Goal: Task Accomplishment & Management: Manage account settings

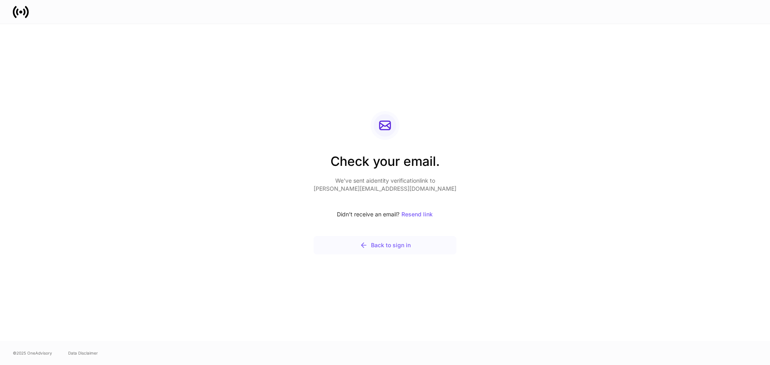
click at [403, 242] on div "Back to sign in" at bounding box center [385, 246] width 51 height 8
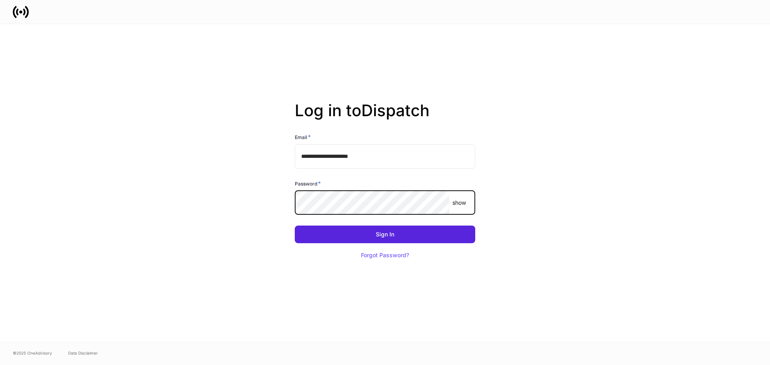
click at [295, 226] on button "Sign In" at bounding box center [385, 235] width 181 height 18
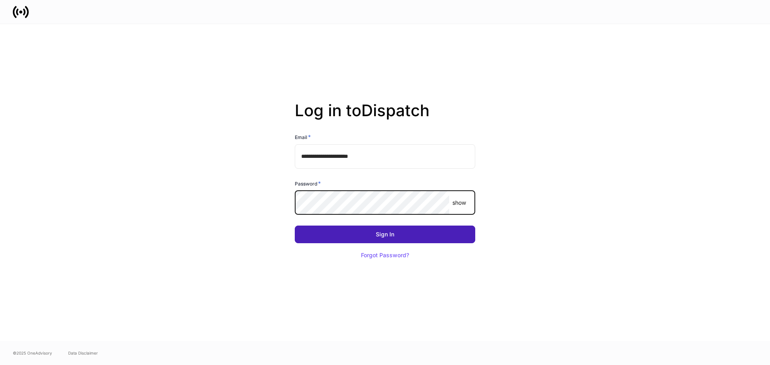
click at [365, 232] on button "Sign In" at bounding box center [385, 235] width 181 height 18
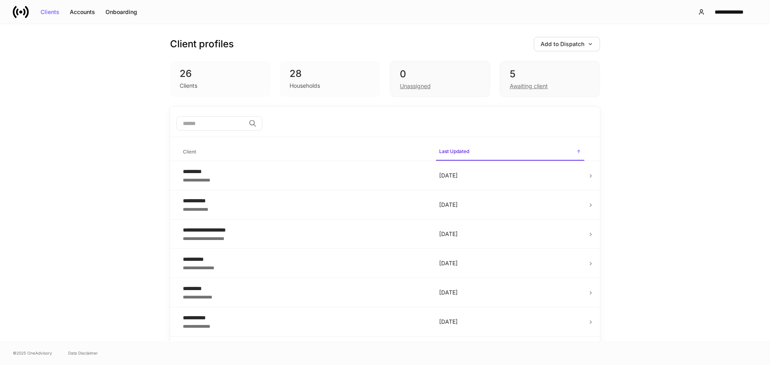
click at [336, 80] on div "28" at bounding box center [330, 73] width 81 height 13
click at [412, 69] on div "0" at bounding box center [440, 74] width 80 height 13
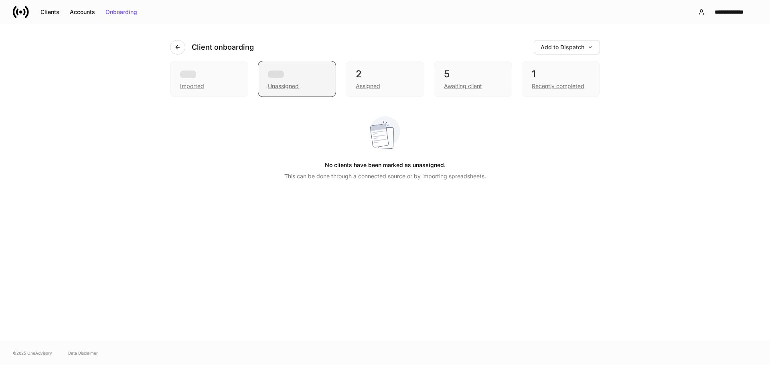
click at [322, 81] on div "Unassigned" at bounding box center [297, 86] width 58 height 10
click at [478, 77] on div "5" at bounding box center [473, 74] width 58 height 13
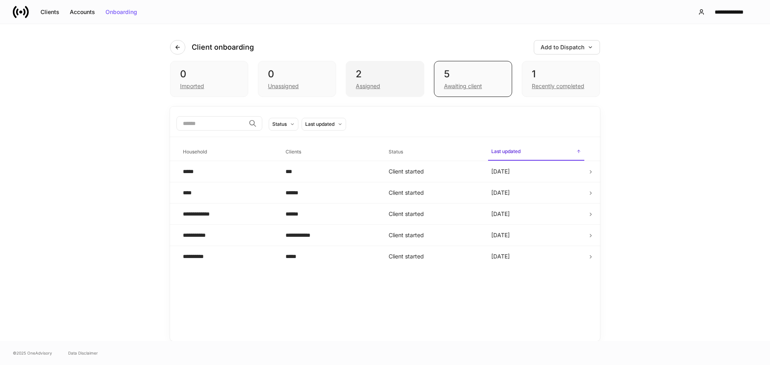
drag, startPoint x: 393, startPoint y: 87, endPoint x: 389, endPoint y: 84, distance: 4.3
click at [392, 86] on div "Assigned" at bounding box center [385, 86] width 58 height 10
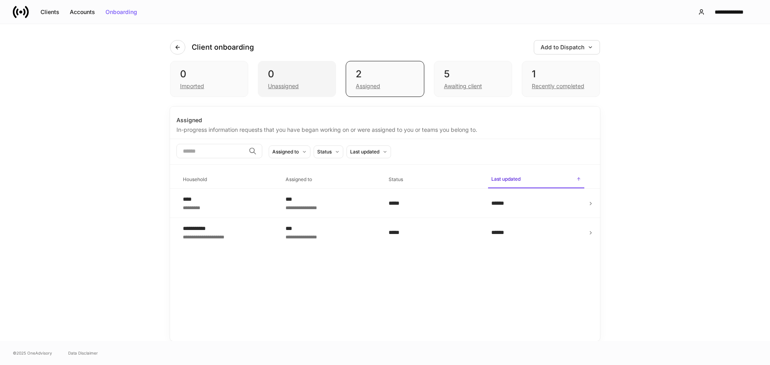
click at [325, 68] on div "0" at bounding box center [297, 74] width 58 height 13
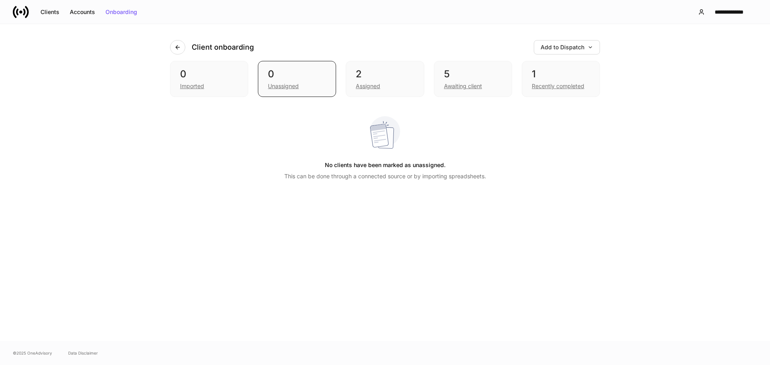
click at [122, 54] on div "Client onboarding Add to Dispatch 0 Imported 0 Unassigned 2 Assigned 5 Awaiting…" at bounding box center [385, 182] width 770 height 317
click at [233, 69] on div "0" at bounding box center [209, 74] width 58 height 13
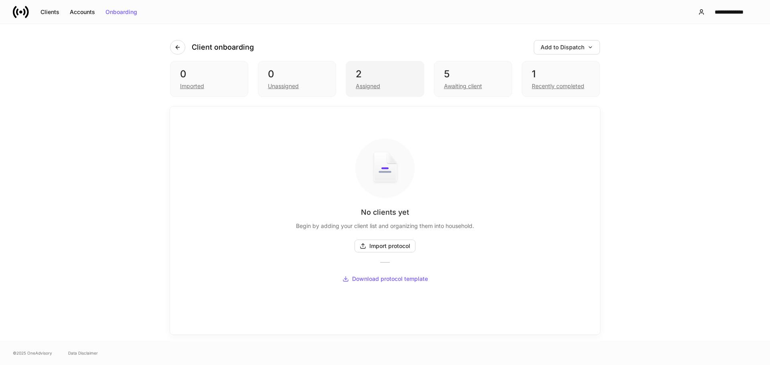
drag, startPoint x: 357, startPoint y: 71, endPoint x: 379, endPoint y: 73, distance: 22.1
click at [357, 71] on div "2" at bounding box center [385, 74] width 58 height 13
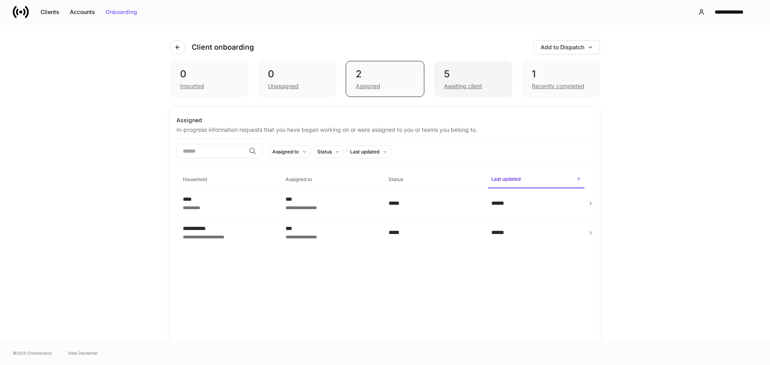
click at [503, 73] on div "5 Awaiting client" at bounding box center [473, 79] width 78 height 36
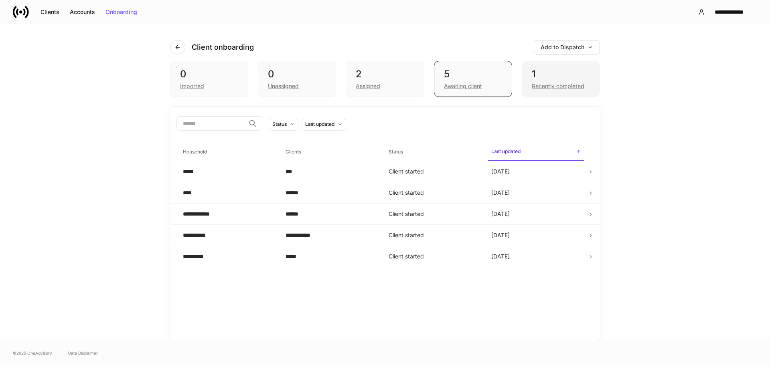
click at [549, 64] on div "1 Recently completed" at bounding box center [561, 79] width 78 height 36
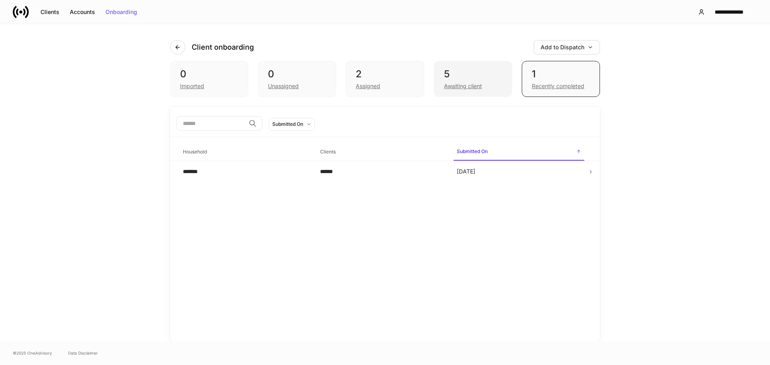
click at [450, 63] on div "5 Awaiting client" at bounding box center [473, 79] width 78 height 36
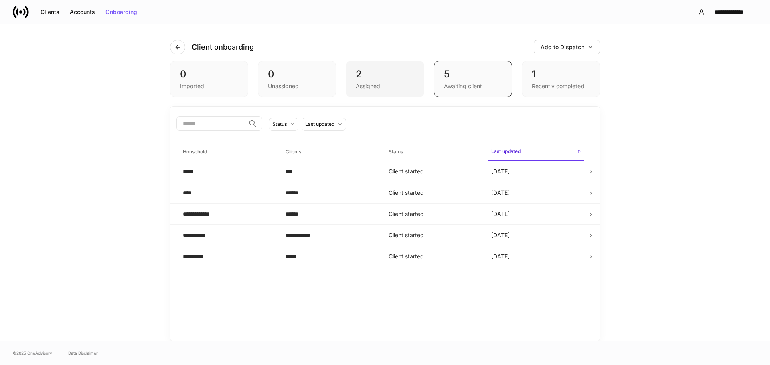
click at [365, 71] on div "2" at bounding box center [385, 74] width 58 height 13
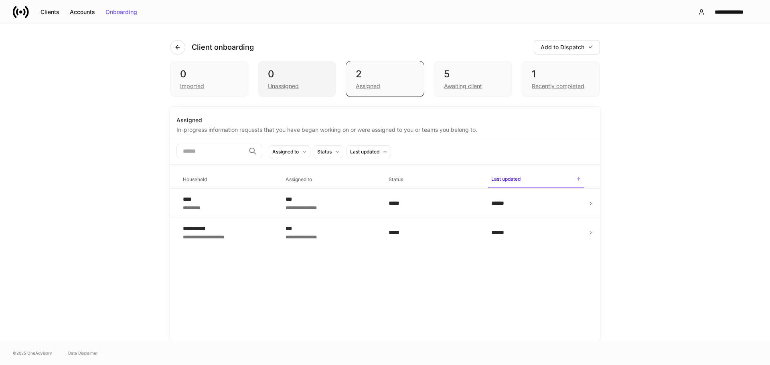
click at [296, 76] on div "0" at bounding box center [297, 74] width 58 height 13
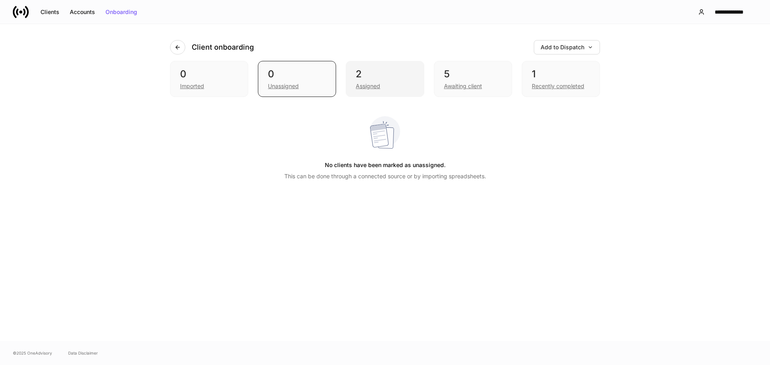
click at [394, 74] on div "2" at bounding box center [385, 74] width 58 height 13
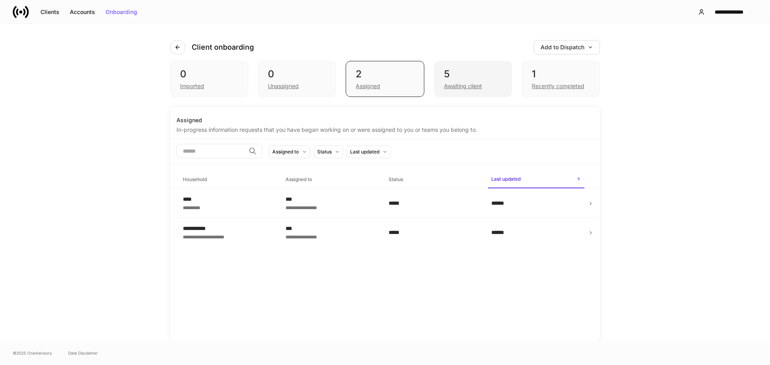
click at [467, 74] on div "5" at bounding box center [473, 74] width 58 height 13
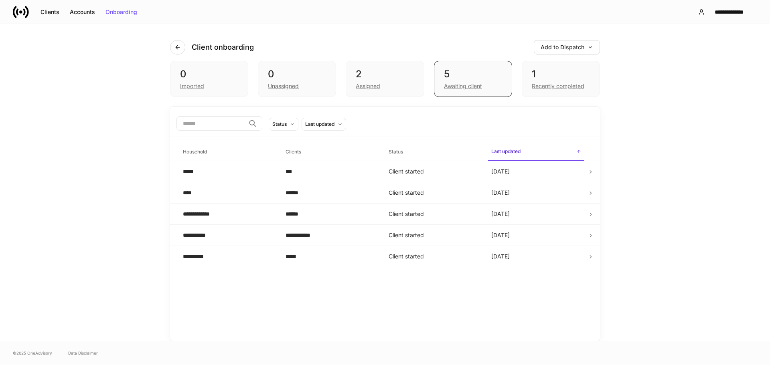
click at [338, 87] on div "0 Imported 0 Unassigned 2 Assigned 5 Awaiting client 1 Recently completed" at bounding box center [385, 79] width 430 height 36
click at [365, 79] on div "2" at bounding box center [385, 74] width 58 height 13
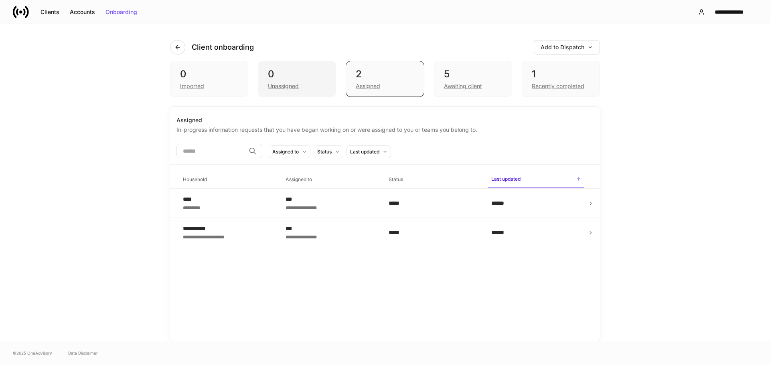
click at [311, 81] on div "Unassigned" at bounding box center [297, 86] width 58 height 10
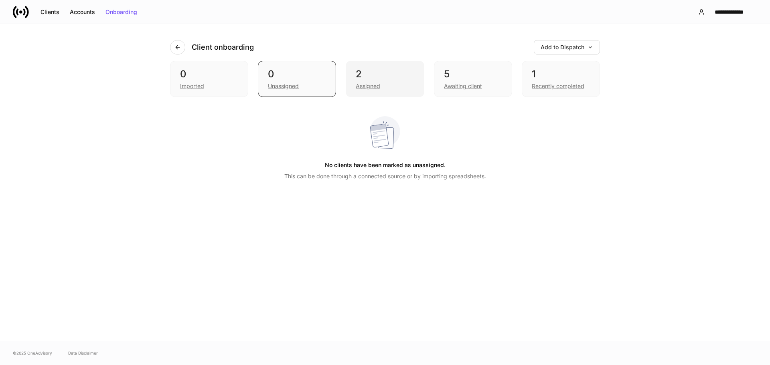
click at [391, 70] on div "2" at bounding box center [385, 74] width 58 height 13
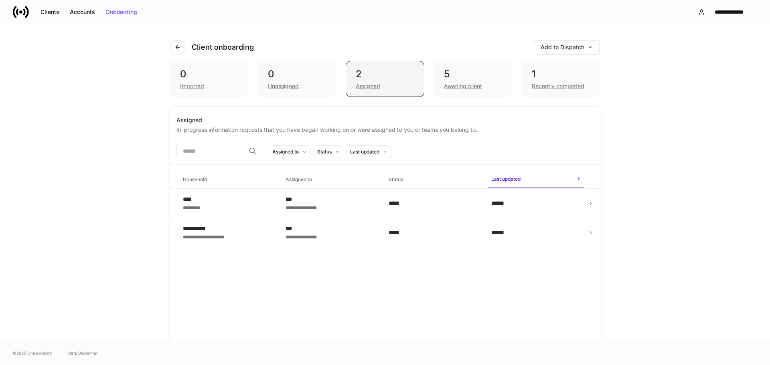
click at [376, 75] on div "2" at bounding box center [385, 74] width 58 height 13
click at [103, 76] on div "**********" at bounding box center [385, 182] width 770 height 317
drag, startPoint x: 104, startPoint y: 73, endPoint x: 96, endPoint y: 76, distance: 8.6
drag, startPoint x: 96, startPoint y: 76, endPoint x: 130, endPoint y: 53, distance: 41.4
click at [128, 55] on div "**********" at bounding box center [385, 182] width 770 height 317
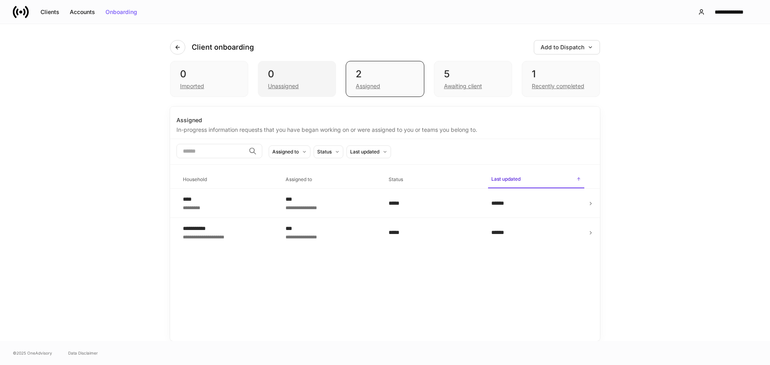
click at [304, 73] on div "0" at bounding box center [297, 74] width 58 height 13
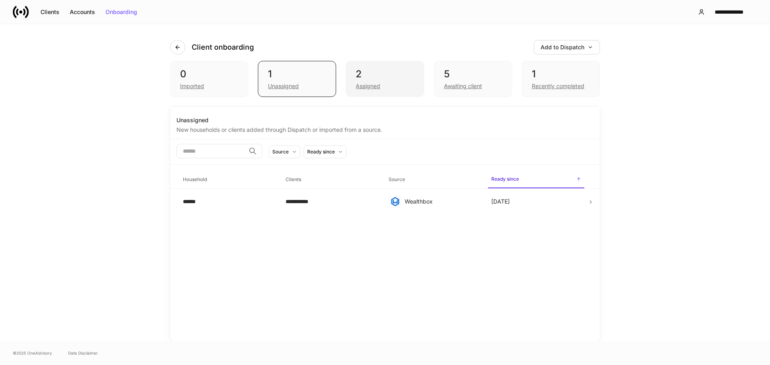
click at [378, 73] on div "2" at bounding box center [385, 74] width 58 height 13
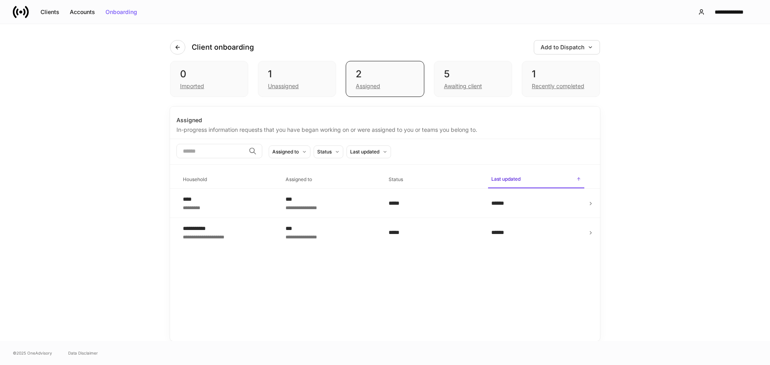
click at [340, 75] on div "0 Imported 1 Unassigned 2 Assigned 5 Awaiting client 1 Recently completed" at bounding box center [385, 79] width 430 height 36
click at [334, 75] on div "1 Unassigned" at bounding box center [297, 79] width 78 height 36
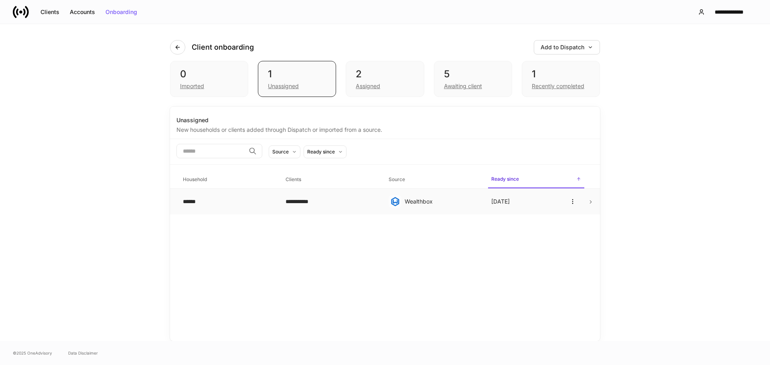
click at [361, 200] on div "**********" at bounding box center [331, 202] width 90 height 8
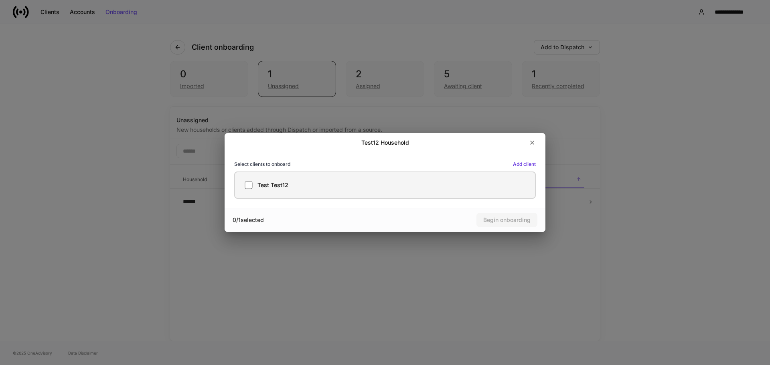
click at [292, 186] on div "Test Test12" at bounding box center [385, 185] width 281 height 8
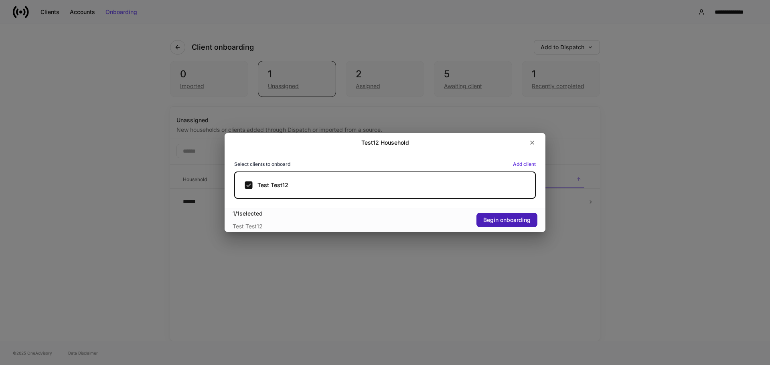
click at [508, 225] on button "Begin onboarding" at bounding box center [507, 220] width 61 height 14
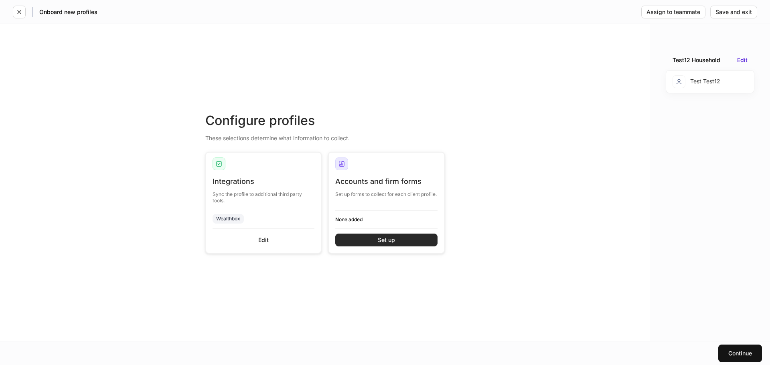
click at [373, 238] on button "Set up" at bounding box center [386, 240] width 102 height 13
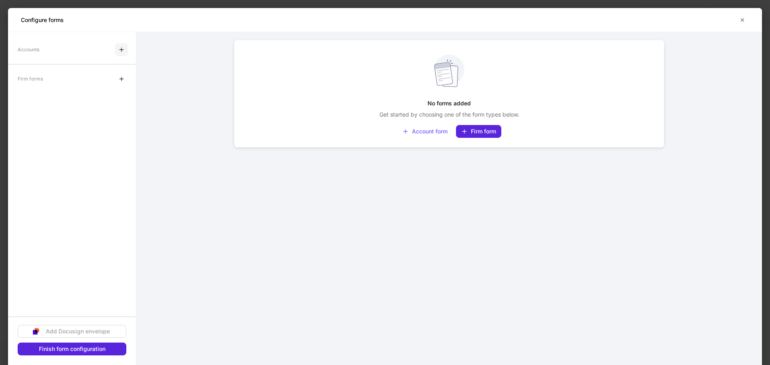
click at [122, 49] on icon "button" at bounding box center [122, 50] width 4 height 4
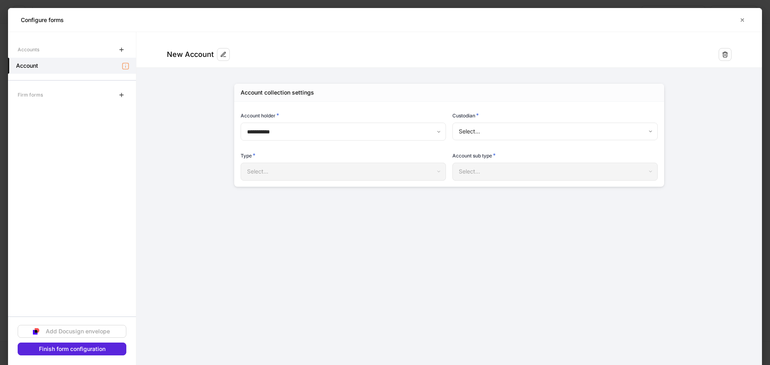
click at [467, 139] on body "**********" at bounding box center [385, 182] width 770 height 365
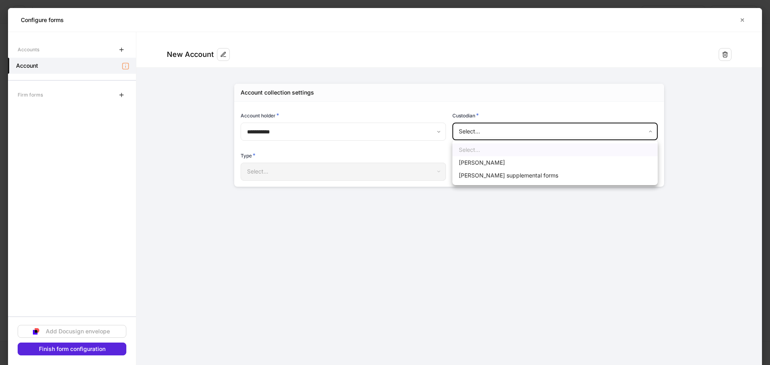
click at [480, 165] on li "[PERSON_NAME]" at bounding box center [555, 162] width 205 height 13
type input "******"
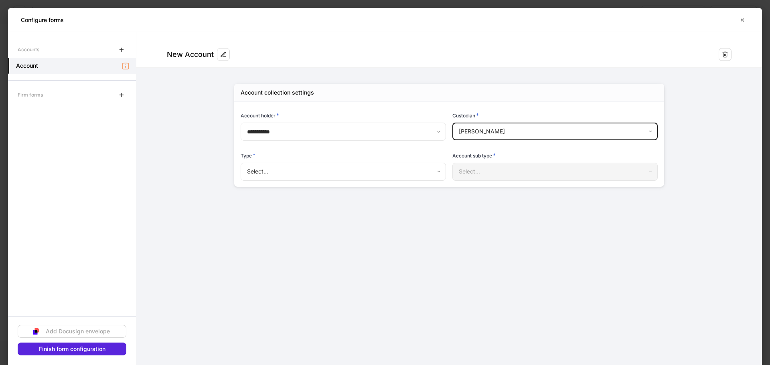
click at [391, 173] on body "**********" at bounding box center [385, 182] width 770 height 365
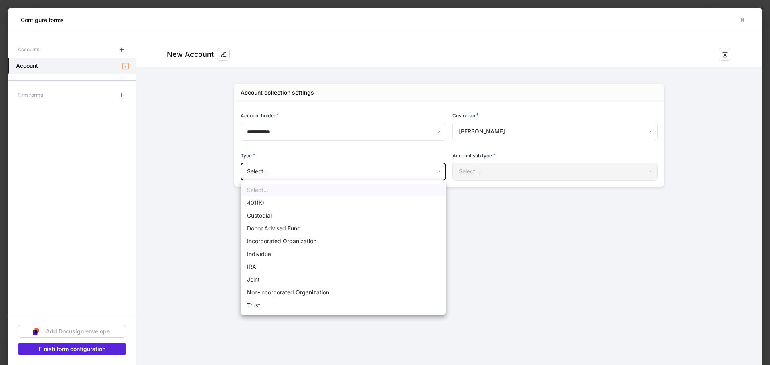
click at [288, 280] on li "Joint" at bounding box center [343, 280] width 205 height 13
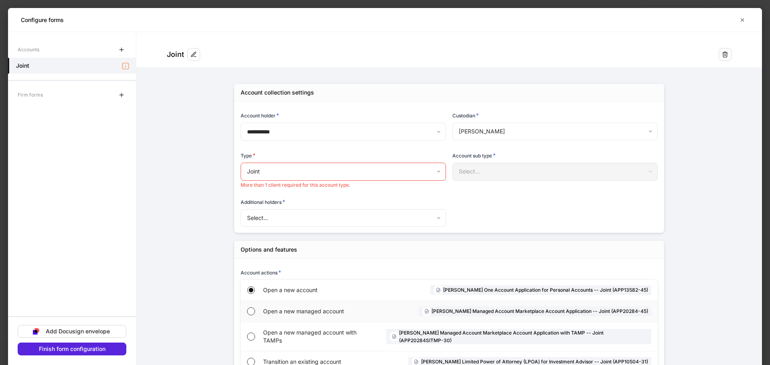
click at [276, 310] on div "Open a new managed account" at bounding box center [319, 311] width 112 height 21
click at [272, 313] on span "Open a new managed account" at bounding box center [319, 312] width 112 height 8
click at [335, 172] on body "**********" at bounding box center [385, 182] width 770 height 365
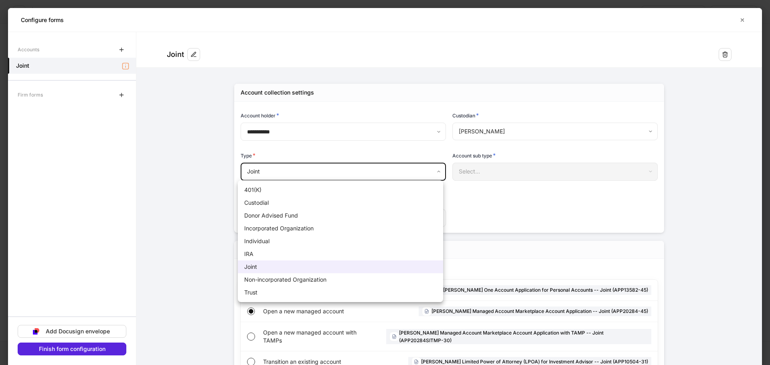
click at [253, 268] on li "Joint" at bounding box center [340, 267] width 205 height 13
click at [341, 173] on body "**********" at bounding box center [385, 182] width 770 height 365
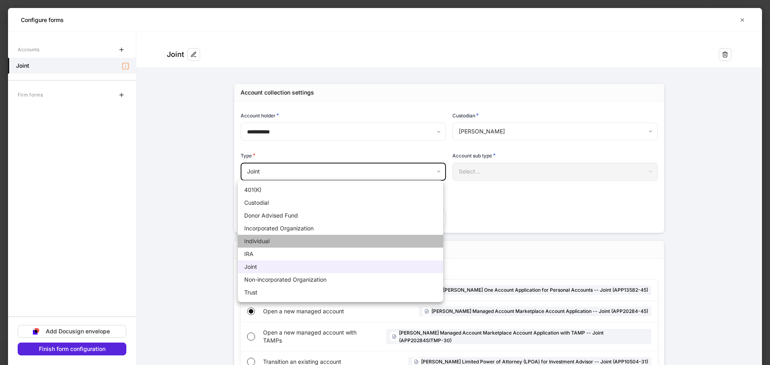
click at [293, 239] on li "Individual" at bounding box center [340, 241] width 205 height 13
type input "**********"
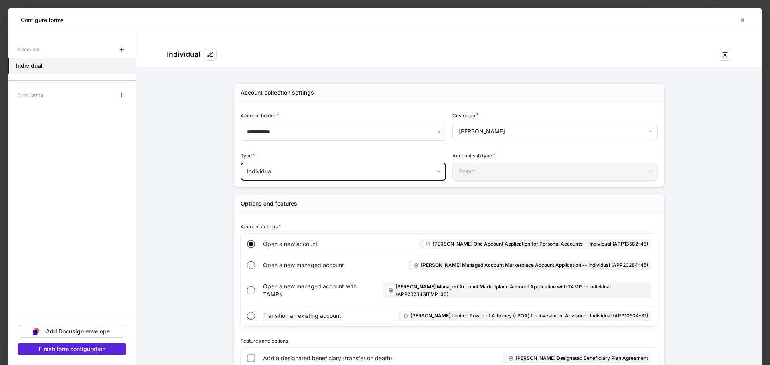
click at [494, 166] on div "Select..." at bounding box center [555, 172] width 205 height 18
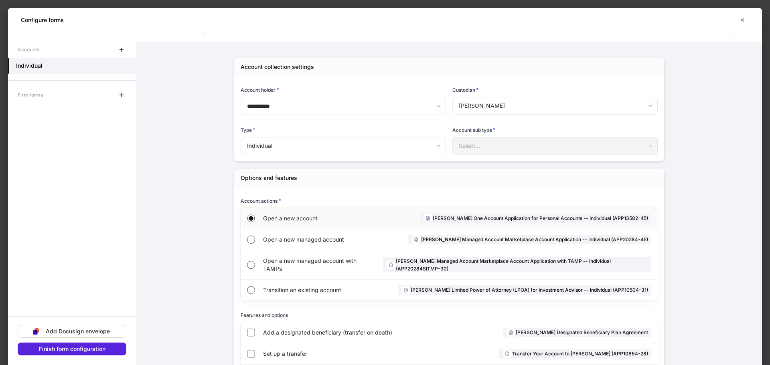
scroll to position [40, 0]
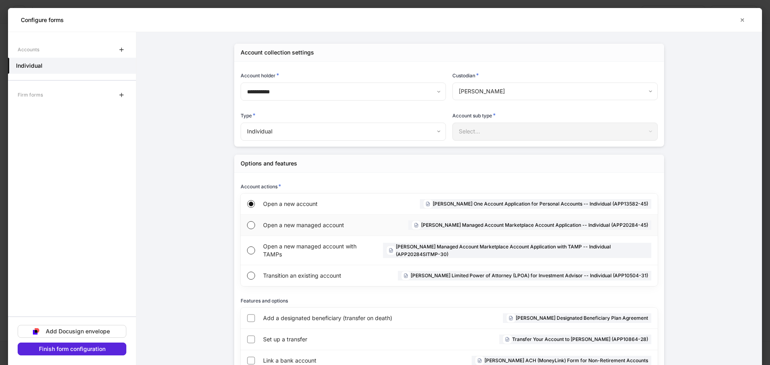
click at [316, 219] on div "Open a new managed account" at bounding box center [316, 225] width 107 height 21
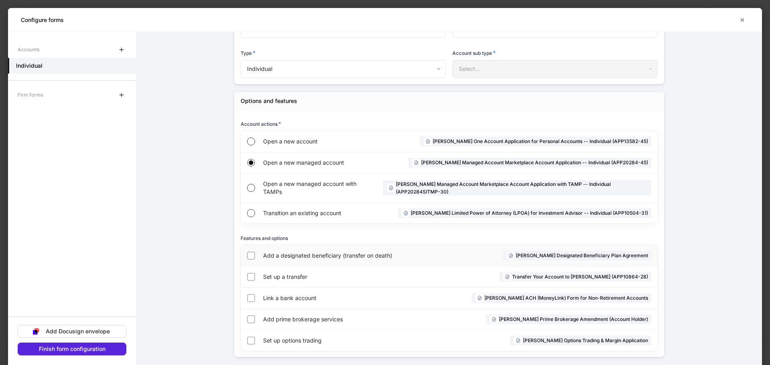
scroll to position [110, 0]
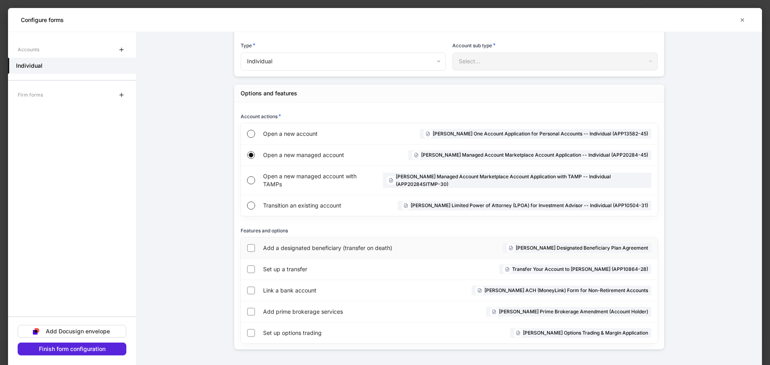
click at [325, 250] on span "Add a designated beneficiary (transfer on death)" at bounding box center [352, 248] width 178 height 8
click at [293, 289] on span "Link a bank account" at bounding box center [325, 291] width 125 height 8
click at [121, 95] on icon "button" at bounding box center [121, 95] width 6 height 6
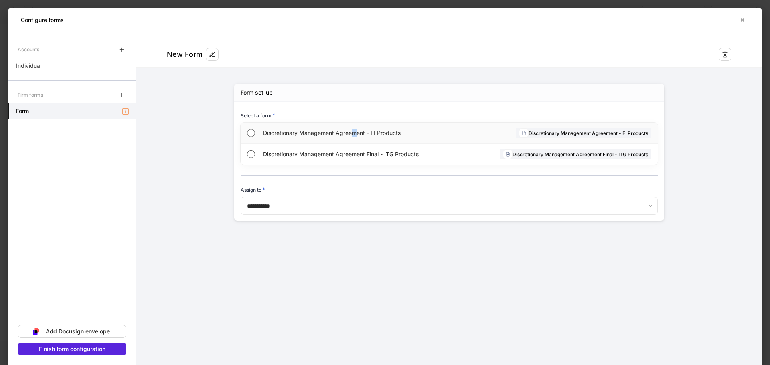
click at [353, 139] on div "Discretionary Management Agreement - FI Products" at bounding box center [357, 133] width 189 height 21
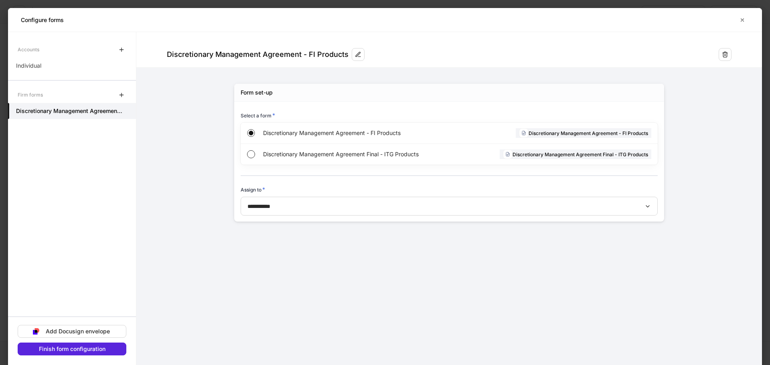
click at [163, 191] on form "**********" at bounding box center [449, 135] width 626 height 206
click at [53, 76] on div "Accounts Individual Firm forms Discretionary Management Agreement - FI Products" at bounding box center [72, 176] width 128 height 269
click at [57, 69] on div "Individual" at bounding box center [72, 66] width 128 height 16
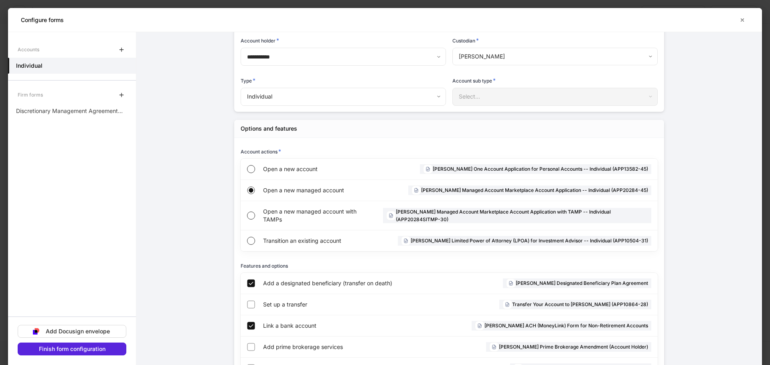
scroll to position [110, 0]
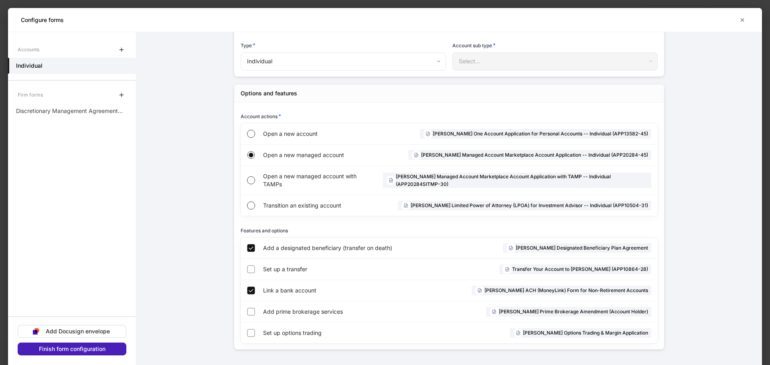
click at [99, 345] on button "Finish form configuration" at bounding box center [72, 349] width 109 height 13
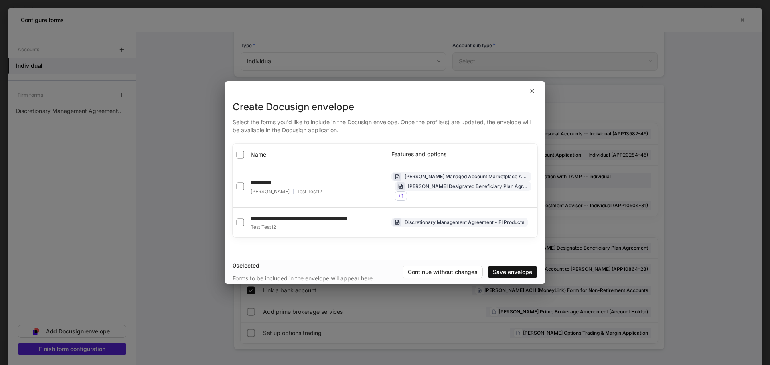
click at [265, 151] on span "Name" at bounding box center [259, 155] width 16 height 8
click at [515, 275] on div "Save envelope" at bounding box center [512, 273] width 39 height 6
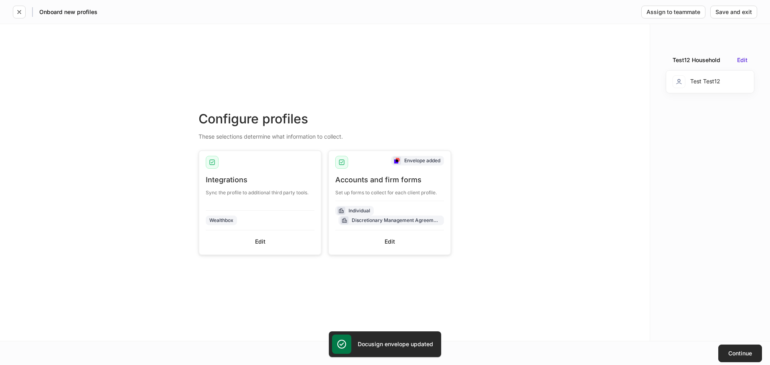
click at [733, 351] on div "Continue" at bounding box center [741, 354] width 24 height 6
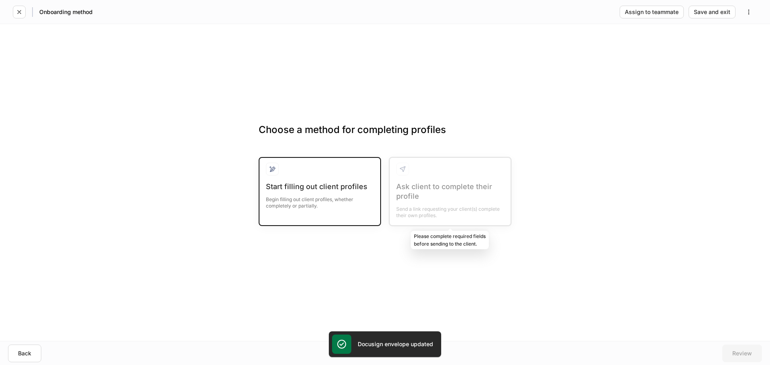
click at [353, 205] on div "Begin filling out client profiles, whether completely or partially." at bounding box center [320, 201] width 108 height 18
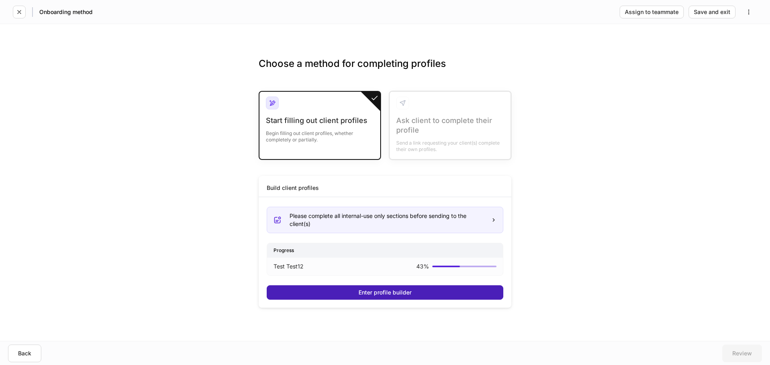
click at [425, 292] on button "Enter profile builder" at bounding box center [385, 293] width 237 height 14
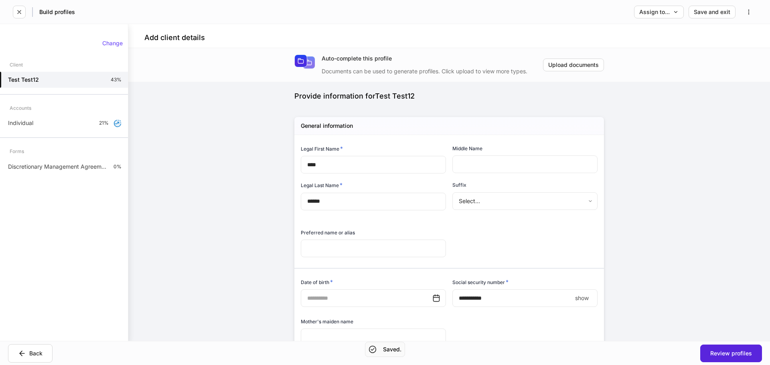
click at [438, 298] on div "​" at bounding box center [373, 299] width 145 height 18
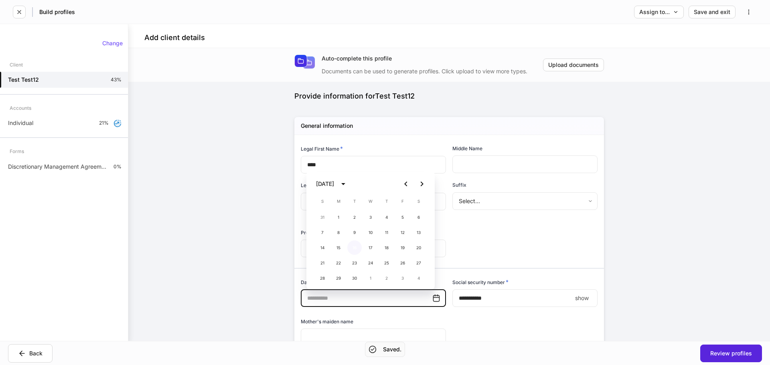
click at [353, 246] on button "16" at bounding box center [354, 248] width 14 height 14
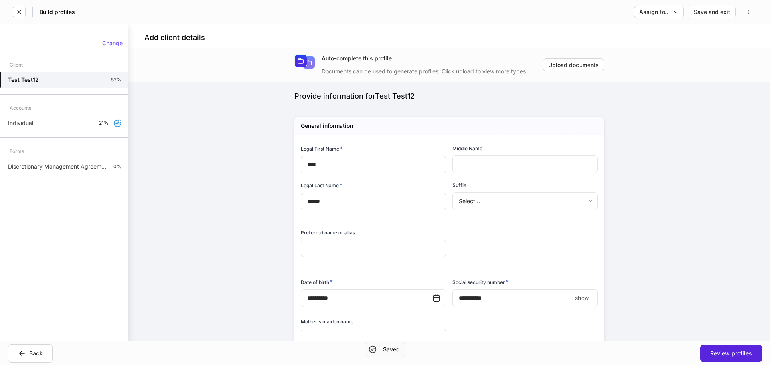
type input "**********"
click at [495, 297] on input "****" at bounding box center [513, 299] width 120 height 18
click at [435, 299] on icon at bounding box center [436, 298] width 8 height 8
click at [354, 248] on button "16" at bounding box center [354, 248] width 14 height 14
click at [218, 239] on div "**********" at bounding box center [449, 194] width 642 height 293
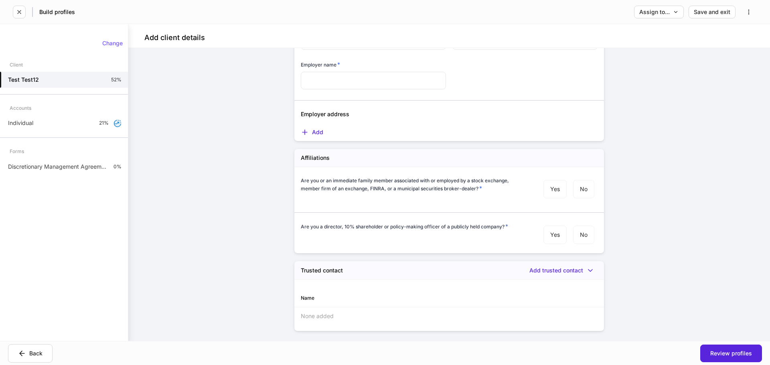
scroll to position [913, 0]
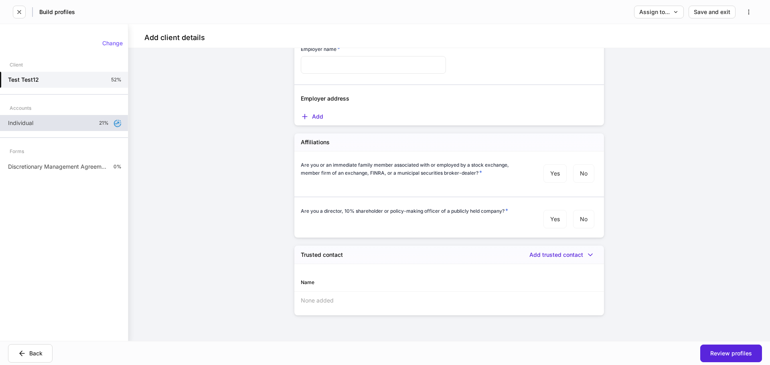
click at [85, 121] on div "Individual 21%" at bounding box center [64, 123] width 128 height 16
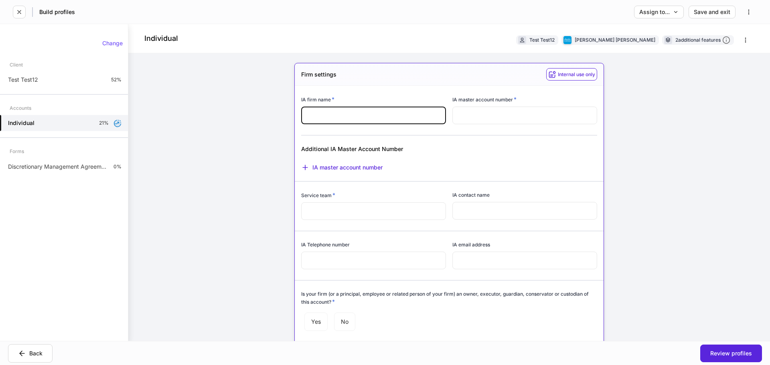
click at [326, 114] on input "text" at bounding box center [373, 116] width 145 height 18
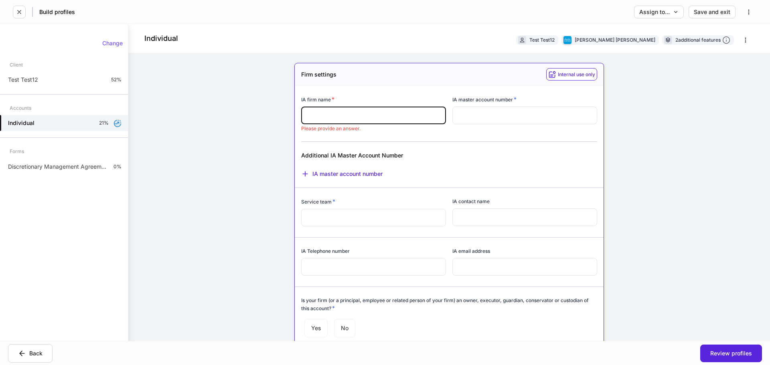
drag, startPoint x: 414, startPoint y: 3, endPoint x: 622, endPoint y: 108, distance: 232.9
click at [592, 190] on div "IA contact name ​" at bounding box center [521, 208] width 151 height 40
click at [350, 121] on input "text" at bounding box center [373, 116] width 145 height 18
paste input "**********"
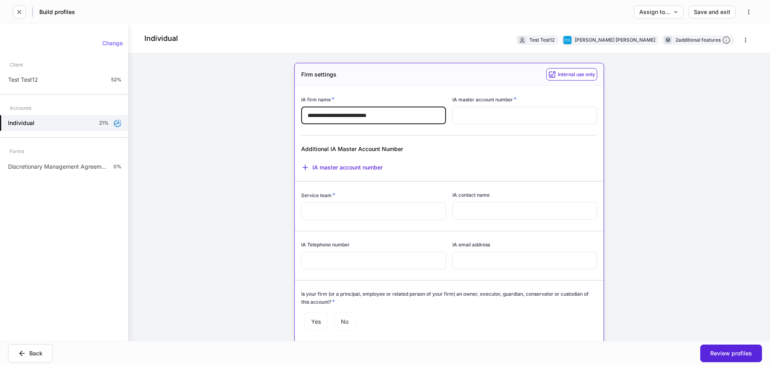
drag, startPoint x: 306, startPoint y: 114, endPoint x: 386, endPoint y: 120, distance: 79.7
click at [307, 114] on input "**********" at bounding box center [373, 116] width 145 height 18
type input "**********"
click at [483, 115] on input "text" at bounding box center [525, 116] width 145 height 18
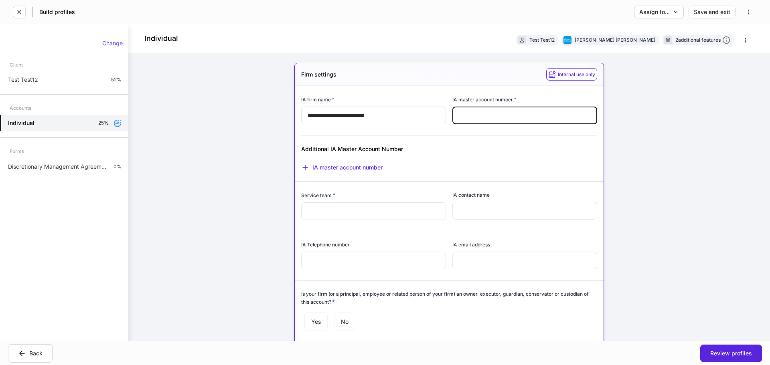
paste input "*********"
click at [472, 117] on input "*********" at bounding box center [525, 116] width 145 height 18
type input "********"
click at [383, 213] on input "text" at bounding box center [373, 212] width 145 height 18
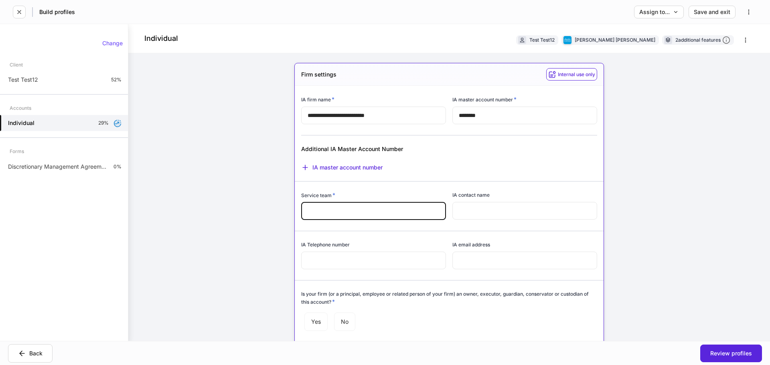
paste input "**********"
type input "**********"
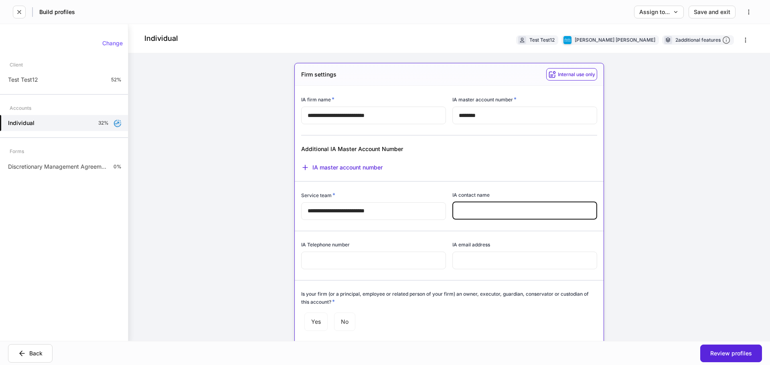
click at [481, 207] on input "text" at bounding box center [525, 211] width 145 height 18
click at [525, 187] on div "IA contact name ​" at bounding box center [521, 202] width 151 height 40
click at [627, 223] on div "**********" at bounding box center [449, 182] width 642 height 317
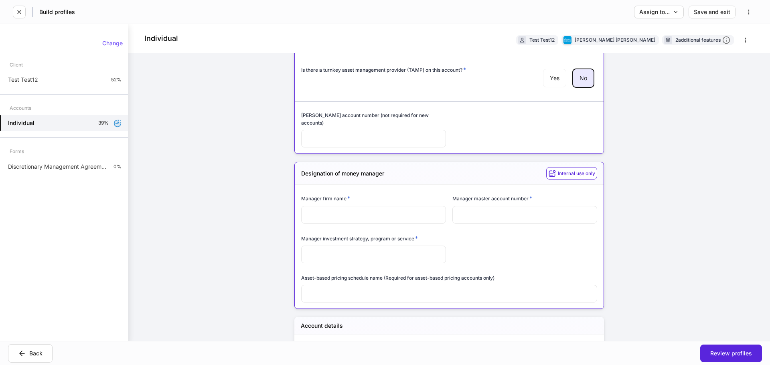
scroll to position [281, 0]
click at [378, 208] on input "text" at bounding box center [373, 214] width 145 height 18
paste input "**********"
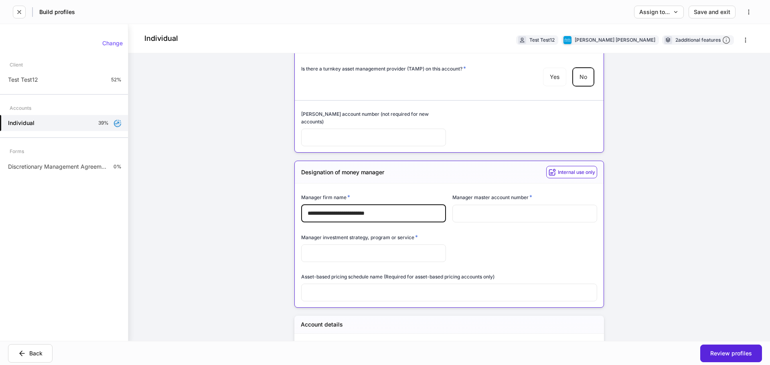
type input "**********"
click at [505, 205] on input "text" at bounding box center [525, 214] width 145 height 18
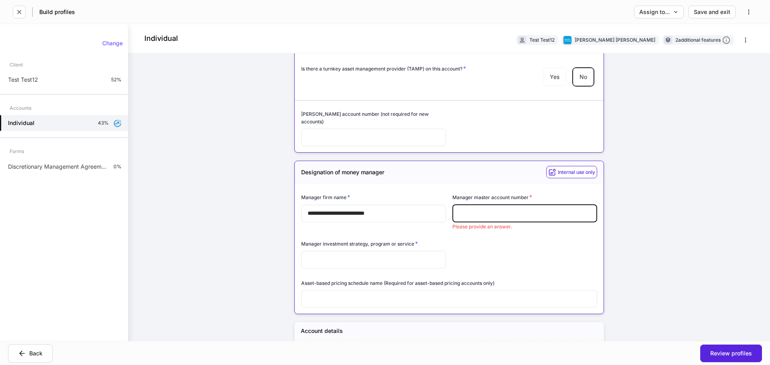
paste input "********"
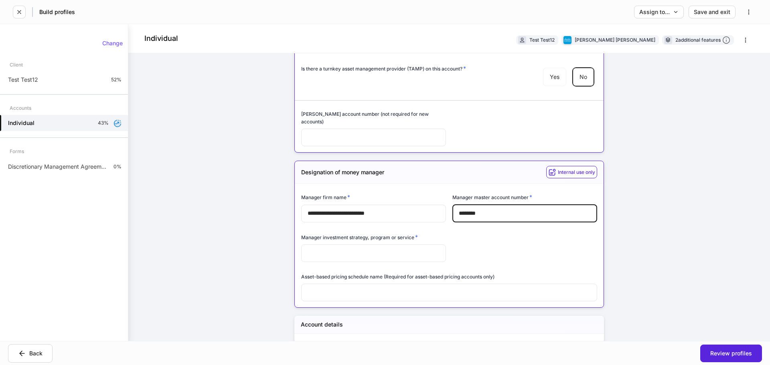
type input "********"
click at [370, 250] on input "text" at bounding box center [373, 254] width 145 height 18
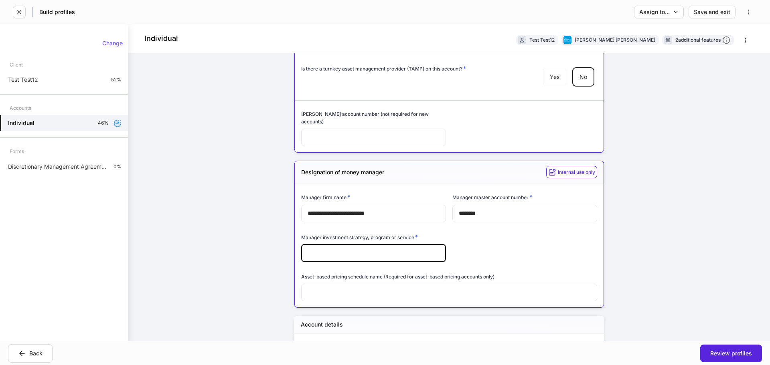
paste input "**********"
click at [306, 245] on input "**********" at bounding box center [373, 254] width 145 height 18
type input "**********"
click at [502, 242] on div "**********" at bounding box center [446, 243] width 302 height 119
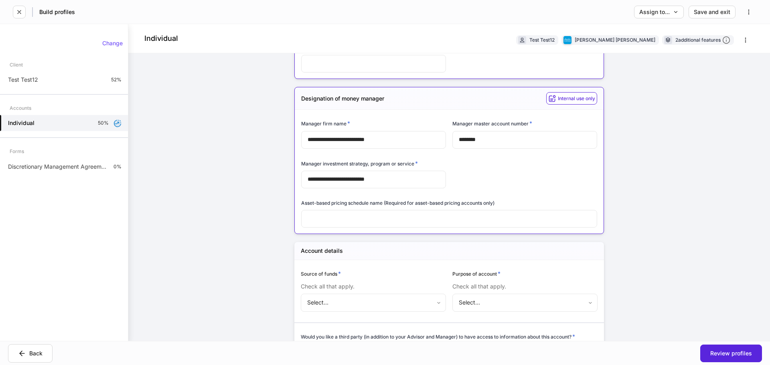
scroll to position [361, 0]
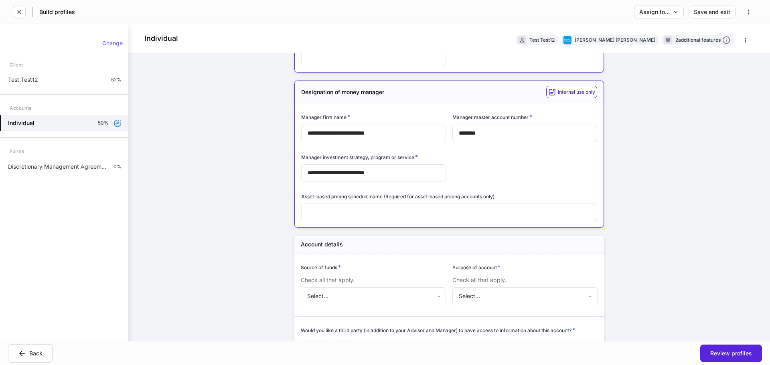
click at [405, 291] on body "**********" at bounding box center [385, 182] width 770 height 365
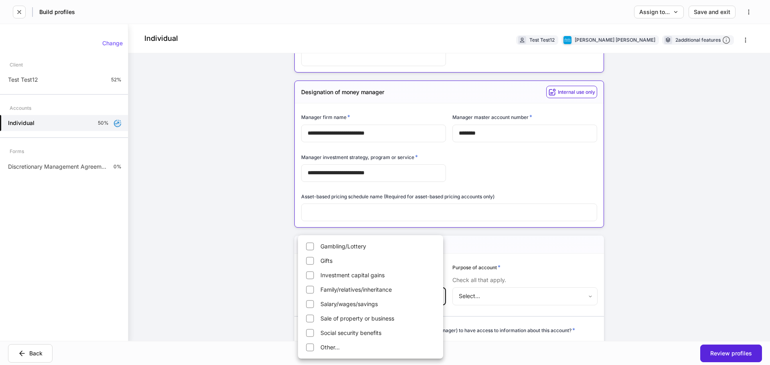
click at [501, 252] on div at bounding box center [385, 182] width 770 height 365
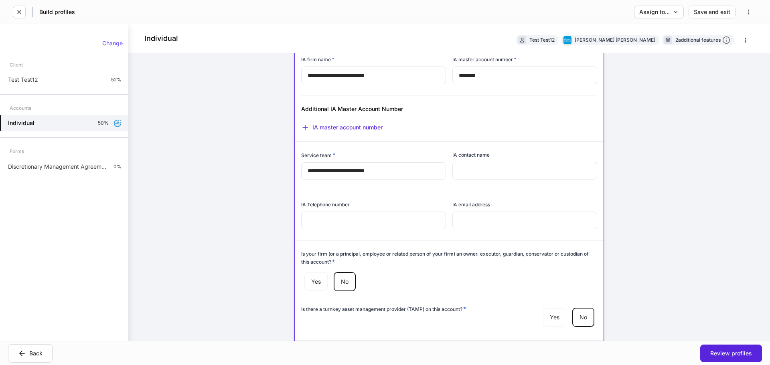
scroll to position [0, 0]
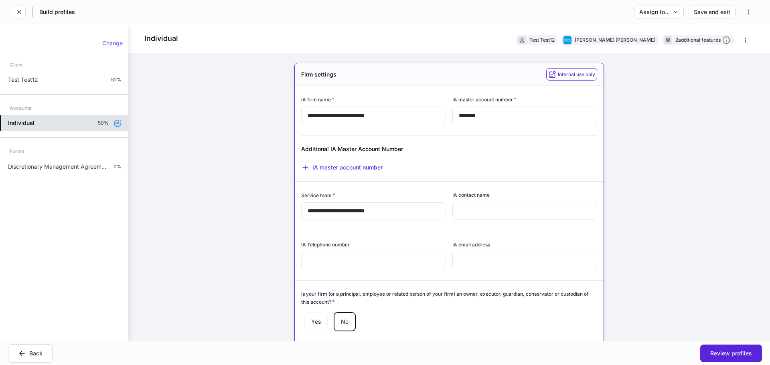
click at [95, 121] on div "Individual 50%" at bounding box center [64, 123] width 128 height 16
click at [34, 352] on div "Back" at bounding box center [30, 354] width 24 height 8
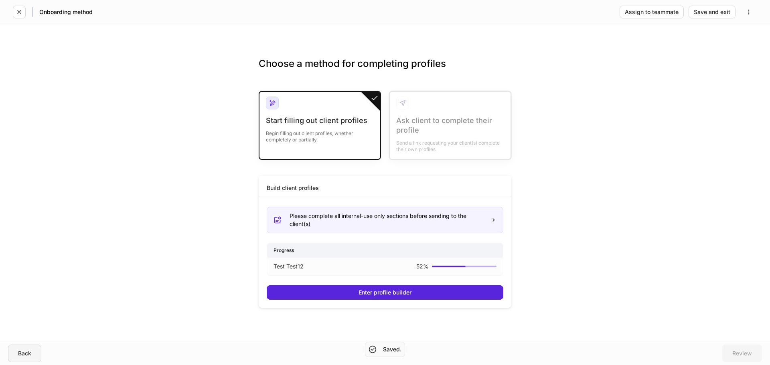
click at [18, 352] on div "Back" at bounding box center [24, 354] width 13 height 6
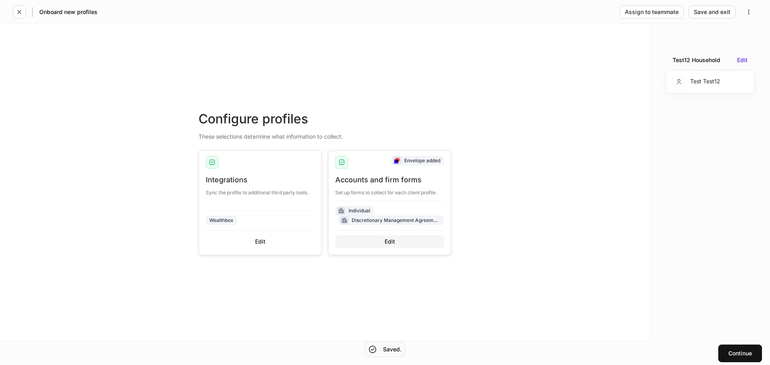
click at [389, 242] on div "Edit" at bounding box center [390, 242] width 10 height 6
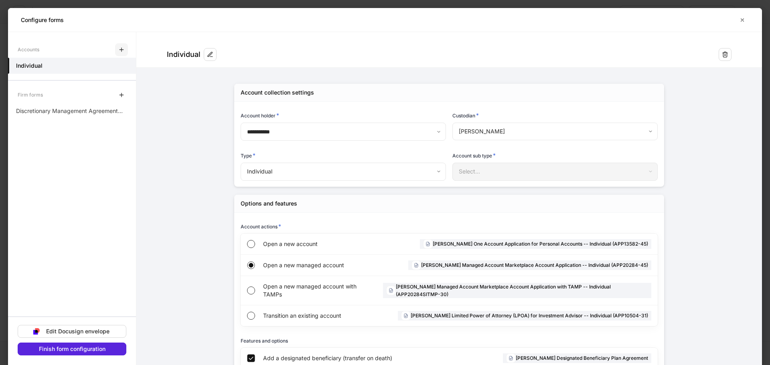
click at [124, 49] on icon "button" at bounding box center [121, 50] width 6 height 6
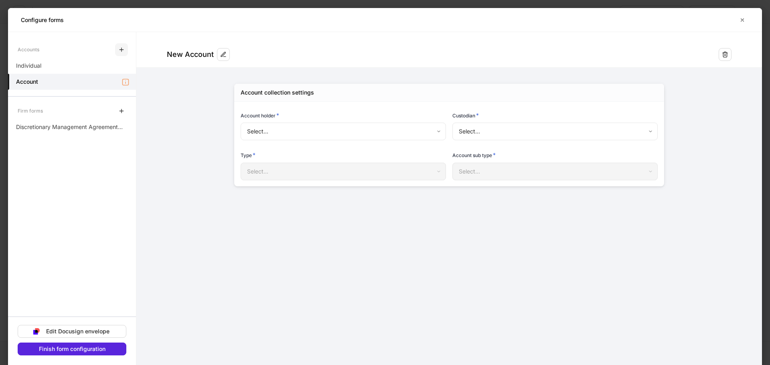
type input "**********"
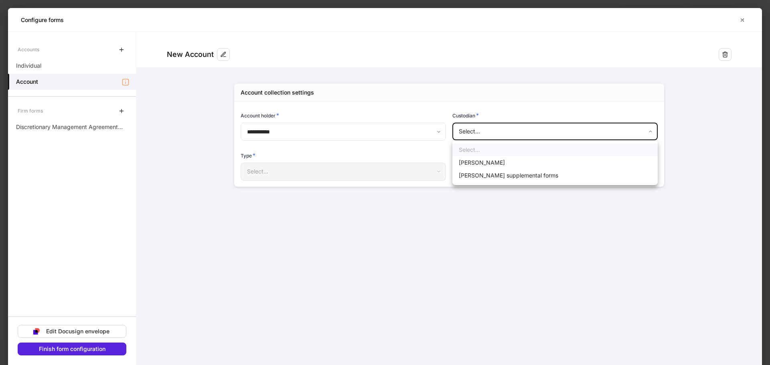
click at [491, 136] on body "**********" at bounding box center [385, 182] width 770 height 365
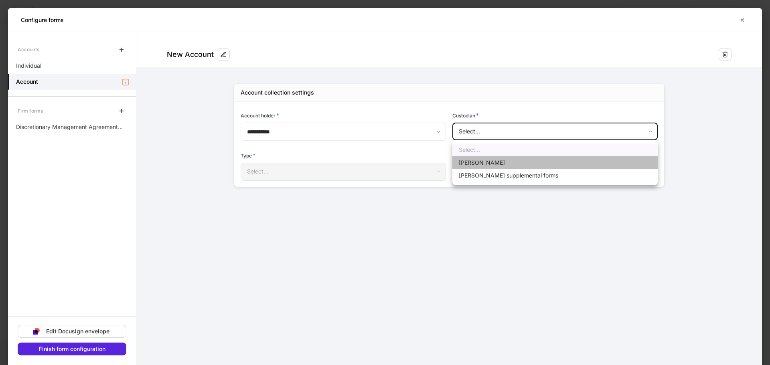
click at [483, 165] on li "Schwab" at bounding box center [555, 162] width 205 height 13
type input "******"
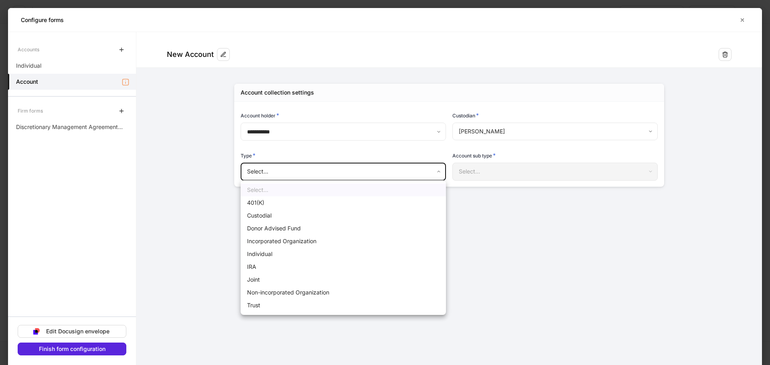
click at [379, 171] on body "**********" at bounding box center [385, 182] width 770 height 365
click at [316, 254] on li "Individual" at bounding box center [343, 254] width 205 height 13
type input "**********"
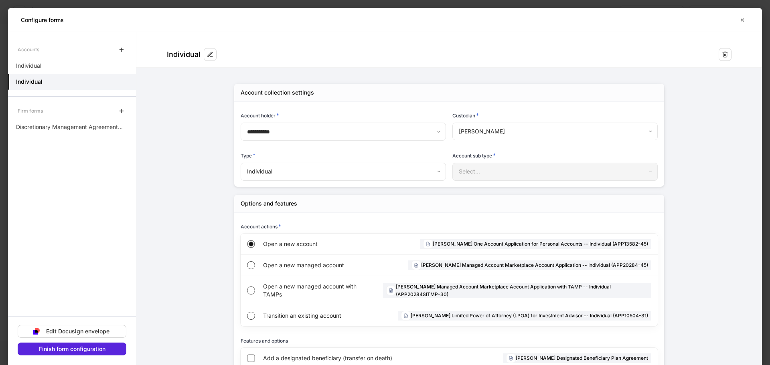
click at [509, 167] on div "Select..." at bounding box center [555, 172] width 205 height 18
click at [284, 269] on div "Open a new managed account" at bounding box center [316, 265] width 107 height 21
click at [93, 353] on button "Finish form configuration" at bounding box center [72, 349] width 109 height 13
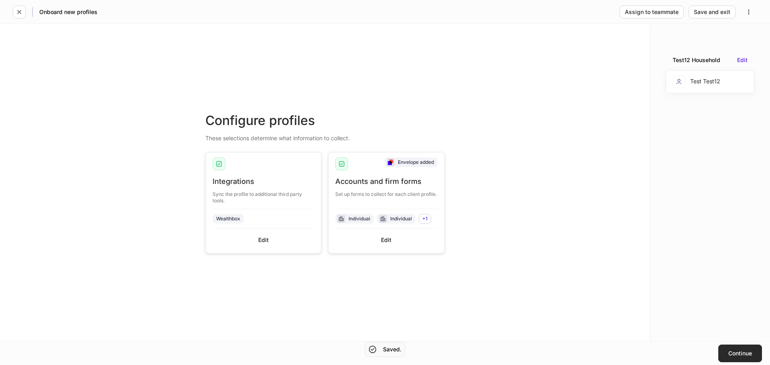
click at [735, 351] on div "Continue" at bounding box center [741, 354] width 24 height 6
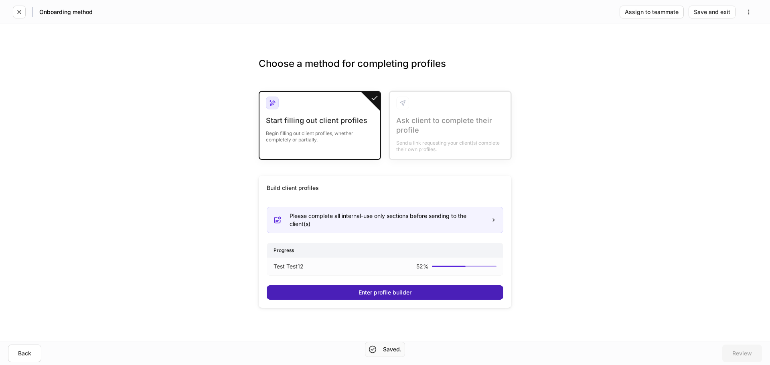
click at [402, 294] on div "Enter profile builder" at bounding box center [385, 293] width 53 height 6
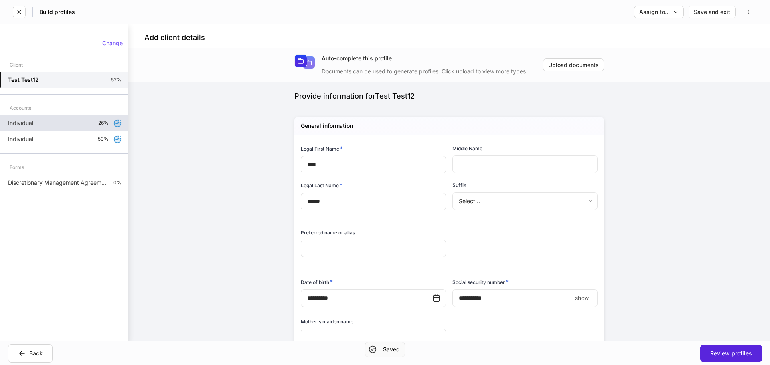
click at [77, 128] on div "Individual 26%" at bounding box center [64, 123] width 128 height 16
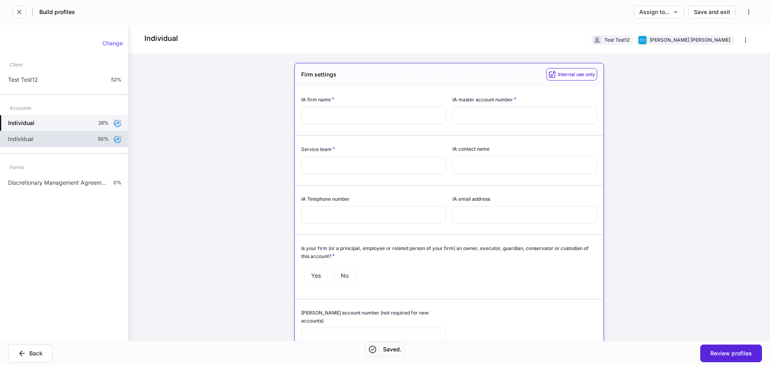
click at [99, 138] on p "50%" at bounding box center [103, 139] width 11 height 6
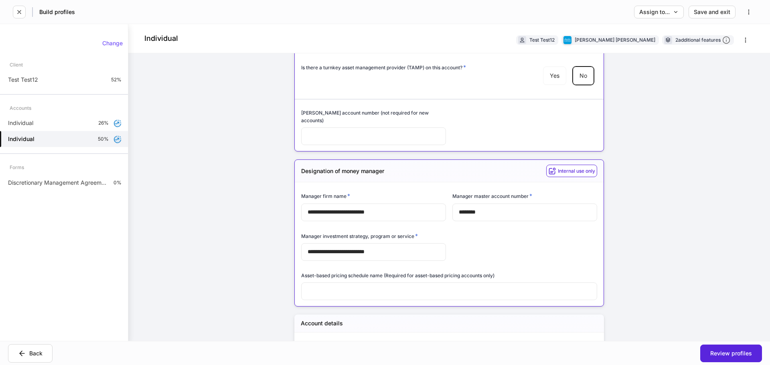
scroll to position [321, 0]
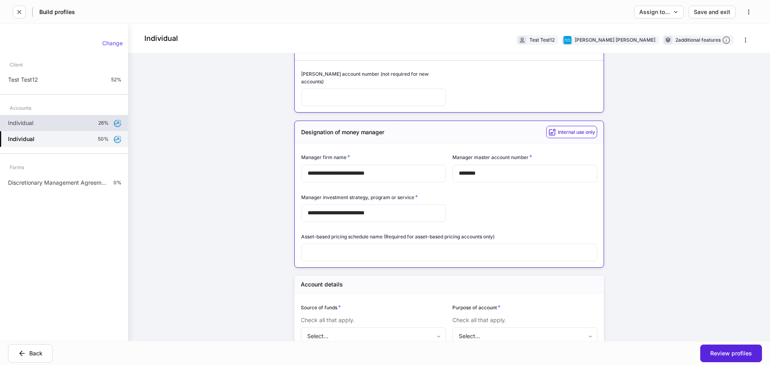
click at [67, 119] on div "Individual 26%" at bounding box center [64, 123] width 128 height 16
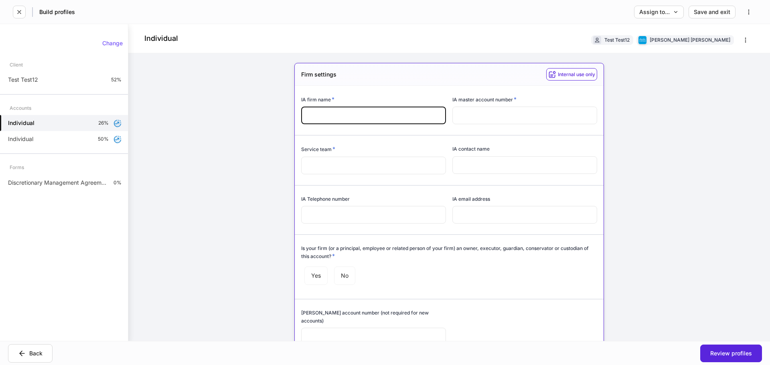
click at [334, 114] on input "text" at bounding box center [373, 116] width 145 height 18
paste input "**********"
type input "**********"
drag, startPoint x: 389, startPoint y: 118, endPoint x: 253, endPoint y: 108, distance: 136.0
click at [253, 108] on div "**********" at bounding box center [449, 182] width 642 height 317
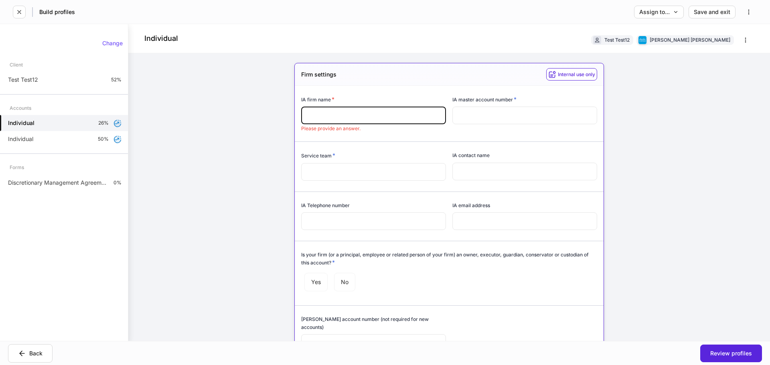
paste input "**********"
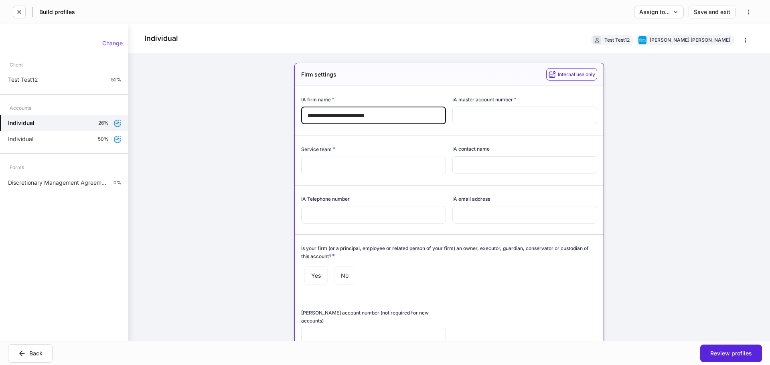
type input "**********"
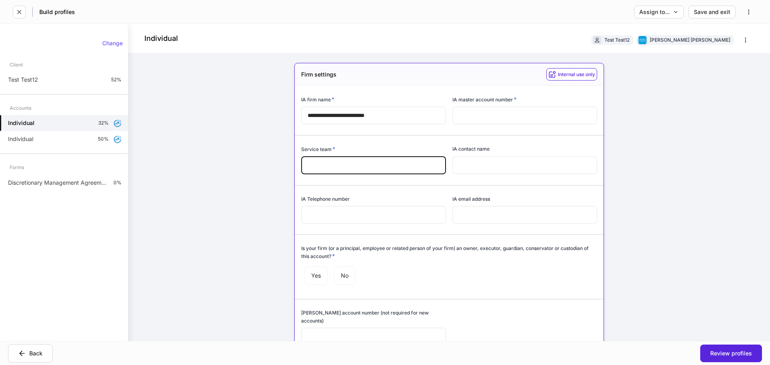
click at [345, 159] on input "text" at bounding box center [373, 166] width 145 height 18
paste input "**********"
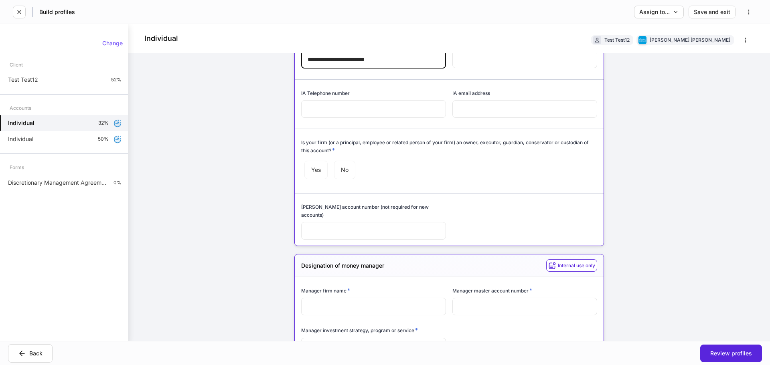
scroll to position [120, 0]
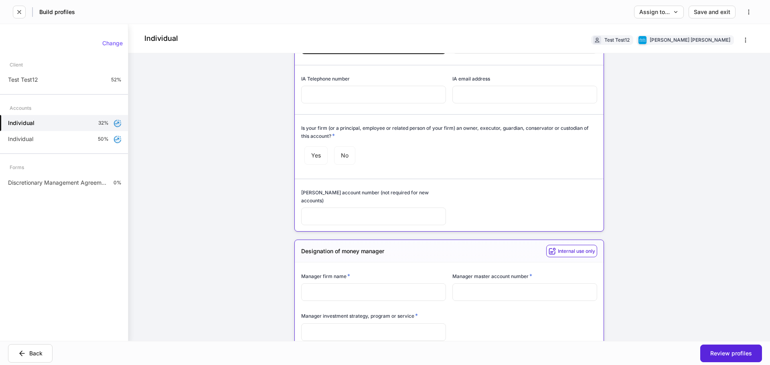
type input "**********"
click at [342, 285] on input "text" at bounding box center [373, 293] width 145 height 18
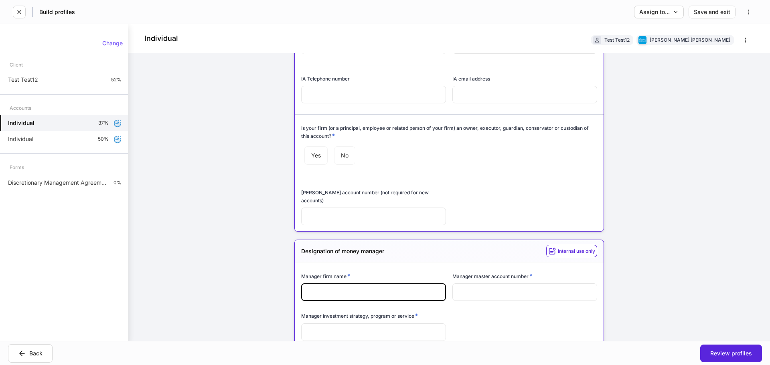
paste input "**********"
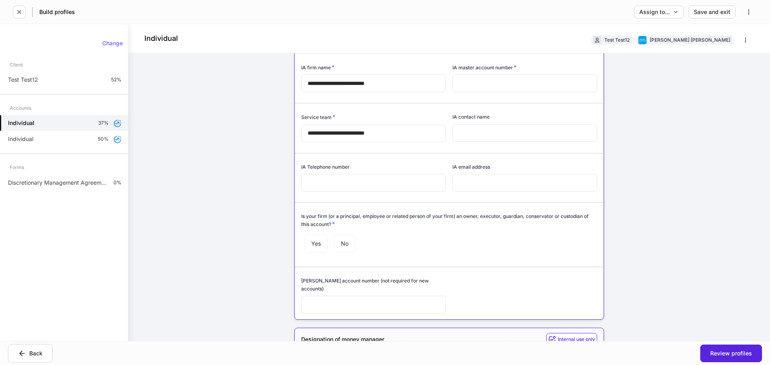
scroll to position [0, 0]
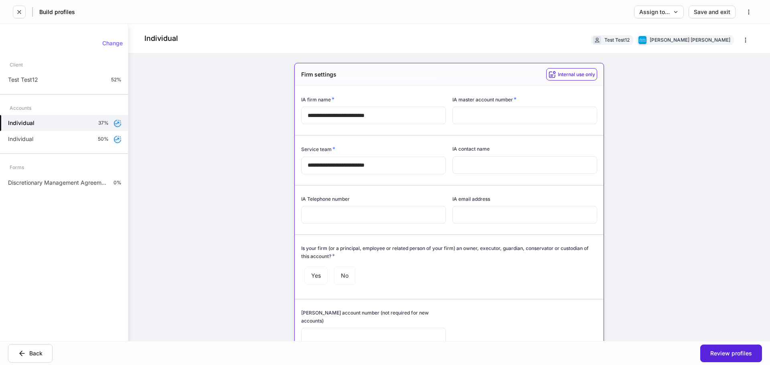
type input "**********"
click at [481, 116] on input "text" at bounding box center [525, 116] width 145 height 18
paste input "*********"
click at [472, 115] on input "*********" at bounding box center [525, 116] width 145 height 18
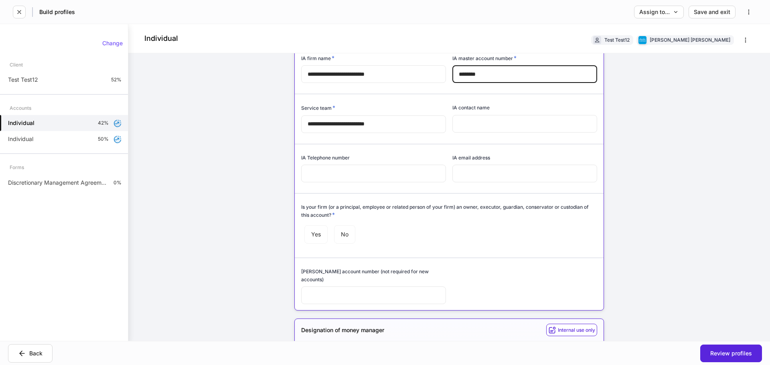
scroll to position [80, 0]
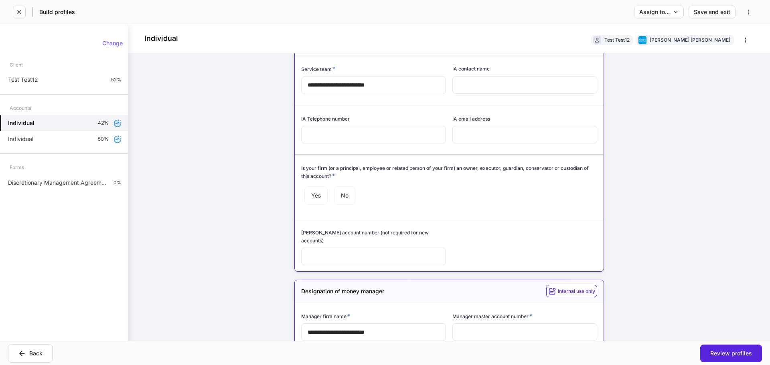
type input "********"
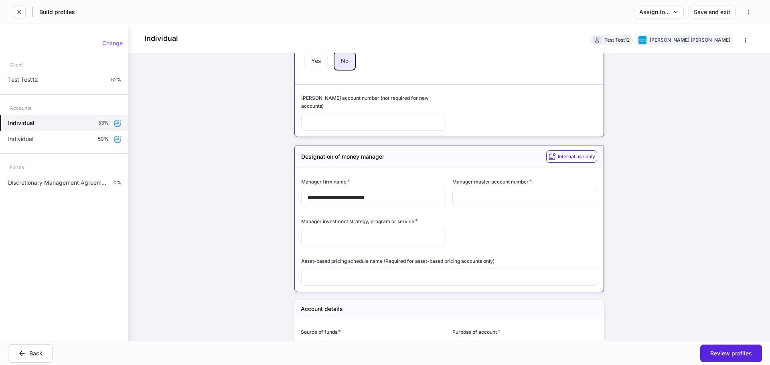
scroll to position [241, 0]
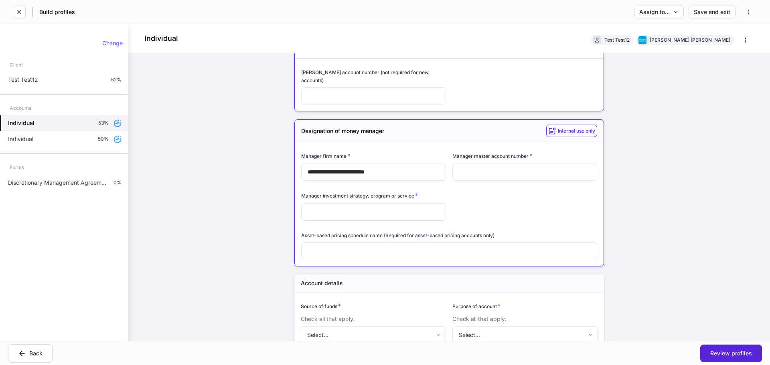
drag, startPoint x: 515, startPoint y: 175, endPoint x: 509, endPoint y: 160, distance: 16.2
click at [515, 174] on div "​" at bounding box center [525, 172] width 145 height 19
click at [509, 163] on input "text" at bounding box center [525, 172] width 145 height 18
paste input "********"
click at [457, 163] on input "********" at bounding box center [525, 172] width 145 height 18
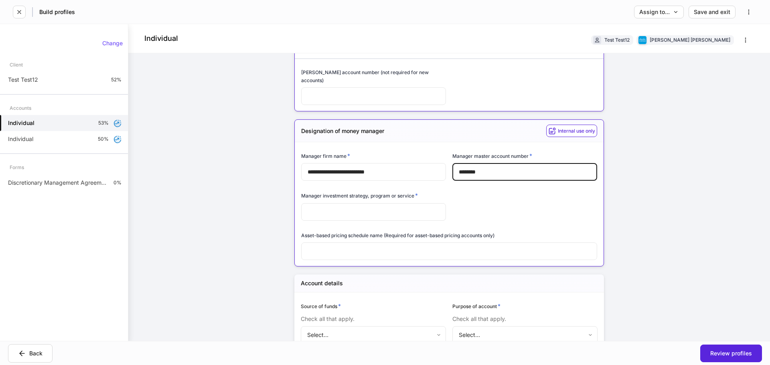
type input "********"
click at [382, 205] on input "text" at bounding box center [373, 212] width 145 height 18
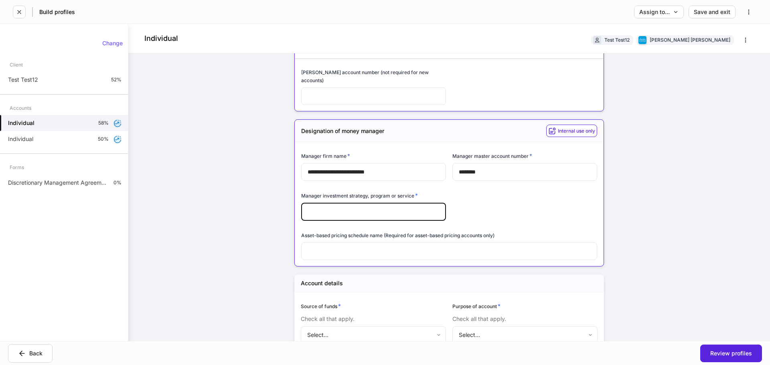
paste input "**********"
type input "**********"
click at [495, 203] on div "**********" at bounding box center [446, 201] width 302 height 119
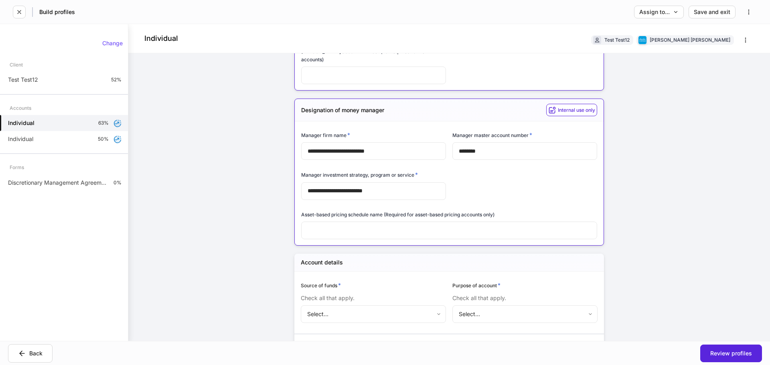
scroll to position [281, 0]
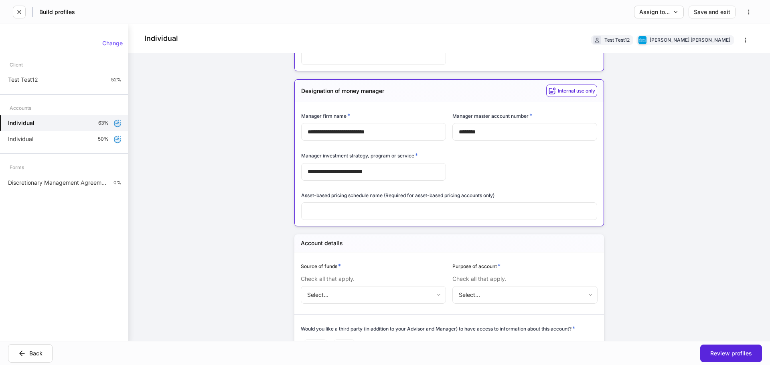
drag, startPoint x: 381, startPoint y: 298, endPoint x: 383, endPoint y: 291, distance: 7.4
click at [381, 305] on div at bounding box center [445, 310] width 303 height 10
click at [384, 290] on body "**********" at bounding box center [385, 182] width 770 height 365
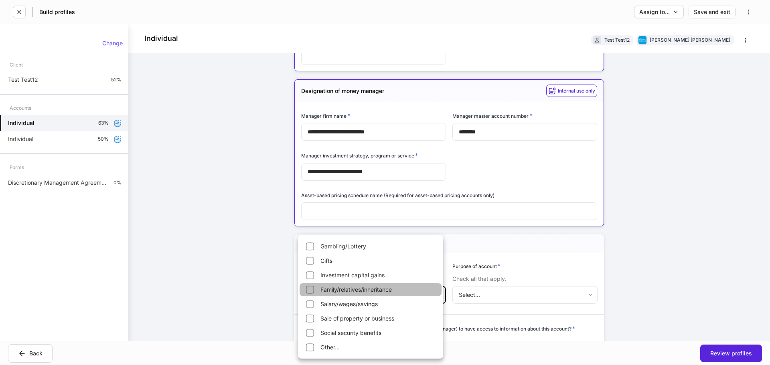
click at [361, 289] on li "Family/relatives/inheritance" at bounding box center [371, 290] width 142 height 13
type input "**********"
click at [375, 290] on li "Family/relatives/inheritance" at bounding box center [371, 290] width 142 height 13
click at [234, 203] on div at bounding box center [385, 182] width 770 height 365
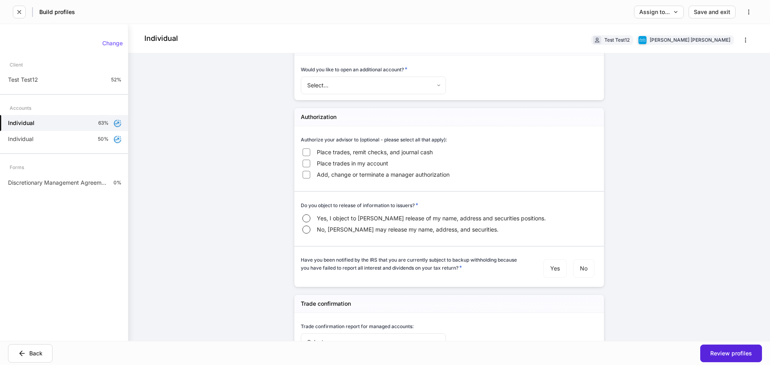
scroll to position [1204, 0]
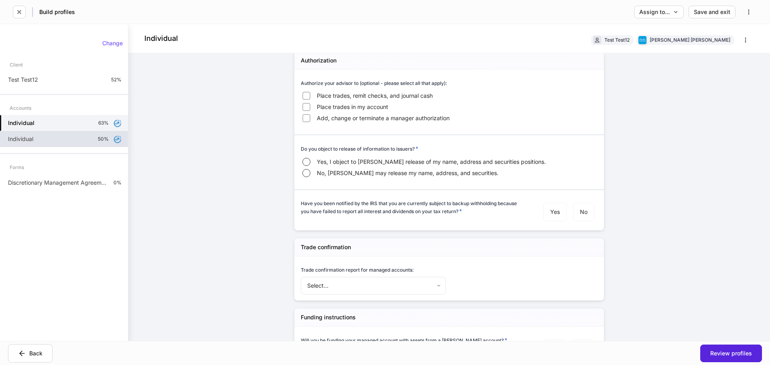
click at [86, 136] on div "Individual 50%" at bounding box center [64, 139] width 128 height 16
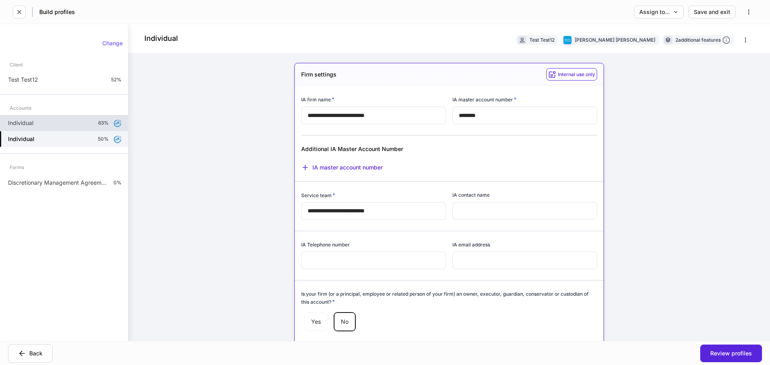
click at [91, 122] on div "Individual 63%" at bounding box center [64, 123] width 128 height 16
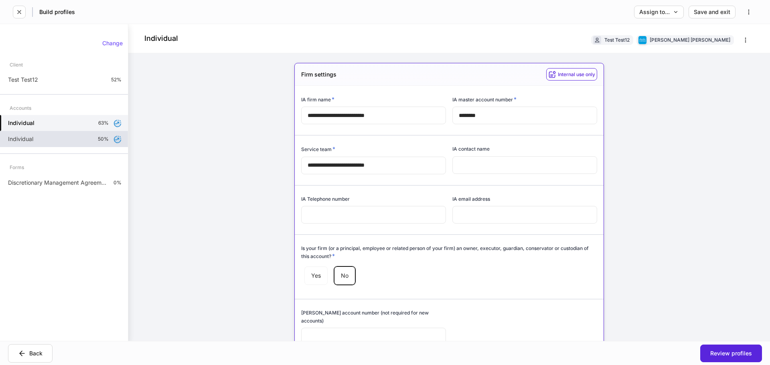
click at [95, 143] on div "Individual 50%" at bounding box center [64, 139] width 128 height 16
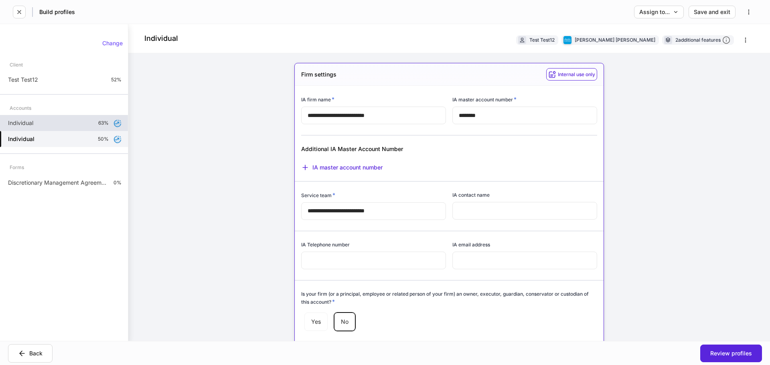
click at [92, 127] on div "Individual 63%" at bounding box center [64, 123] width 128 height 16
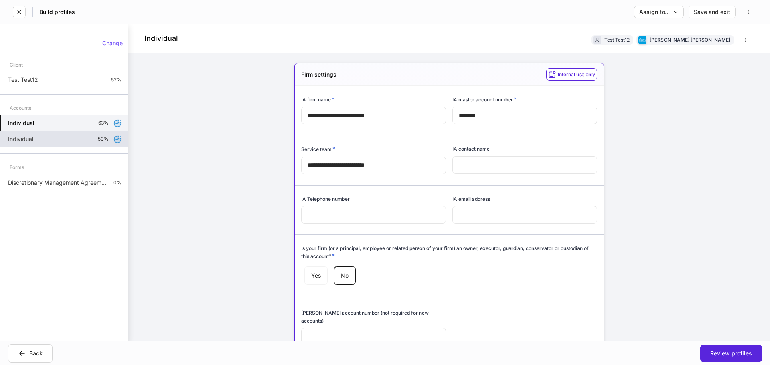
click at [86, 143] on div "Individual 50%" at bounding box center [64, 139] width 128 height 16
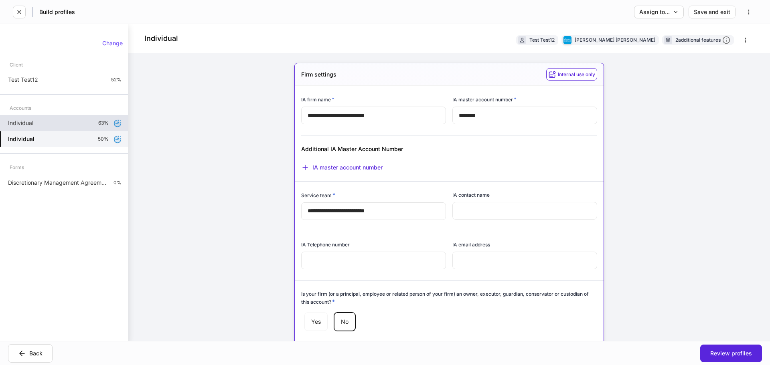
click at [95, 123] on div "Individual 63%" at bounding box center [64, 123] width 128 height 16
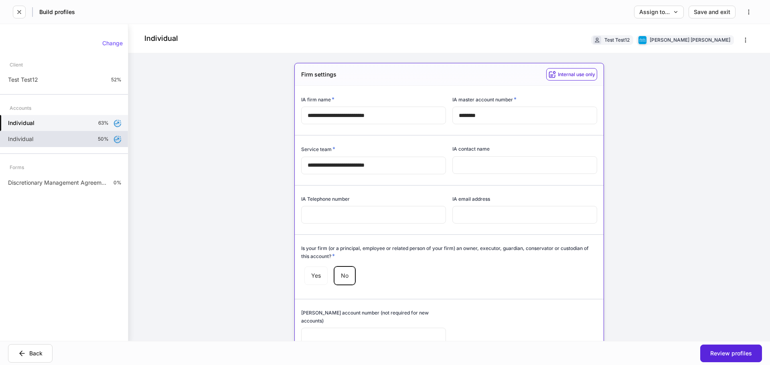
click at [87, 136] on div "Individual 50%" at bounding box center [64, 139] width 128 height 16
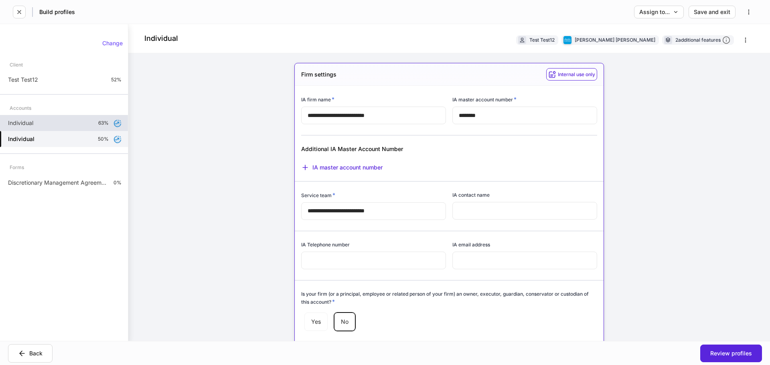
click at [86, 124] on div "Individual 63%" at bounding box center [64, 123] width 128 height 16
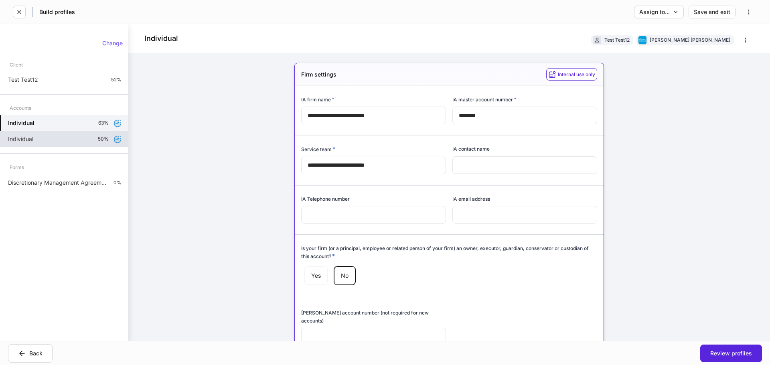
click at [87, 132] on div "Individual 50%" at bounding box center [64, 139] width 128 height 16
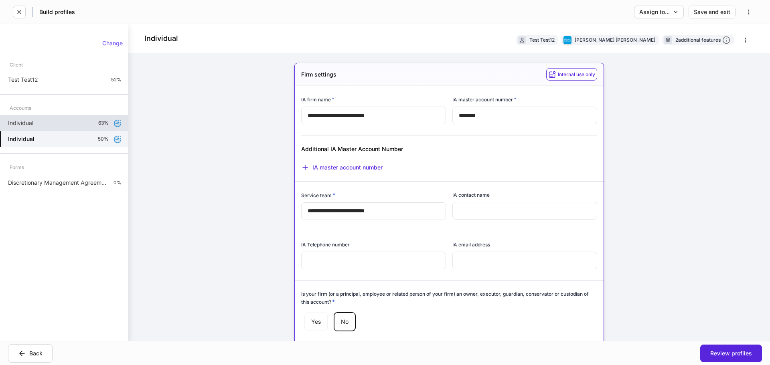
click at [91, 123] on div "Individual 63%" at bounding box center [64, 123] width 128 height 16
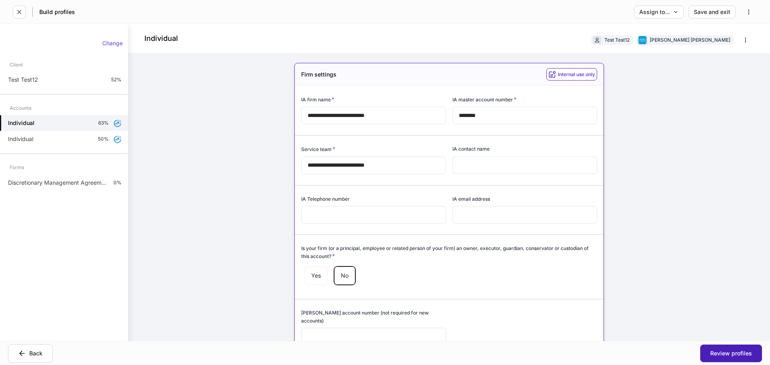
click at [724, 359] on button "Review profiles" at bounding box center [731, 354] width 62 height 18
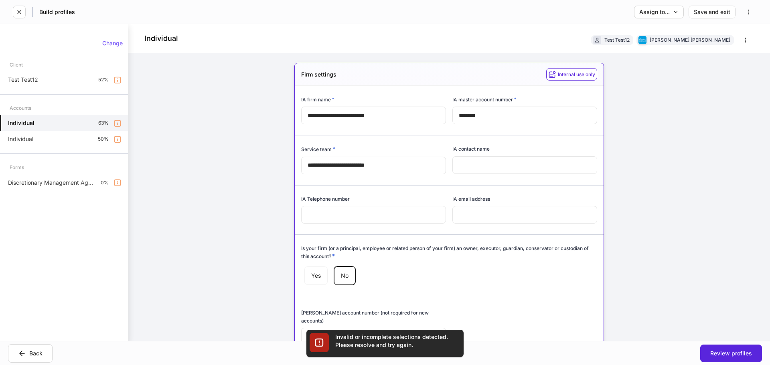
scroll to position [391, 0]
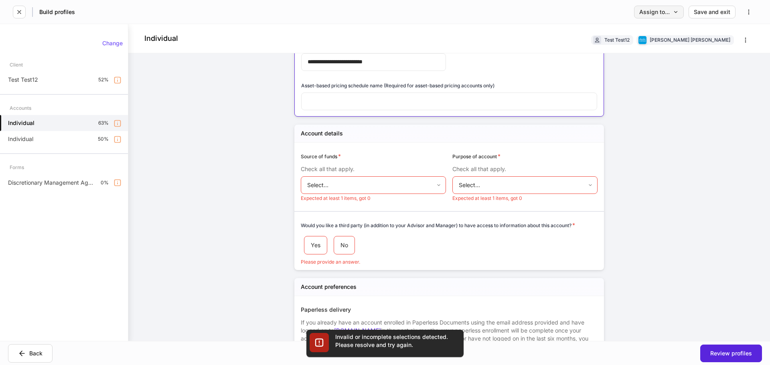
click at [671, 14] on div "Assign to..." at bounding box center [658, 12] width 39 height 6
click at [645, 36] on li "Client(s) to complete" at bounding box center [636, 33] width 98 height 14
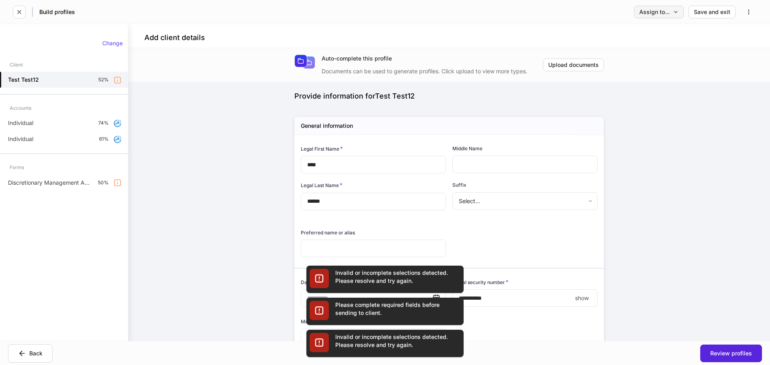
type input "**********"
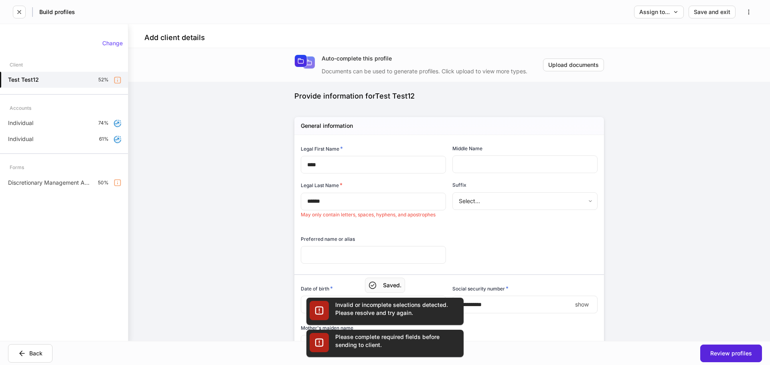
click at [356, 203] on input "******" at bounding box center [373, 202] width 145 height 18
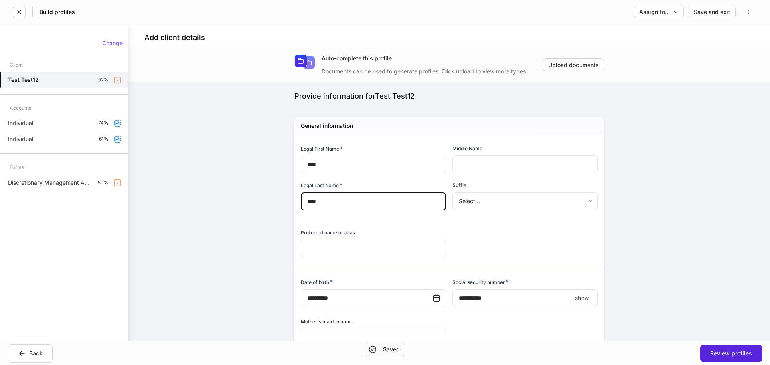
type input "****"
click at [600, 227] on div "**********" at bounding box center [449, 324] width 310 height 414
click at [665, 11] on div "Assign to..." at bounding box center [658, 12] width 39 height 6
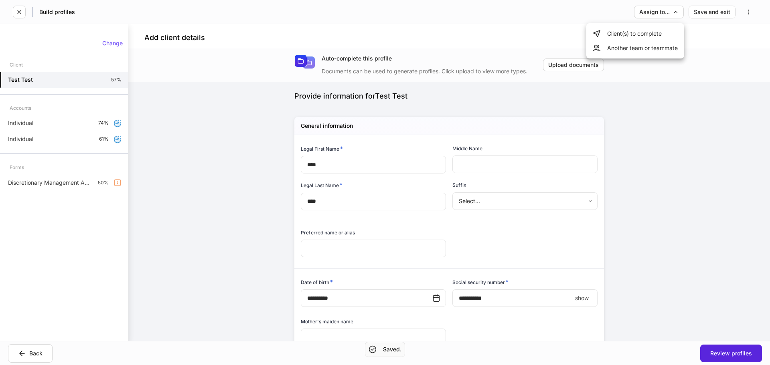
click at [631, 35] on li "Client(s) to complete" at bounding box center [636, 33] width 98 height 14
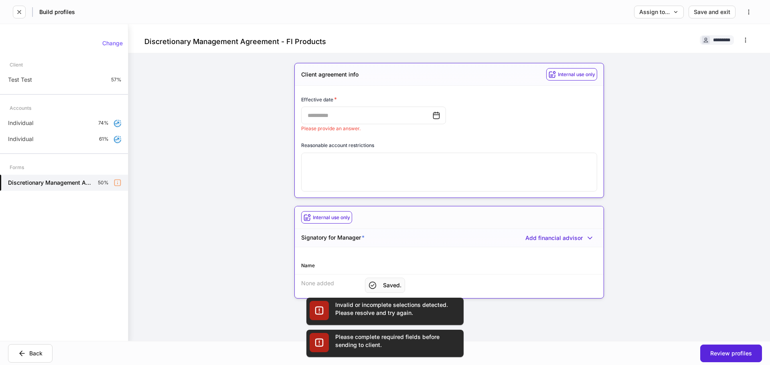
click at [435, 119] on icon at bounding box center [437, 115] width 6 height 7
click at [432, 118] on icon at bounding box center [436, 116] width 8 height 8
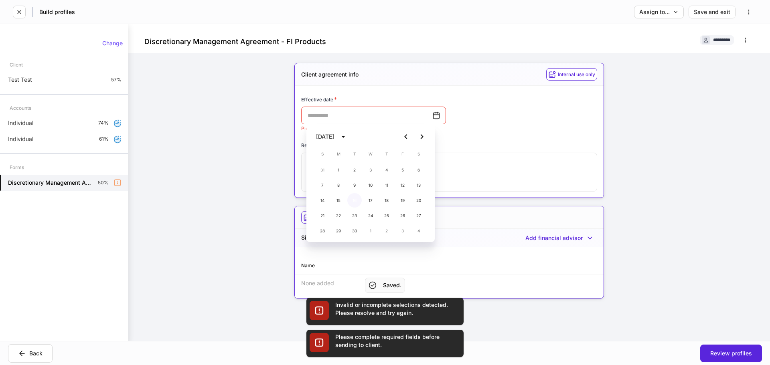
click at [350, 195] on button "16" at bounding box center [354, 200] width 14 height 14
type input "**********"
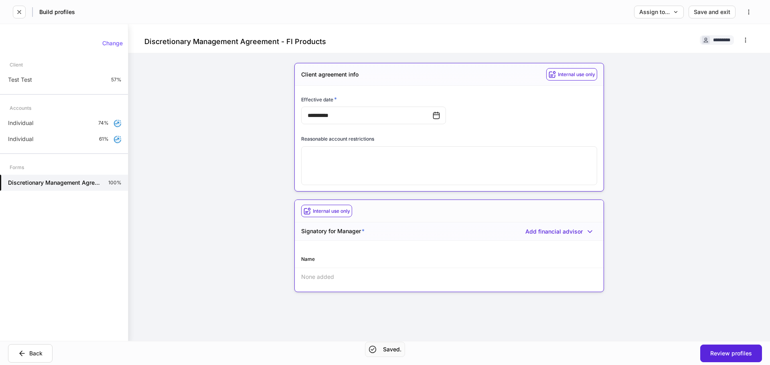
click at [209, 199] on div "**********" at bounding box center [449, 182] width 642 height 317
click at [542, 233] on div "Add financial advisor" at bounding box center [562, 232] width 72 height 8
click at [538, 248] on li "Add new financial advisor" at bounding box center [553, 248] width 81 height 13
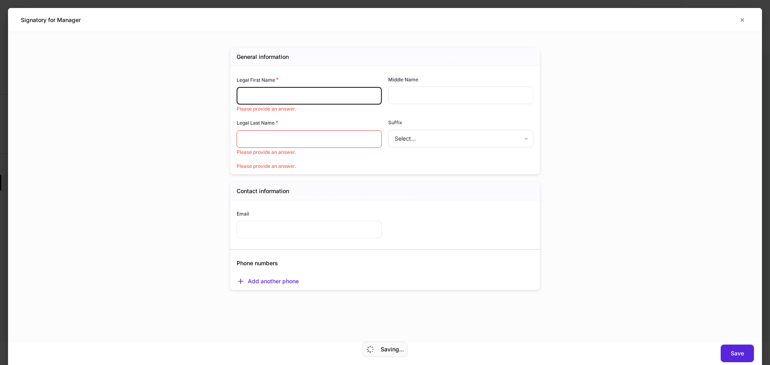
click at [308, 101] on input "text" at bounding box center [309, 96] width 145 height 18
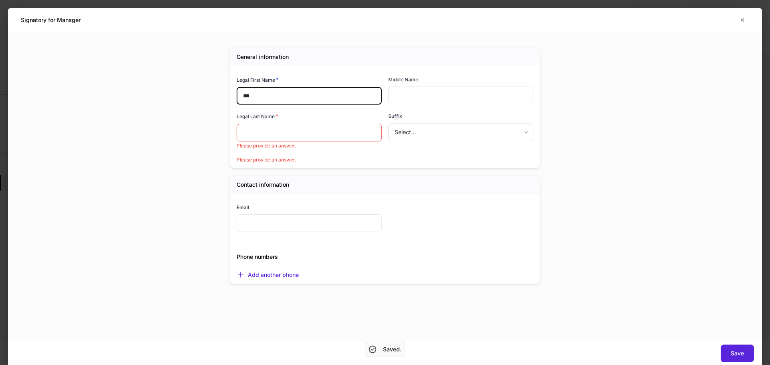
type input "***"
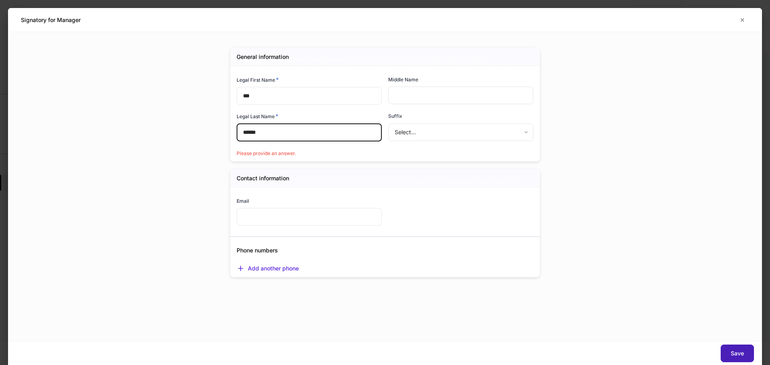
type input "******"
click at [724, 348] on button "Save" at bounding box center [737, 354] width 33 height 18
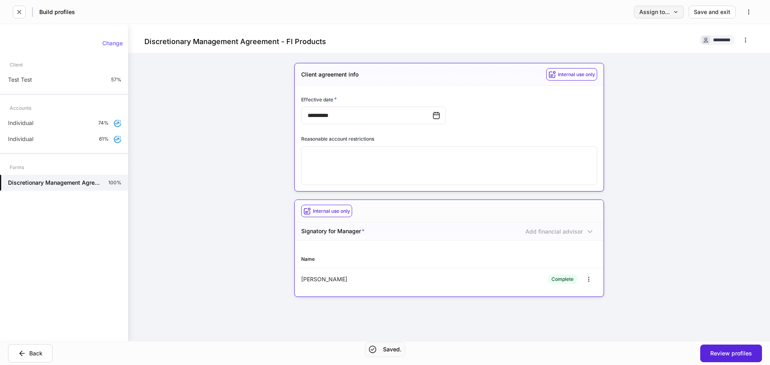
click at [668, 13] on div "Assign to..." at bounding box center [658, 12] width 39 height 6
click at [651, 32] on li "Client(s) to complete" at bounding box center [636, 33] width 98 height 14
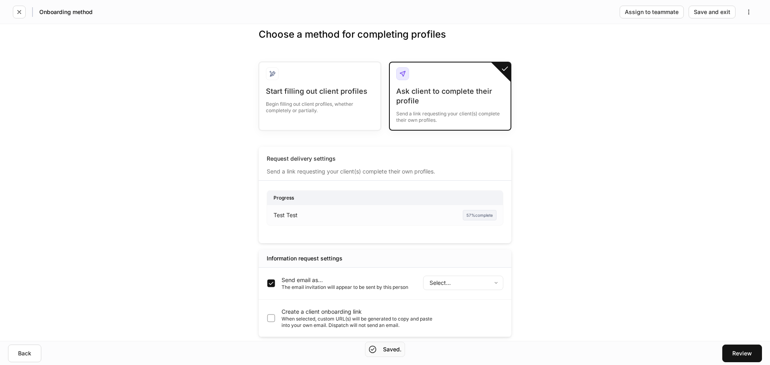
click at [443, 283] on body "Onboarding method Assign to teammate Save and exit Choose a method for completi…" at bounding box center [385, 182] width 770 height 365
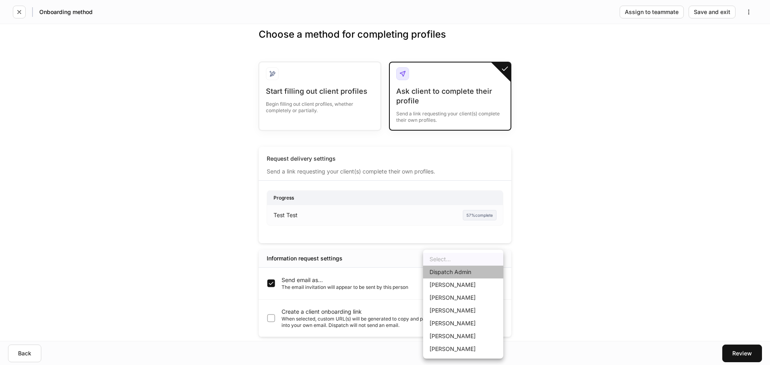
click at [453, 276] on li "Dispatch Admin" at bounding box center [463, 272] width 80 height 13
type input "******"
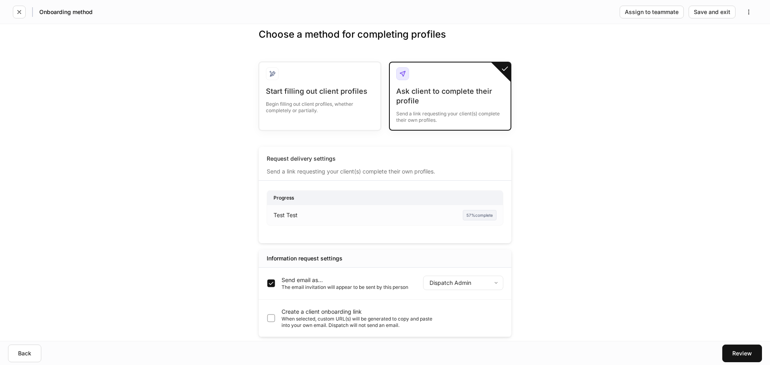
click at [753, 344] on div "Back Review" at bounding box center [385, 353] width 770 height 24
click at [749, 352] on div "Review" at bounding box center [743, 354] width 20 height 6
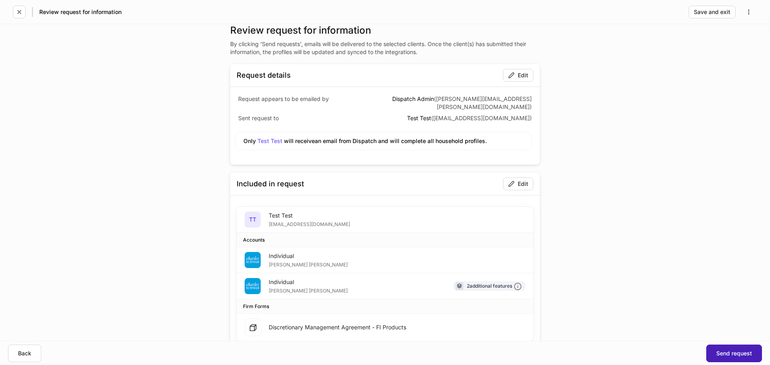
click at [725, 352] on div "Send request" at bounding box center [735, 354] width 36 height 6
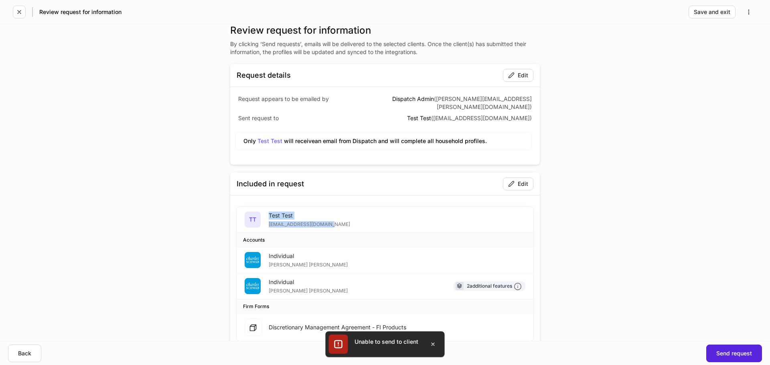
drag, startPoint x: 337, startPoint y: 214, endPoint x: 240, endPoint y: 212, distance: 96.3
click at [240, 212] on div "TT Test Test andrewzoraian@gmail.com" at bounding box center [385, 220] width 297 height 26
click at [734, 351] on div "Send request" at bounding box center [735, 354] width 36 height 6
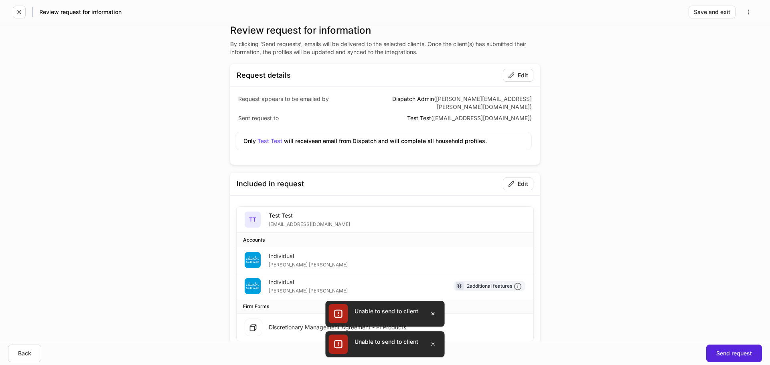
drag, startPoint x: 582, startPoint y: 295, endPoint x: 583, endPoint y: 291, distance: 4.1
click at [583, 291] on div "Review request for information By clicking ‘Send requests’, emails will be deli…" at bounding box center [385, 182] width 770 height 317
click at [561, 297] on div "Review request for information By clicking ‘Send requests’, emails will be deli…" at bounding box center [385, 230] width 361 height 413
click at [434, 317] on icon "button" at bounding box center [433, 314] width 6 height 6
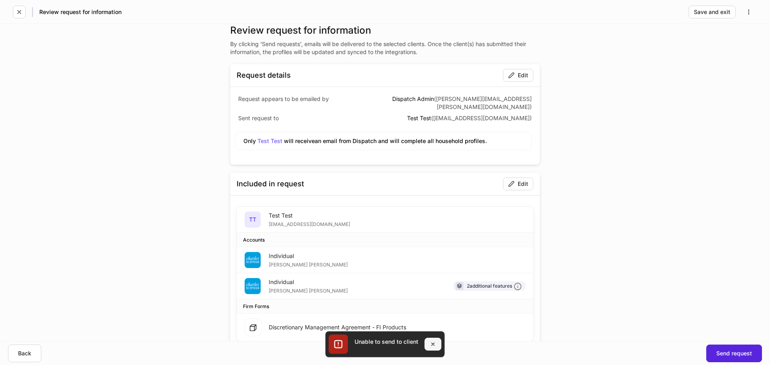
click at [435, 347] on button "button" at bounding box center [433, 344] width 17 height 13
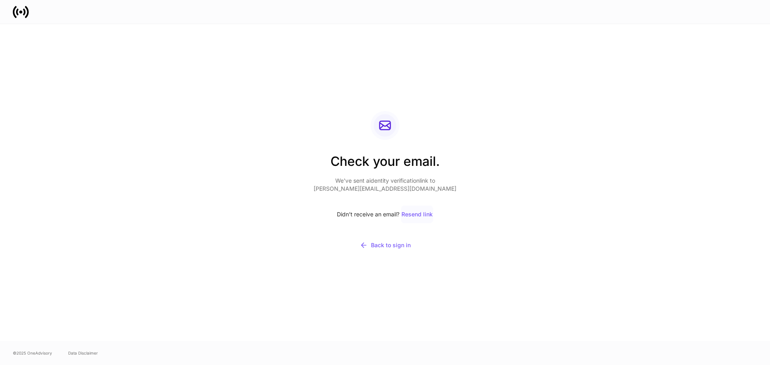
click at [413, 217] on div "Resend link" at bounding box center [417, 215] width 31 height 6
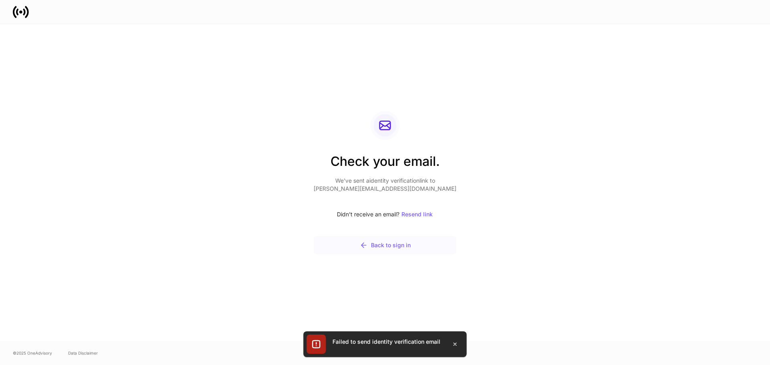
drag, startPoint x: 400, startPoint y: 233, endPoint x: 398, endPoint y: 247, distance: 14.3
click at [400, 234] on div "Check your email. We’ve sent a identity verification link to andrew.zoraian@qmp…" at bounding box center [385, 183] width 143 height 144
click at [398, 247] on div "Back to sign in" at bounding box center [385, 246] width 51 height 8
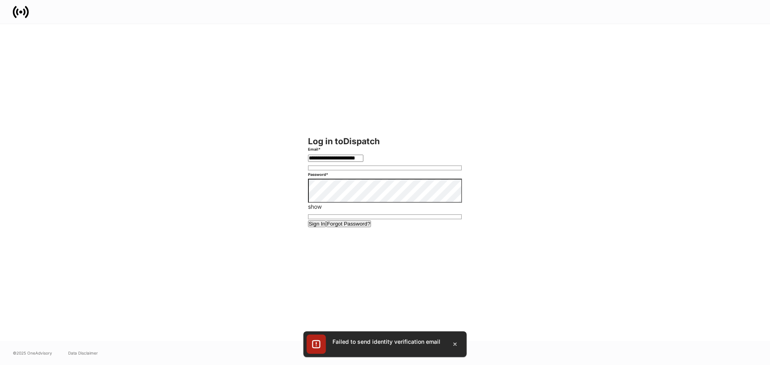
click at [308, 221] on button "Sign In" at bounding box center [317, 224] width 18 height 7
click at [327, 227] on button "Sign In" at bounding box center [317, 224] width 18 height 7
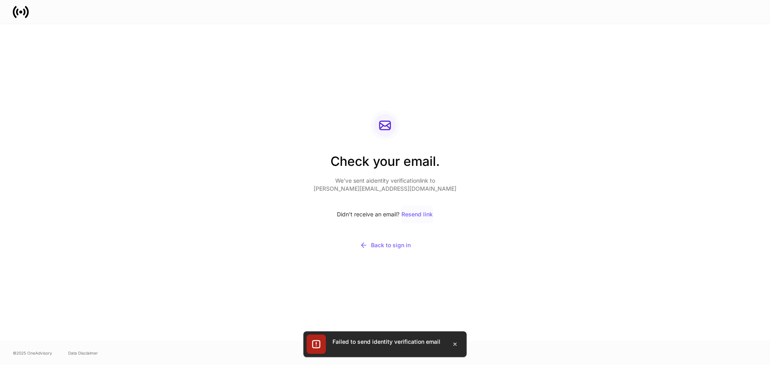
click at [411, 216] on div "Resend link" at bounding box center [417, 215] width 31 height 6
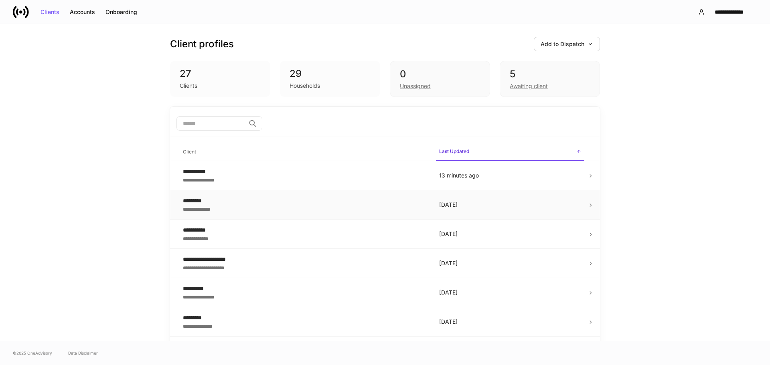
click at [530, 211] on td "[DATE]" at bounding box center [510, 205] width 155 height 29
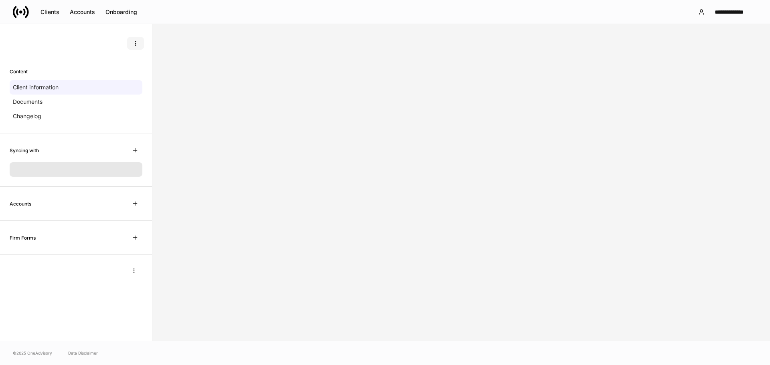
click at [136, 41] on icon "button" at bounding box center [135, 43] width 0 height 4
click at [122, 85] on ul "Create data request Delete client profile" at bounding box center [112, 72] width 66 height 39
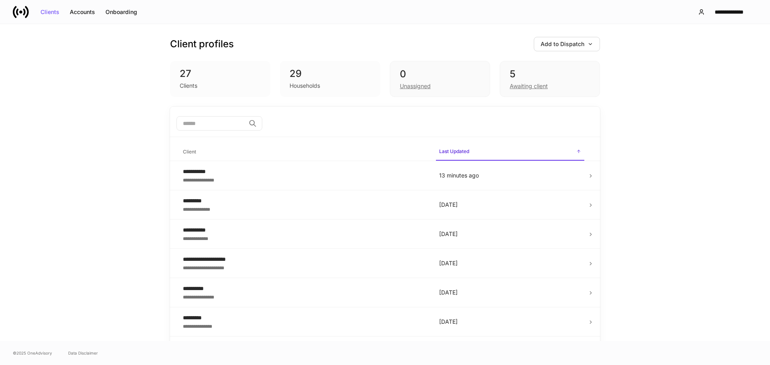
click at [331, 91] on div "29 Households" at bounding box center [330, 79] width 100 height 36
click at [583, 204] on td "[DATE]" at bounding box center [510, 205] width 155 height 29
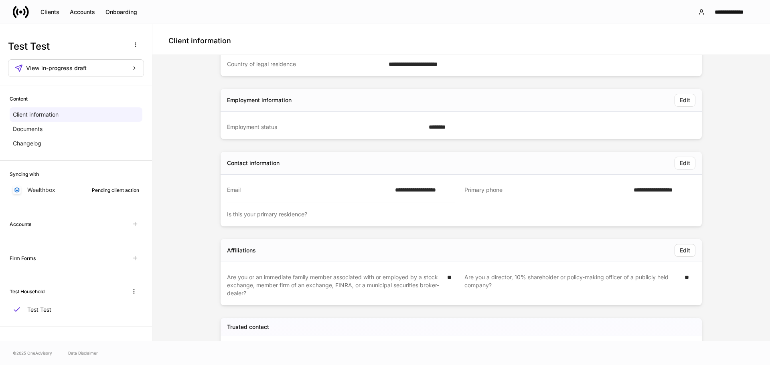
scroll to position [137, 0]
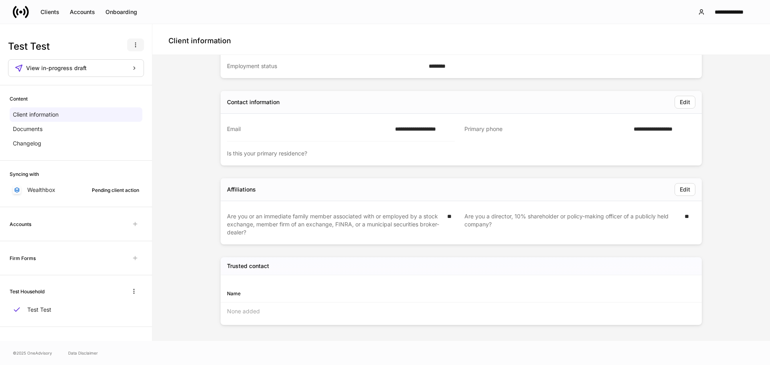
click at [137, 47] on icon "button" at bounding box center [135, 45] width 6 height 6
click at [129, 83] on p "Delete client profile" at bounding box center [110, 84] width 51 height 8
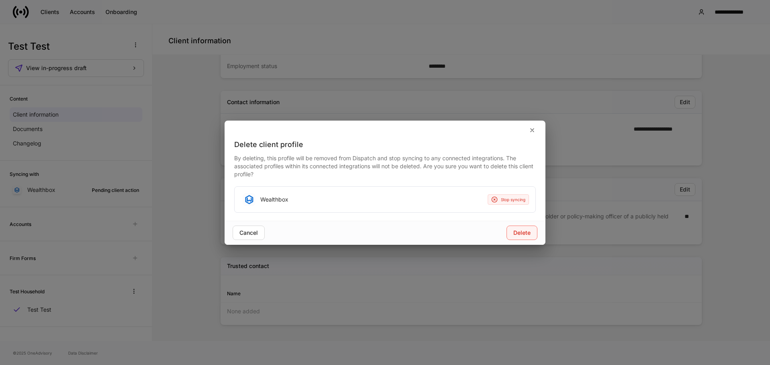
click at [520, 236] on div "Delete" at bounding box center [522, 233] width 17 height 6
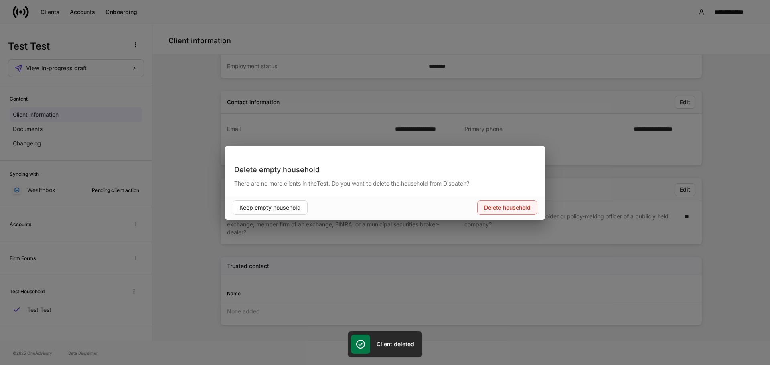
click at [509, 207] on div "Delete household" at bounding box center [507, 208] width 47 height 6
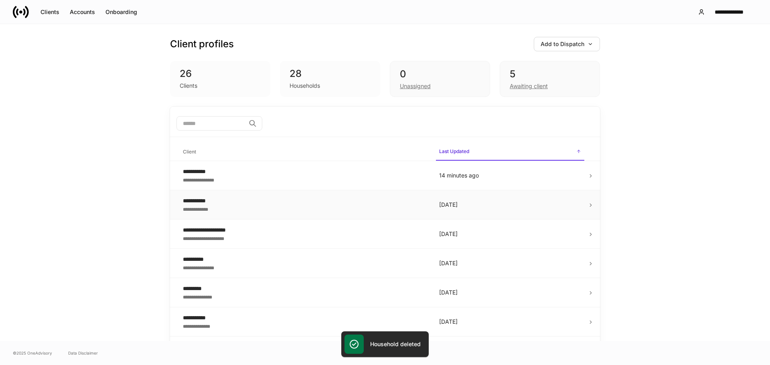
click at [589, 204] on icon at bounding box center [591, 206] width 6 height 6
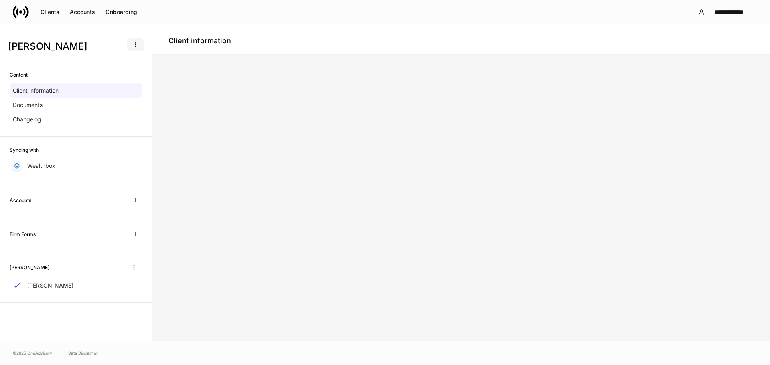
click at [133, 45] on icon "button" at bounding box center [135, 45] width 6 height 6
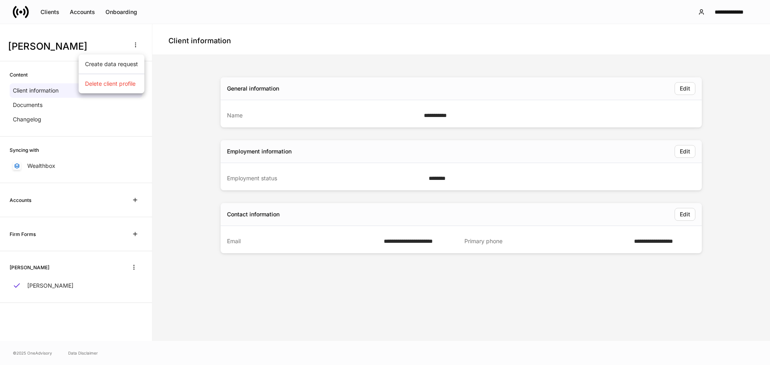
click at [109, 85] on p "Delete client profile" at bounding box center [110, 84] width 51 height 8
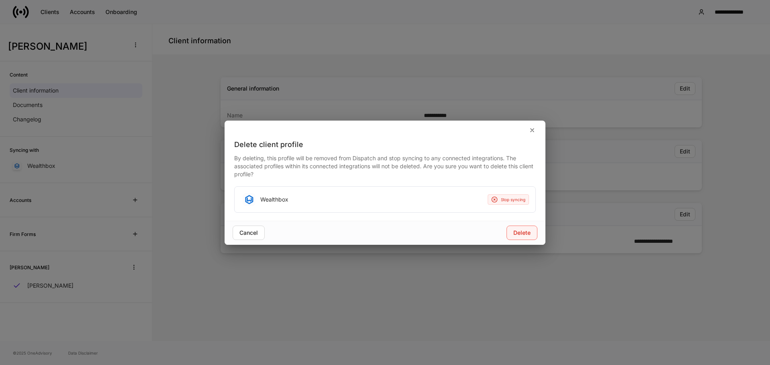
click at [526, 233] on div "Delete" at bounding box center [522, 233] width 17 height 6
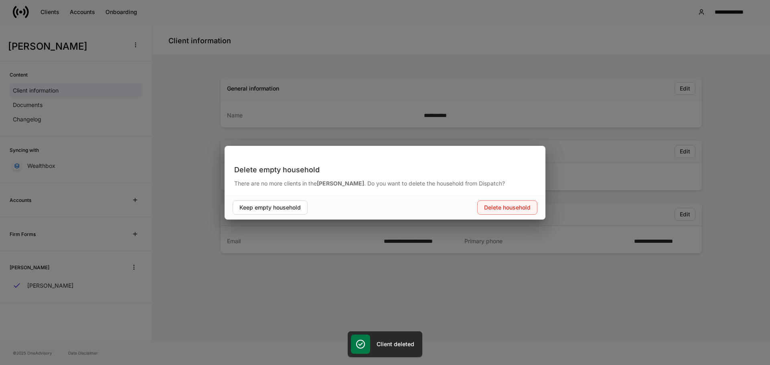
click at [503, 206] on div "Delete household" at bounding box center [507, 208] width 47 height 6
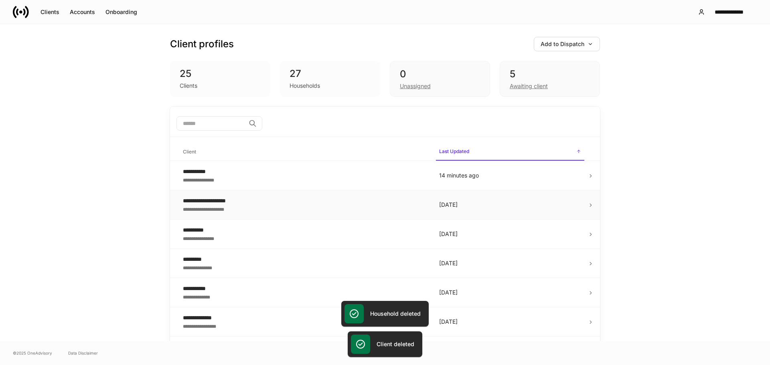
click at [596, 205] on td at bounding box center [594, 205] width 12 height 29
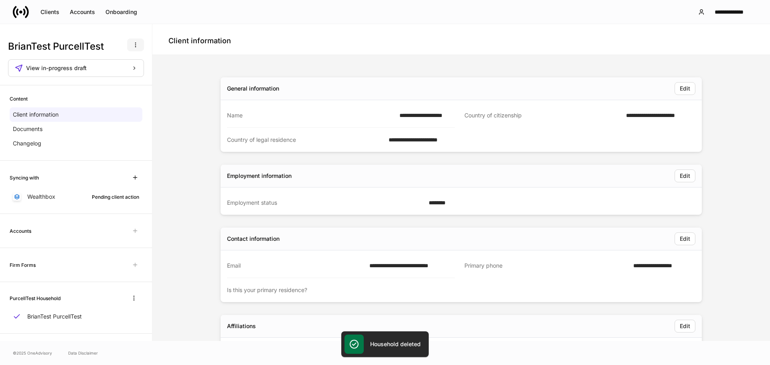
click at [129, 41] on button "button" at bounding box center [135, 45] width 17 height 13
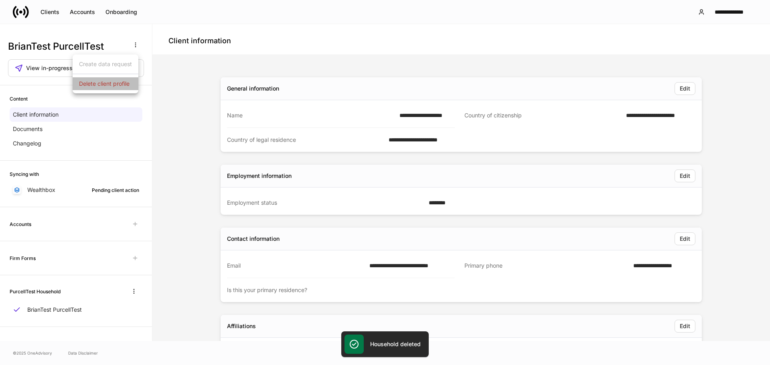
click at [120, 79] on li "Delete client profile" at bounding box center [106, 83] width 66 height 13
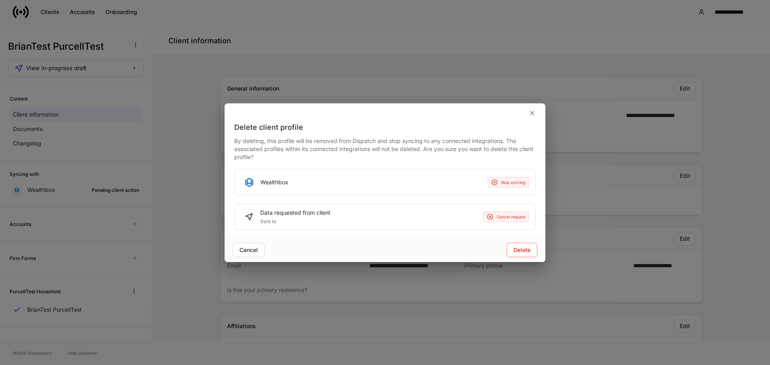
click at [502, 250] on div "Delete" at bounding box center [461, 250] width 152 height 14
click at [507, 250] on button "Delete" at bounding box center [522, 250] width 31 height 14
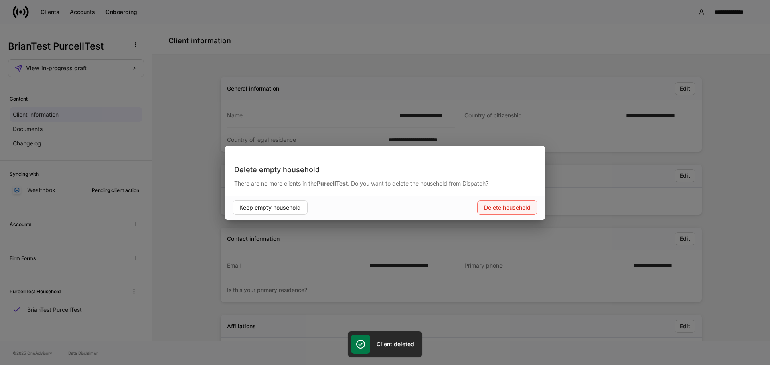
click at [505, 212] on button "Delete household" at bounding box center [507, 208] width 60 height 14
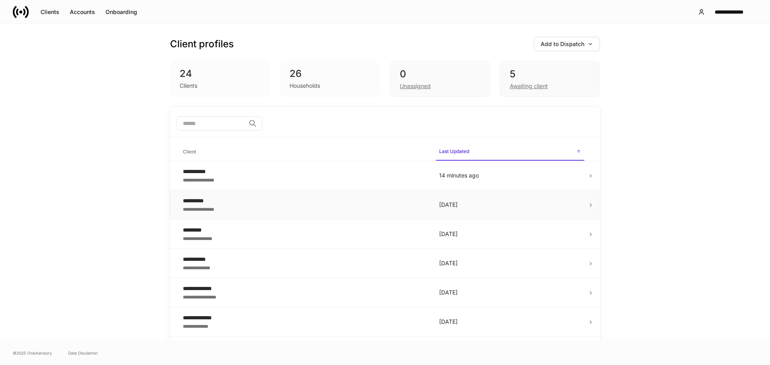
click at [558, 202] on p "7 days ago" at bounding box center [510, 205] width 142 height 8
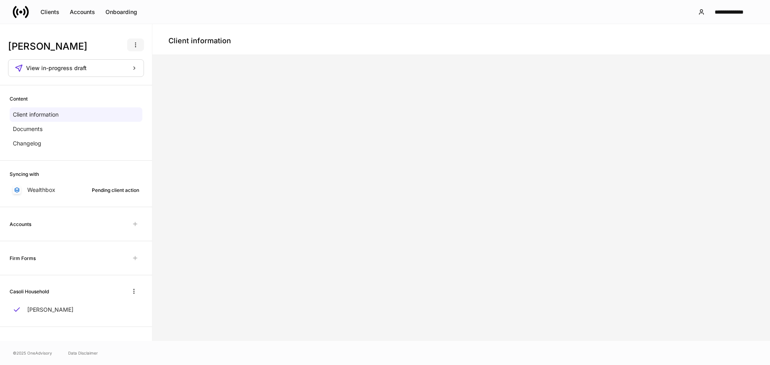
click at [132, 46] on icon "button" at bounding box center [135, 45] width 6 height 6
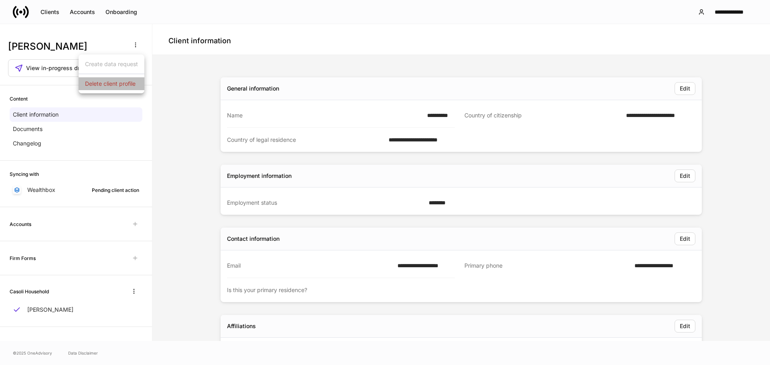
click at [128, 81] on p "Delete client profile" at bounding box center [110, 84] width 51 height 8
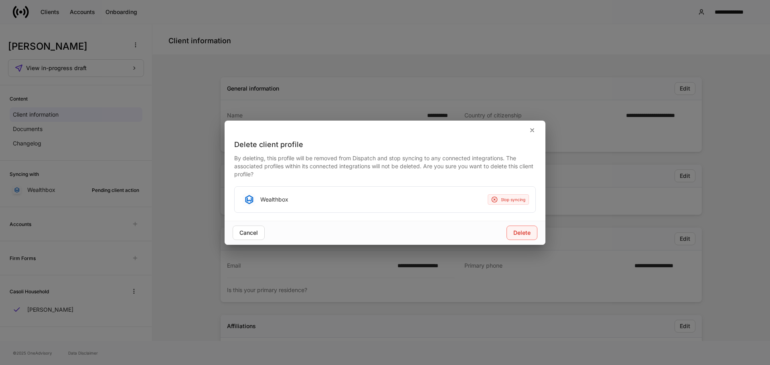
click at [518, 237] on button "Delete" at bounding box center [522, 233] width 31 height 14
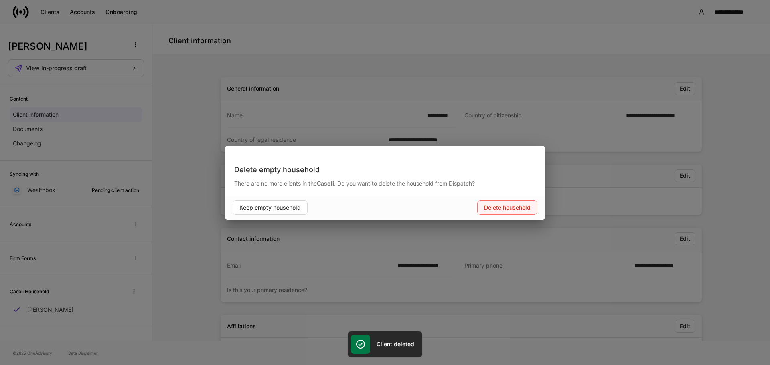
click at [518, 212] on button "Delete household" at bounding box center [507, 208] width 60 height 14
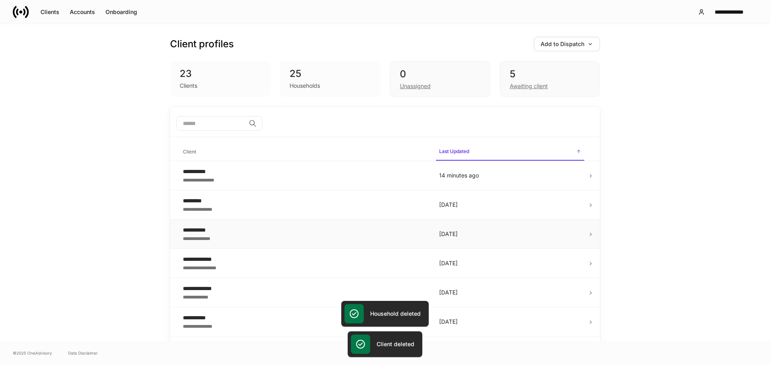
click at [581, 239] on td "7 days ago" at bounding box center [510, 234] width 155 height 29
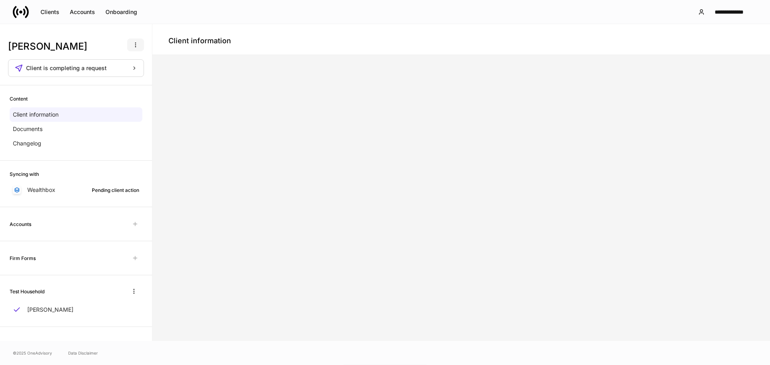
click at [135, 49] on button "button" at bounding box center [135, 45] width 17 height 13
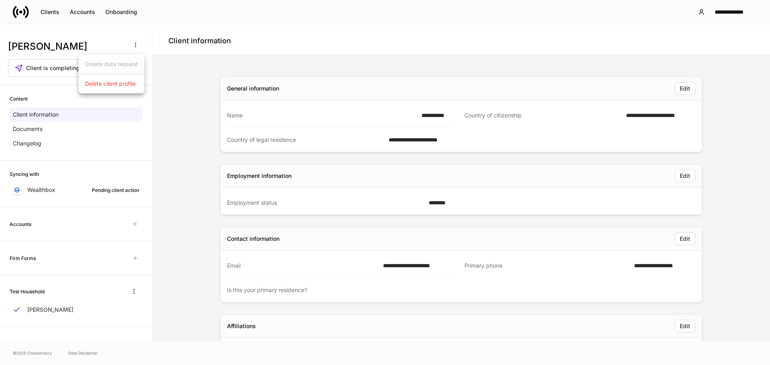
click at [125, 84] on p "Delete client profile" at bounding box center [110, 84] width 51 height 8
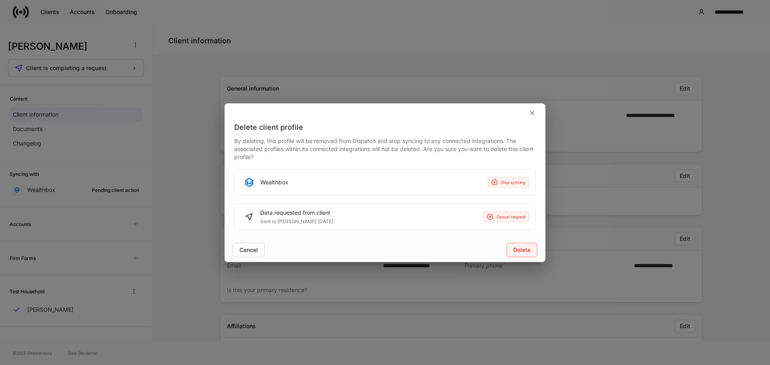
click at [536, 246] on button "Delete" at bounding box center [522, 250] width 31 height 14
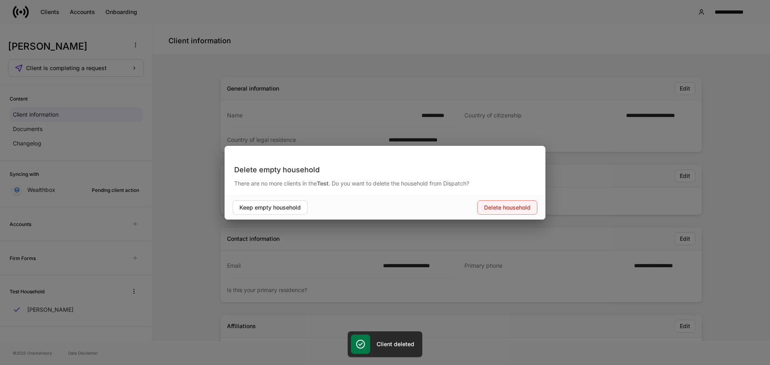
click at [498, 211] on button "Delete household" at bounding box center [507, 208] width 60 height 14
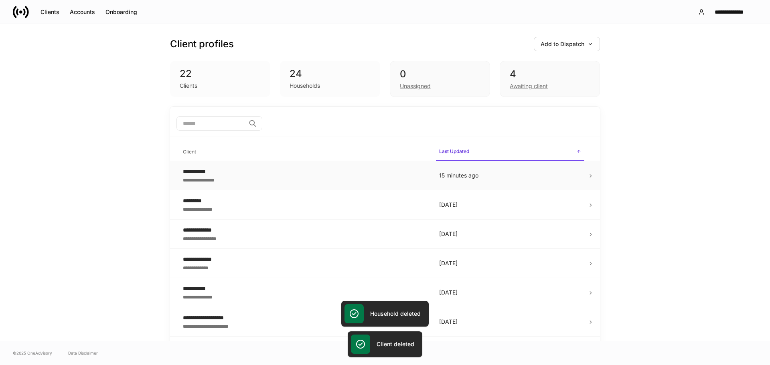
click at [335, 184] on div "**********" at bounding box center [305, 180] width 244 height 8
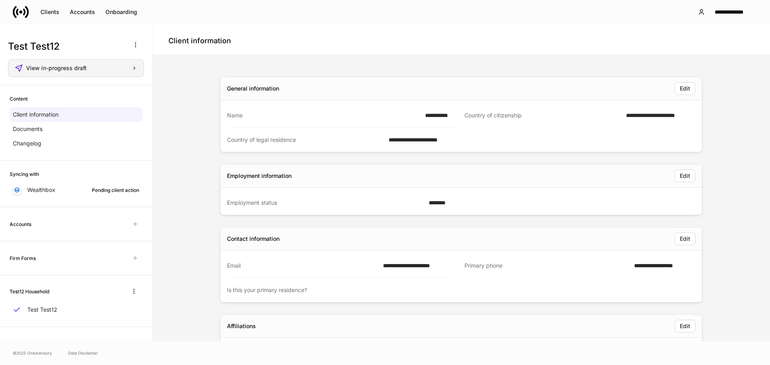
drag, startPoint x: 104, startPoint y: 77, endPoint x: 106, endPoint y: 73, distance: 4.6
click at [104, 77] on div "Test Test12 View in-progress draft" at bounding box center [76, 61] width 152 height 49
click at [106, 72] on button "View in-progress draft" at bounding box center [76, 68] width 136 height 18
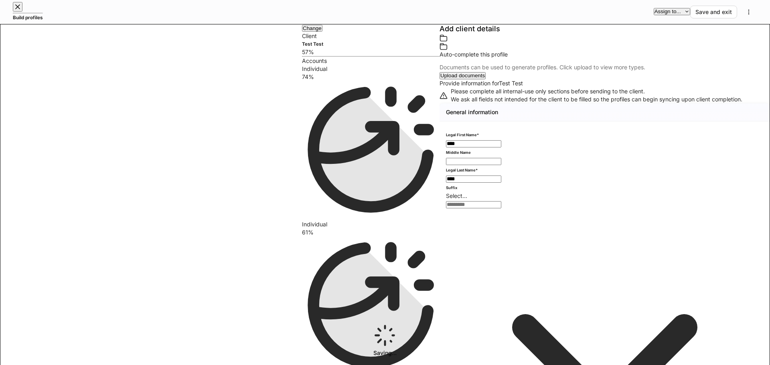
click at [668, 15] on button "Assign to..." at bounding box center [672, 11] width 37 height 7
click at [653, 37] on li "Client(s) to complete" at bounding box center [628, 32] width 83 height 21
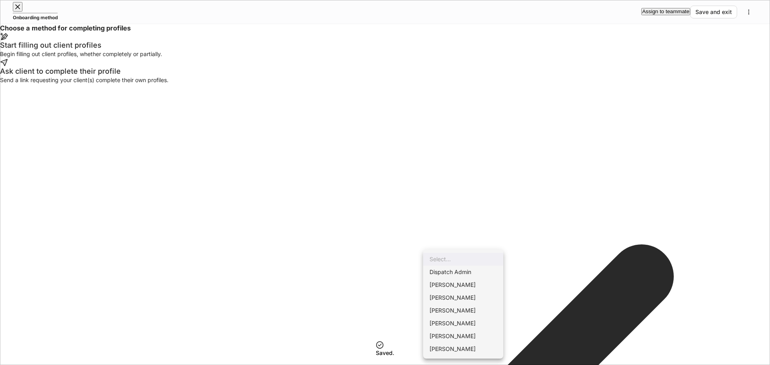
click at [472, 273] on li "Dispatch Admin" at bounding box center [463, 272] width 80 height 13
type input "******"
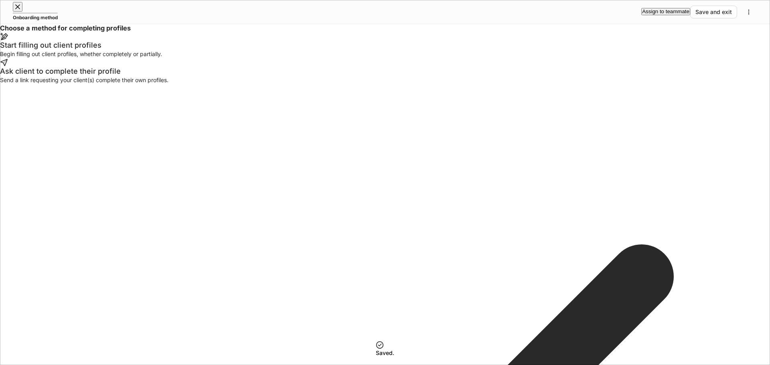
drag, startPoint x: 603, startPoint y: 301, endPoint x: 609, endPoint y: 302, distance: 6.5
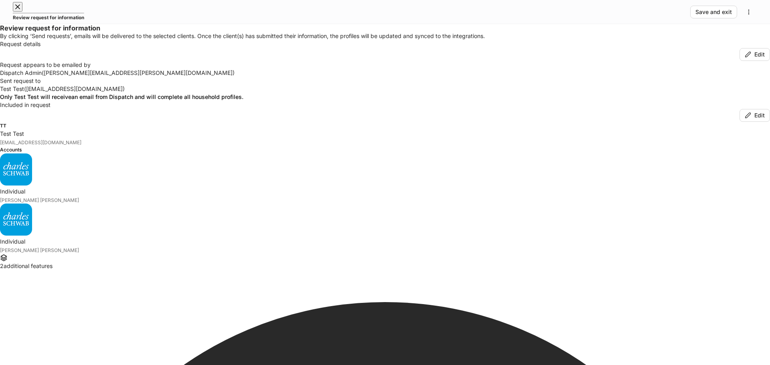
click at [362, 347] on icon "button" at bounding box center [358, 351] width 8 height 8
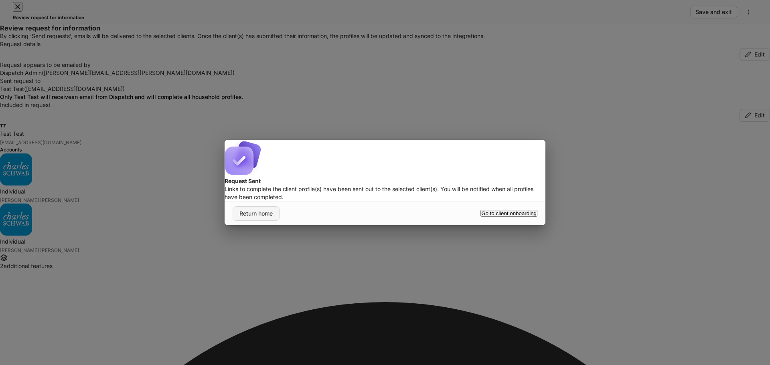
click at [257, 221] on button "Return home" at bounding box center [256, 214] width 47 height 14
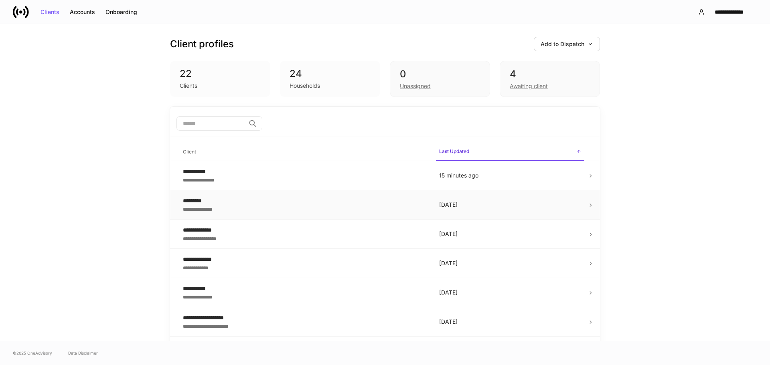
click at [503, 211] on td "[DATE]" at bounding box center [510, 205] width 155 height 29
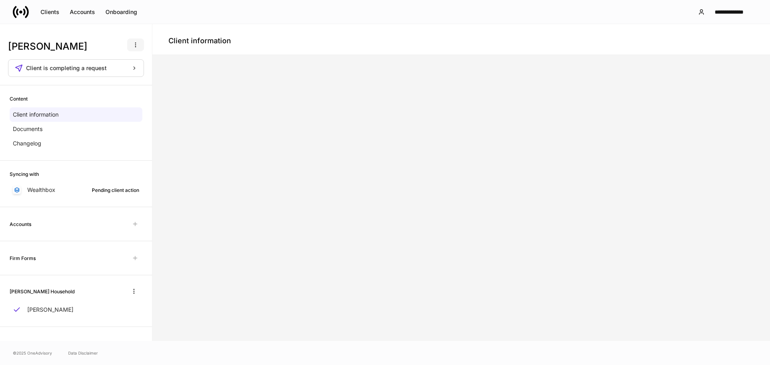
click at [132, 43] on icon "button" at bounding box center [135, 45] width 6 height 6
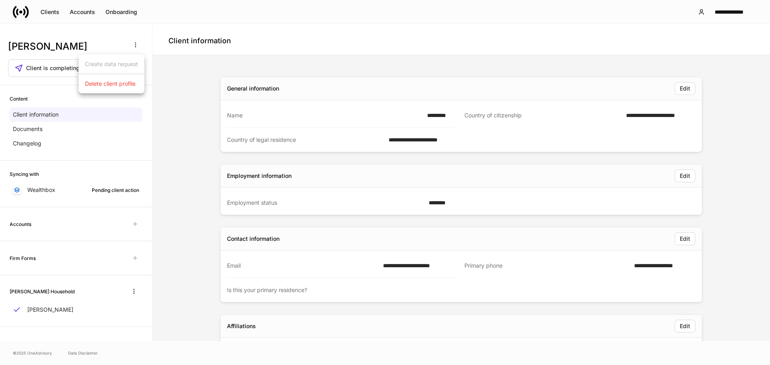
click at [123, 82] on p "Delete client profile" at bounding box center [110, 84] width 51 height 8
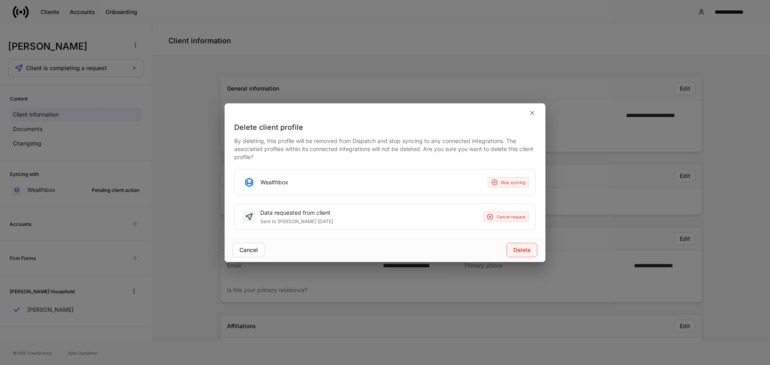
click at [528, 254] on button "Delete" at bounding box center [522, 250] width 31 height 14
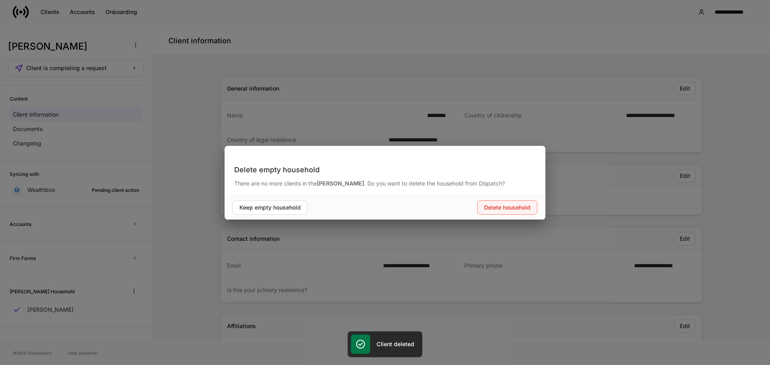
click at [505, 213] on button "Delete household" at bounding box center [507, 208] width 60 height 14
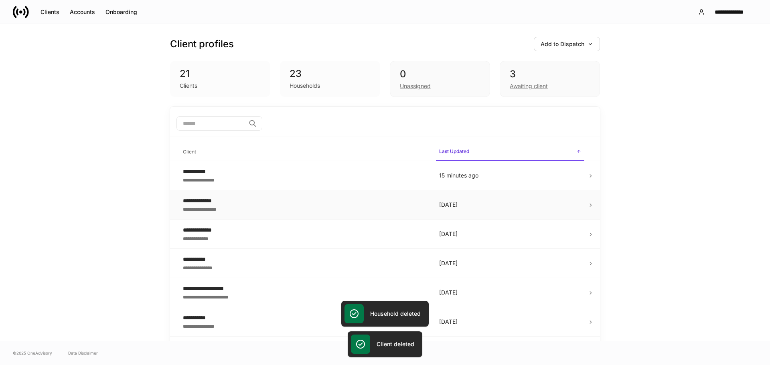
click at [563, 213] on td "7 days ago" at bounding box center [510, 205] width 155 height 29
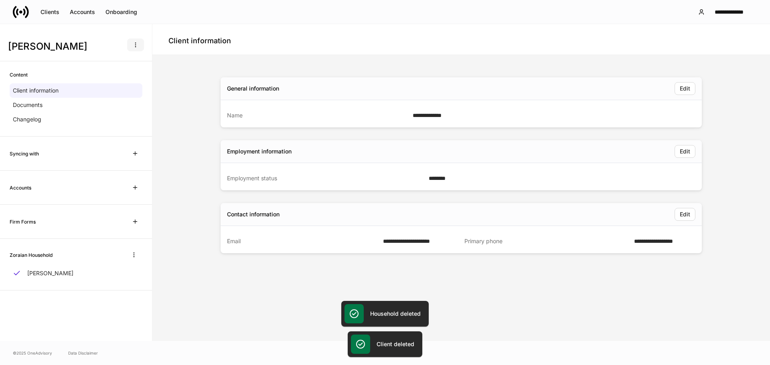
click at [143, 44] on button "button" at bounding box center [135, 45] width 17 height 13
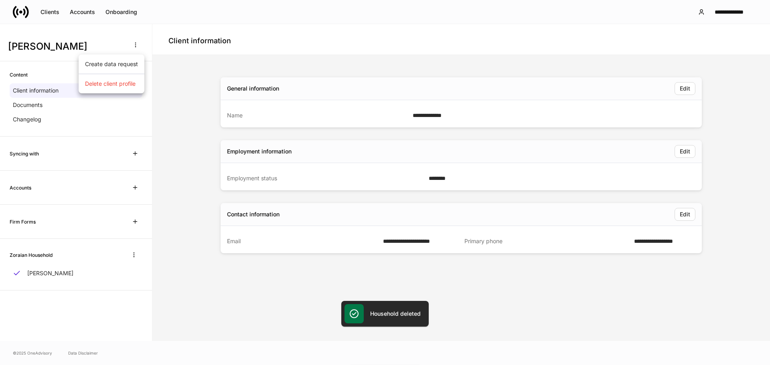
click at [130, 87] on p "Delete client profile" at bounding box center [110, 84] width 51 height 8
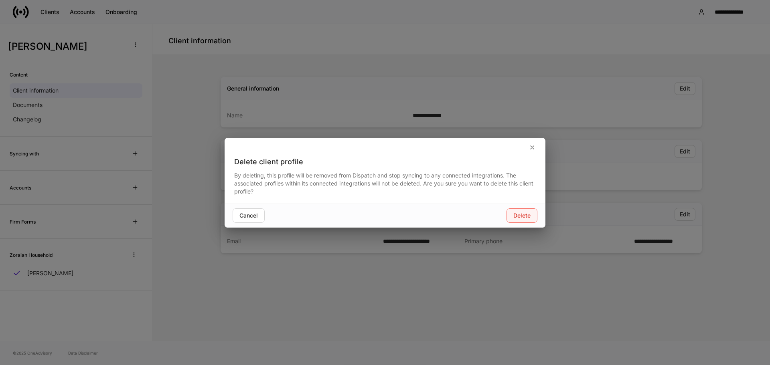
click at [524, 220] on button "Delete" at bounding box center [522, 216] width 31 height 14
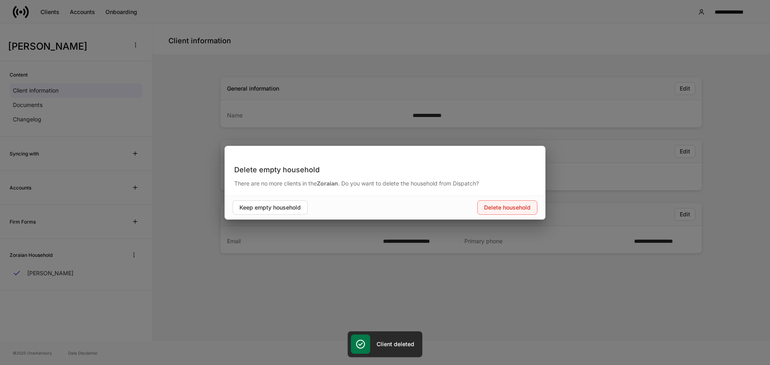
click at [506, 208] on div "Delete household" at bounding box center [507, 208] width 47 height 6
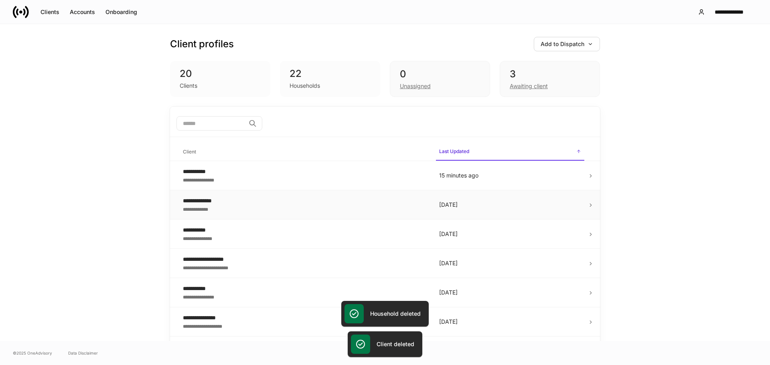
click at [550, 205] on p "8 days ago" at bounding box center [510, 205] width 142 height 8
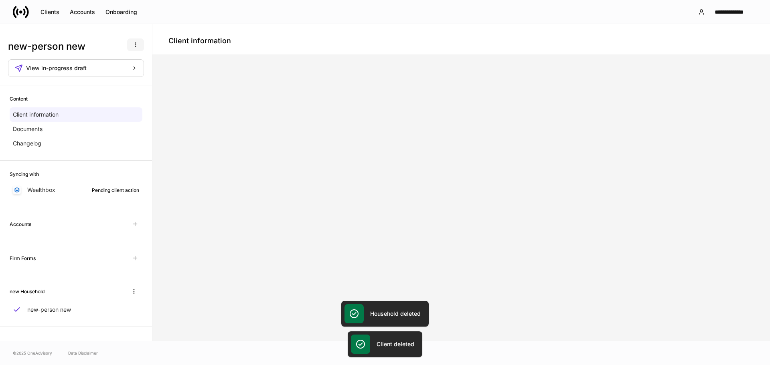
click at [140, 46] on button "button" at bounding box center [135, 45] width 17 height 13
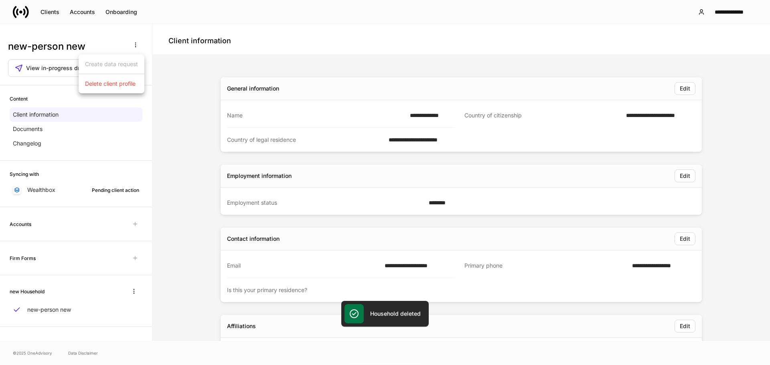
click at [121, 85] on p "Delete client profile" at bounding box center [110, 84] width 51 height 8
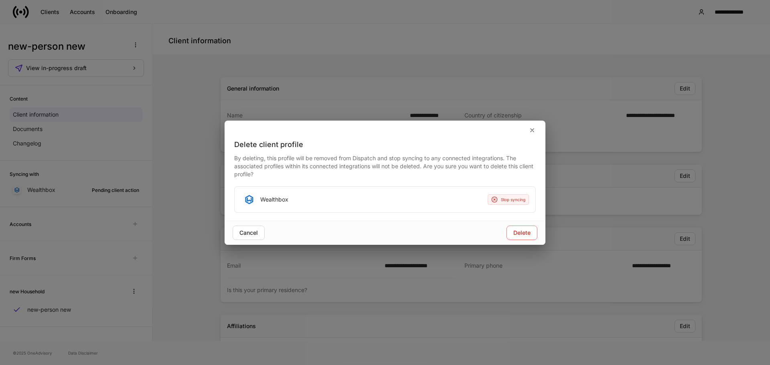
click at [568, 238] on div "Delete client profile By deleting, this profile will be removed from Dispatch a…" at bounding box center [385, 182] width 770 height 365
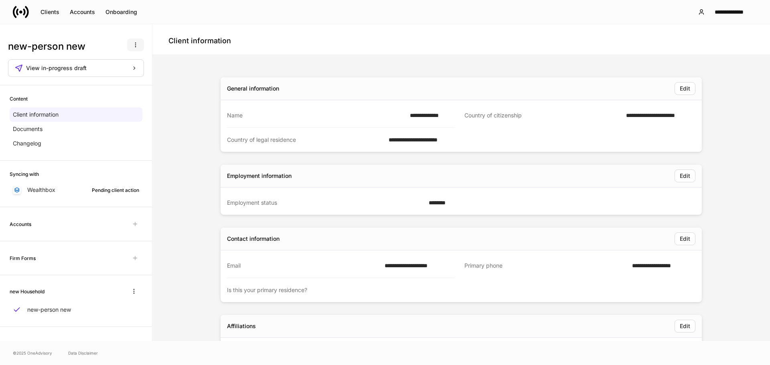
click at [135, 44] on icon "button" at bounding box center [135, 45] width 6 height 6
click at [138, 86] on li "Delete client profile" at bounding box center [112, 83] width 66 height 13
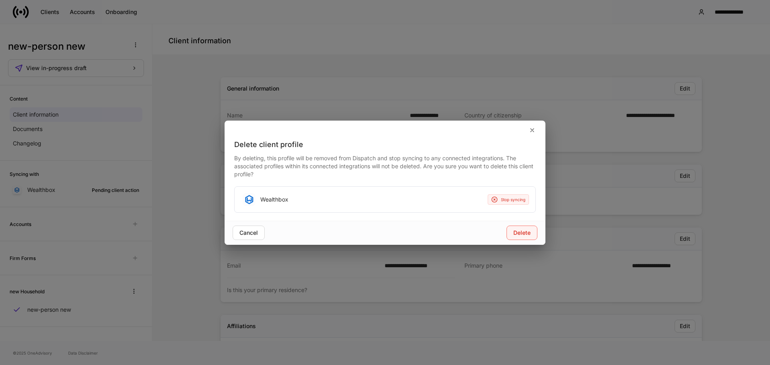
click at [520, 237] on button "Delete" at bounding box center [522, 233] width 31 height 14
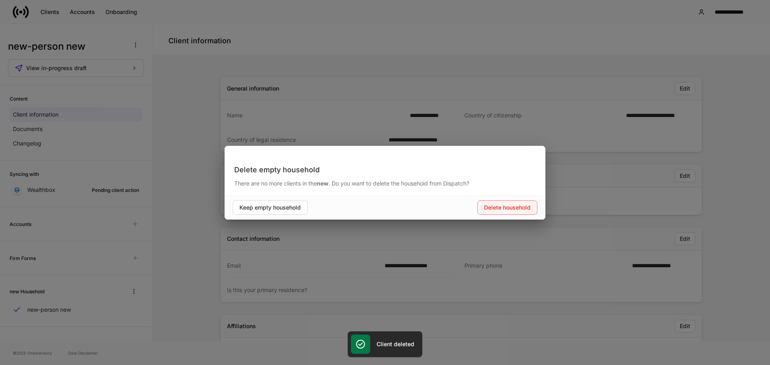
click at [499, 210] on div "Delete household" at bounding box center [507, 208] width 47 height 6
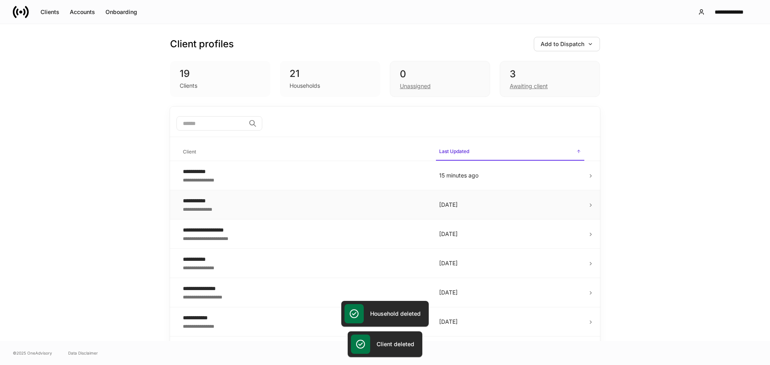
click at [471, 206] on p "8 days ago" at bounding box center [510, 205] width 142 height 8
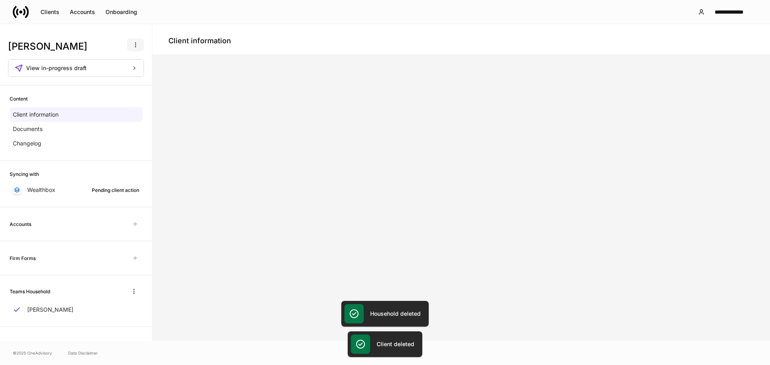
click at [137, 46] on icon "button" at bounding box center [135, 45] width 6 height 6
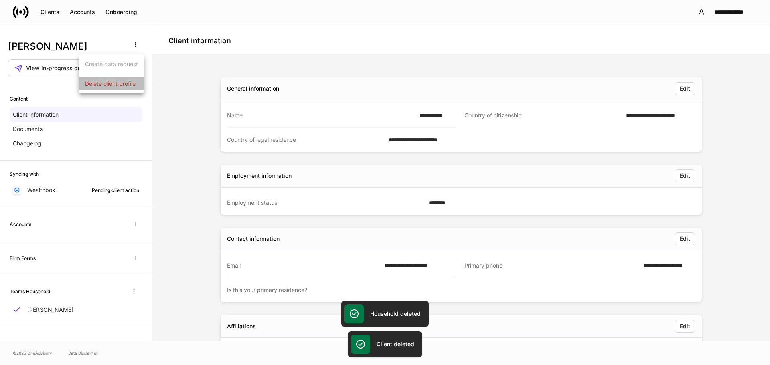
click at [126, 79] on li "Delete client profile" at bounding box center [112, 83] width 66 height 13
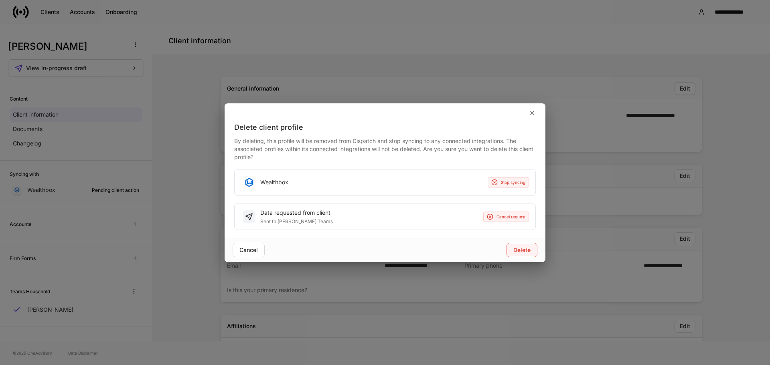
click at [511, 250] on button "Delete" at bounding box center [522, 250] width 31 height 14
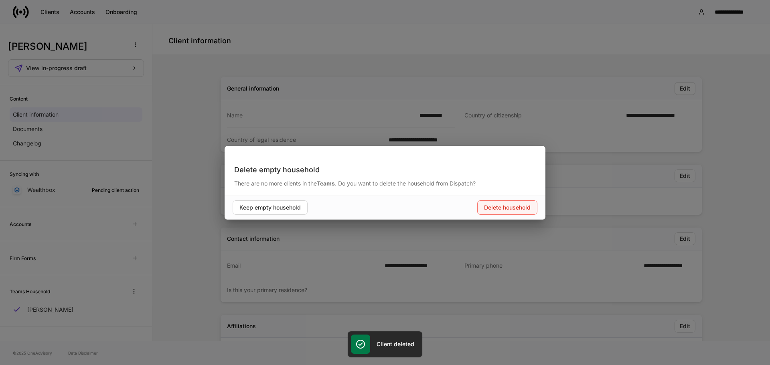
click at [485, 209] on div "Delete household" at bounding box center [507, 208] width 47 height 6
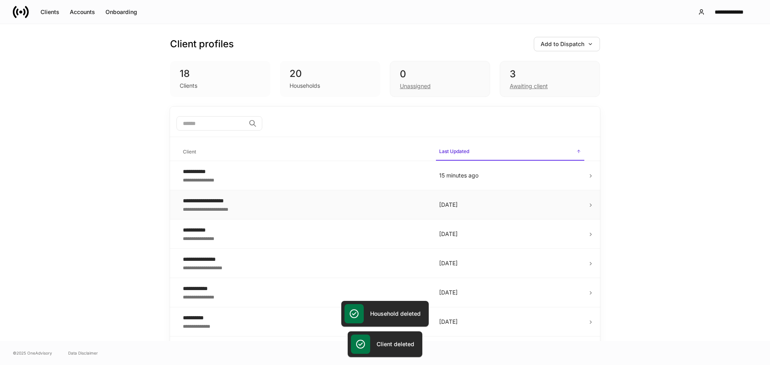
click at [524, 213] on td "25 days ago" at bounding box center [510, 205] width 155 height 29
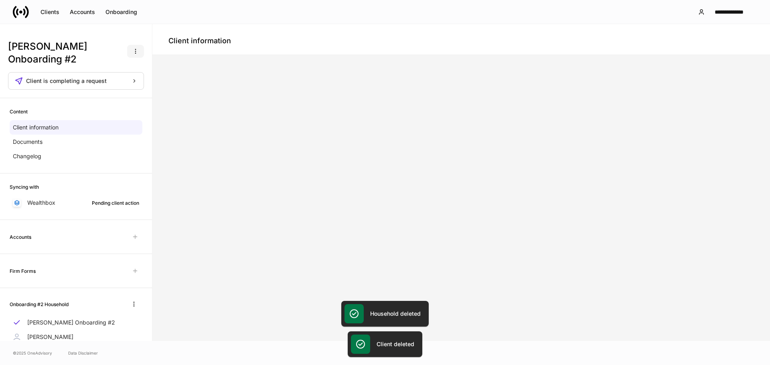
click at [132, 48] on icon "button" at bounding box center [135, 51] width 6 height 6
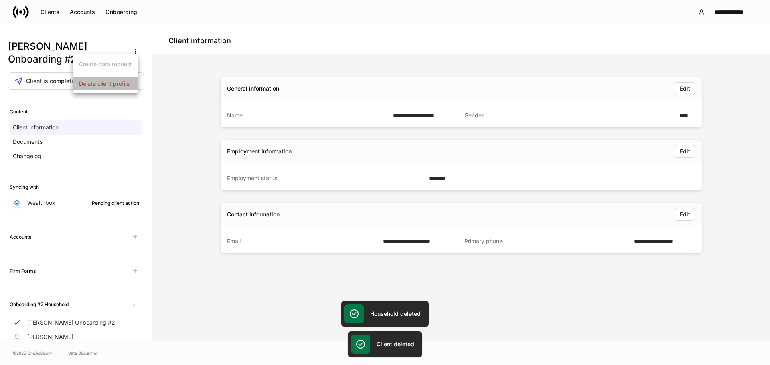
click at [128, 85] on p "Delete client profile" at bounding box center [104, 84] width 51 height 8
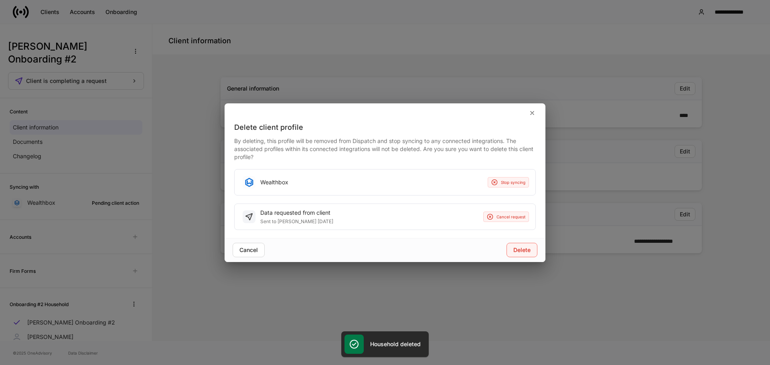
click at [532, 252] on button "Delete" at bounding box center [522, 250] width 31 height 14
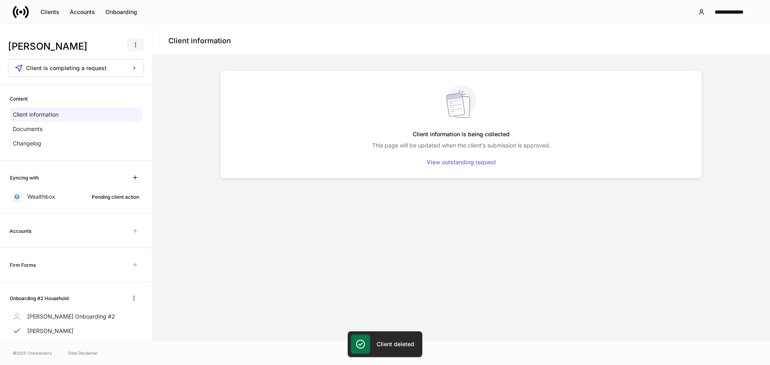
click at [134, 47] on button "button" at bounding box center [135, 45] width 17 height 13
click at [126, 80] on p "Delete client profile" at bounding box center [104, 84] width 51 height 8
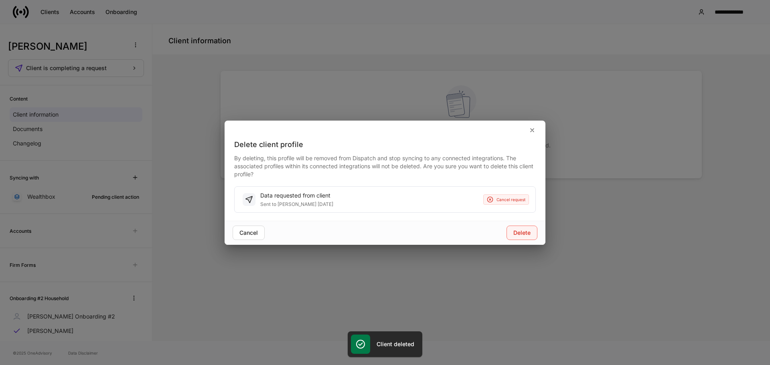
click at [525, 233] on div "Delete" at bounding box center [522, 233] width 17 height 6
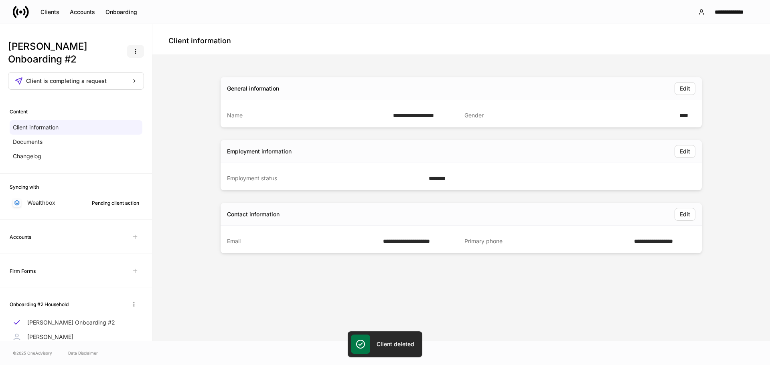
click at [132, 48] on icon "button" at bounding box center [135, 51] width 6 height 6
click at [129, 88] on li "Delete client profile" at bounding box center [106, 83] width 66 height 13
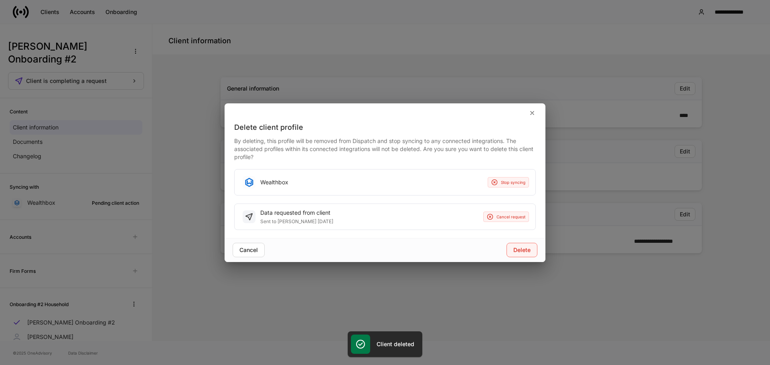
click at [514, 253] on div "Delete" at bounding box center [522, 251] width 17 height 6
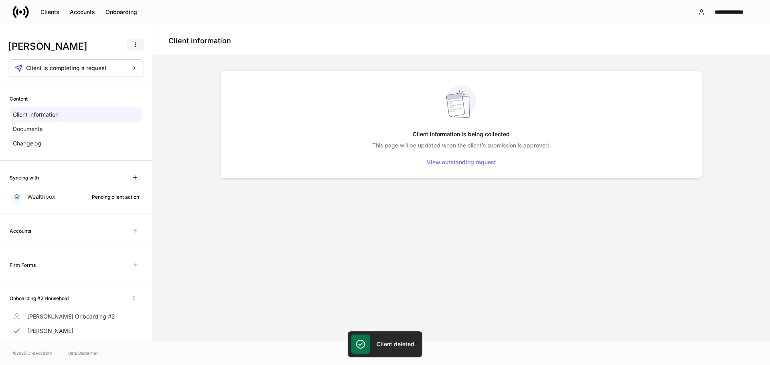
click at [132, 47] on icon "button" at bounding box center [135, 45] width 6 height 6
click at [122, 84] on p "Delete client profile" at bounding box center [104, 84] width 51 height 8
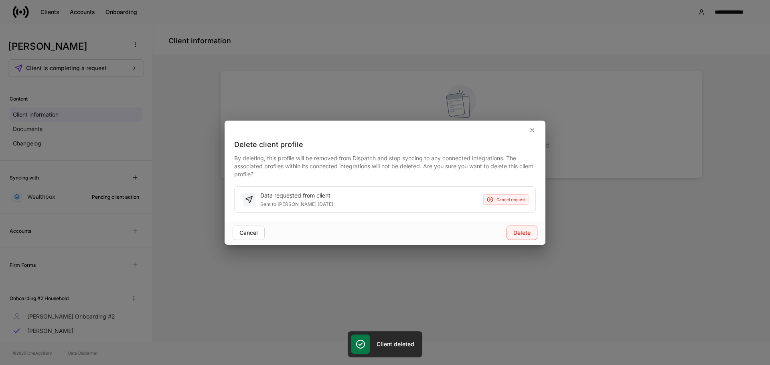
click at [521, 231] on div "Delete" at bounding box center [522, 233] width 17 height 6
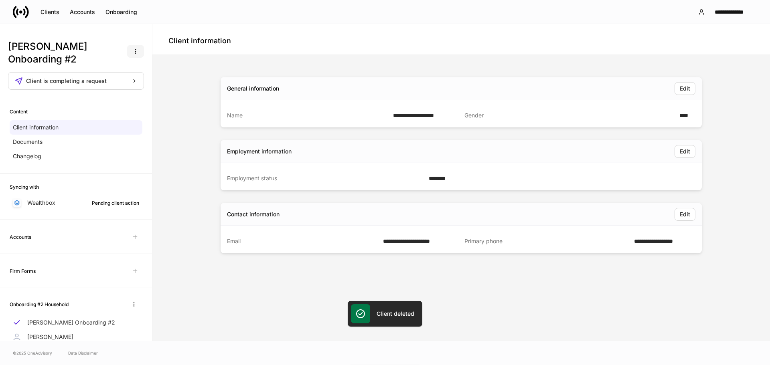
click at [132, 48] on icon "button" at bounding box center [135, 51] width 6 height 6
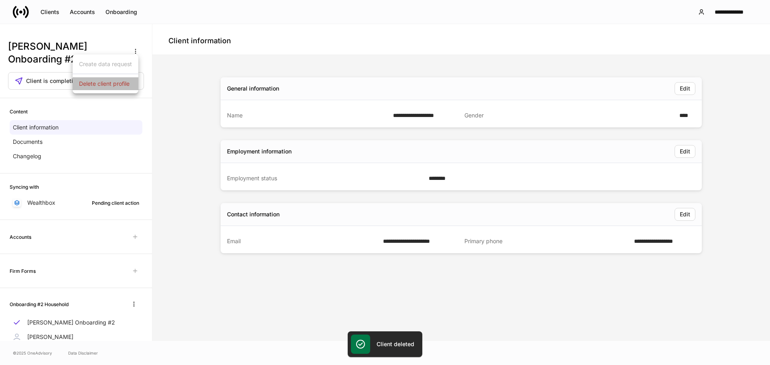
click at [114, 86] on p "Delete client profile" at bounding box center [104, 84] width 51 height 8
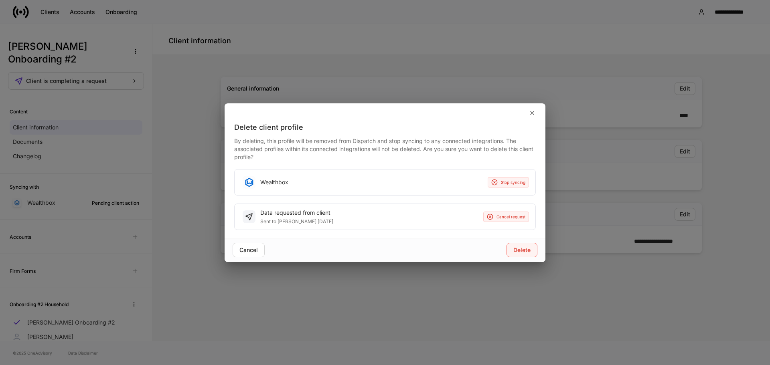
click at [528, 254] on button "Delete" at bounding box center [522, 250] width 31 height 14
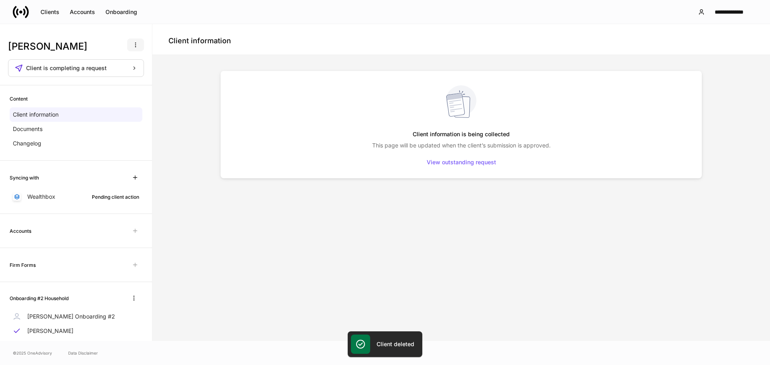
click at [127, 49] on button "button" at bounding box center [135, 45] width 17 height 13
click at [118, 86] on p "Delete client profile" at bounding box center [104, 84] width 51 height 8
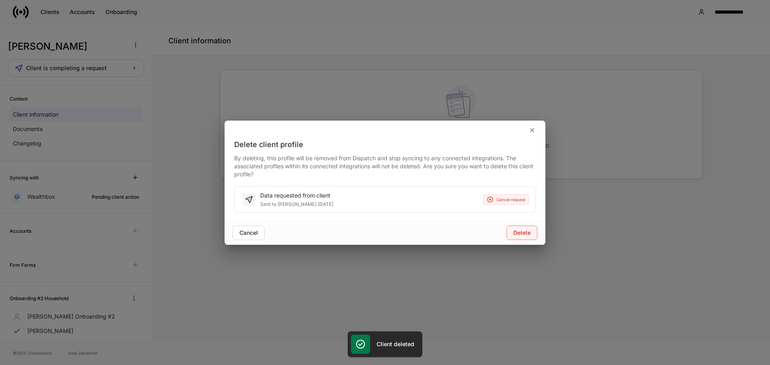
click at [522, 235] on div "Delete" at bounding box center [522, 233] width 17 height 6
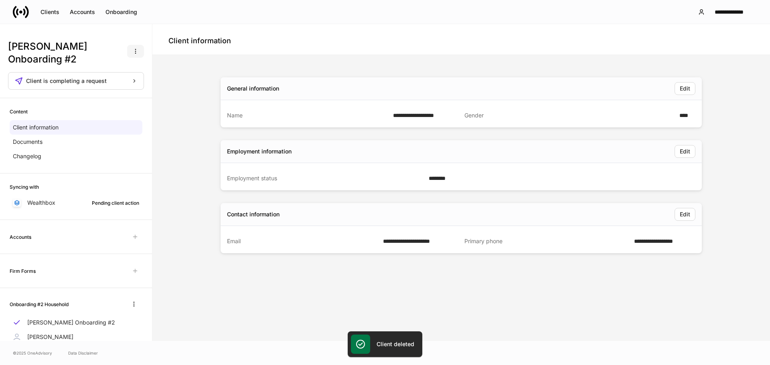
click at [133, 45] on button "button" at bounding box center [135, 51] width 17 height 13
click at [122, 88] on li "Delete client profile" at bounding box center [106, 83] width 66 height 13
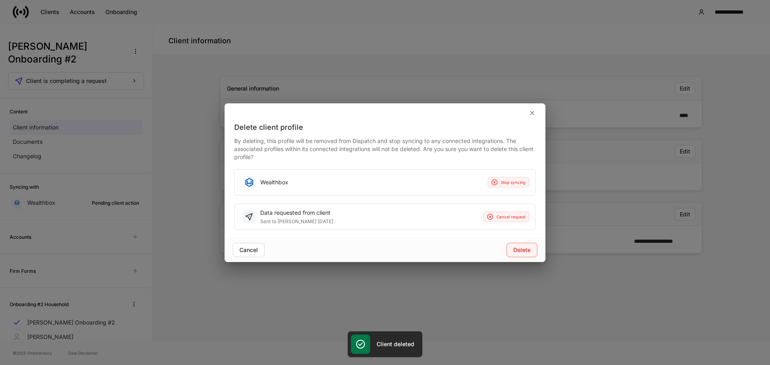
click at [524, 248] on div "Delete" at bounding box center [522, 251] width 17 height 6
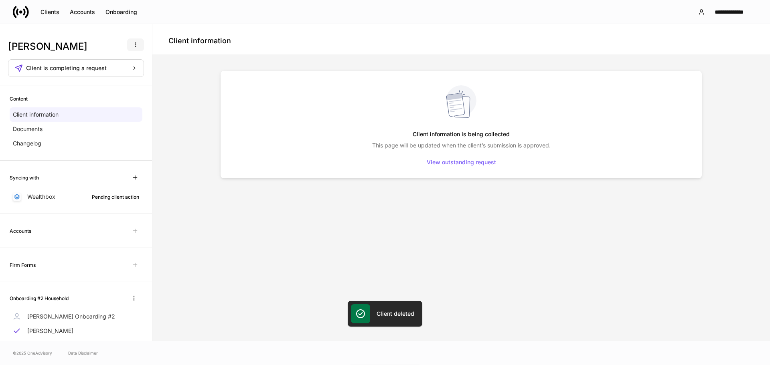
click at [132, 46] on icon "button" at bounding box center [135, 45] width 6 height 6
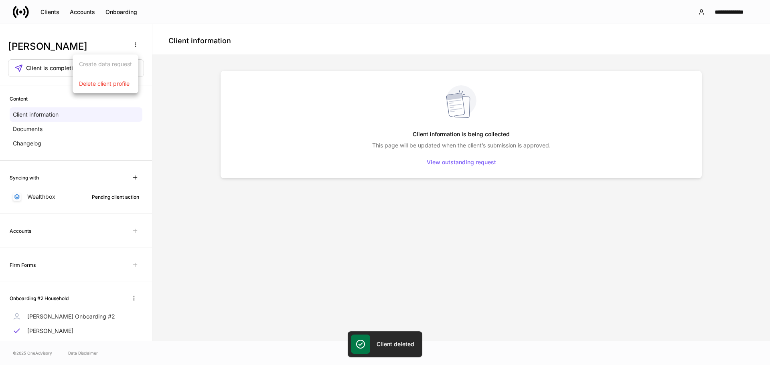
click at [114, 81] on p "Delete client profile" at bounding box center [104, 84] width 51 height 8
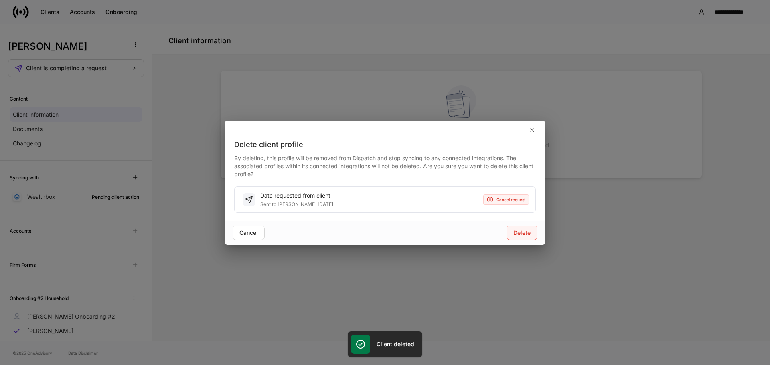
drag, startPoint x: 535, startPoint y: 232, endPoint x: 502, endPoint y: 223, distance: 33.8
click at [534, 232] on button "Delete" at bounding box center [522, 233] width 31 height 14
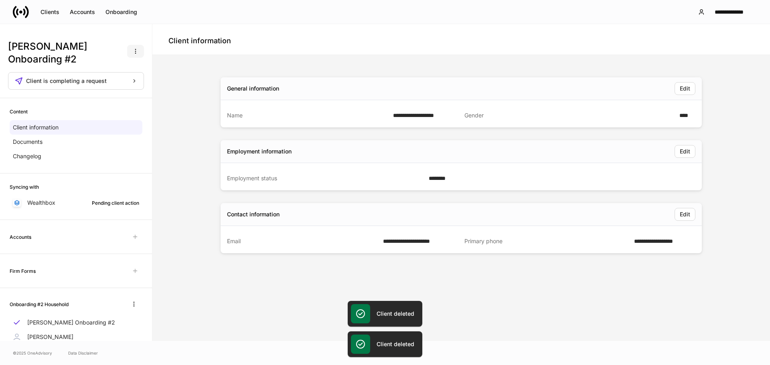
click at [127, 48] on button "button" at bounding box center [135, 51] width 17 height 13
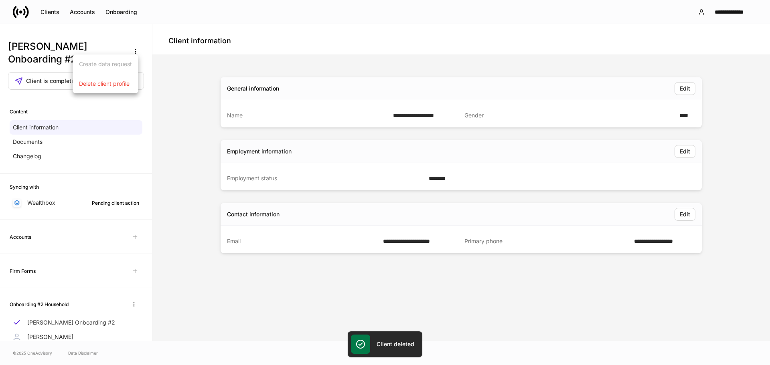
click at [110, 91] on ul "Create data request Delete client profile" at bounding box center [106, 74] width 66 height 39
click at [132, 48] on icon "button" at bounding box center [135, 51] width 6 height 6
click at [116, 86] on p "Delete client profile" at bounding box center [104, 84] width 51 height 8
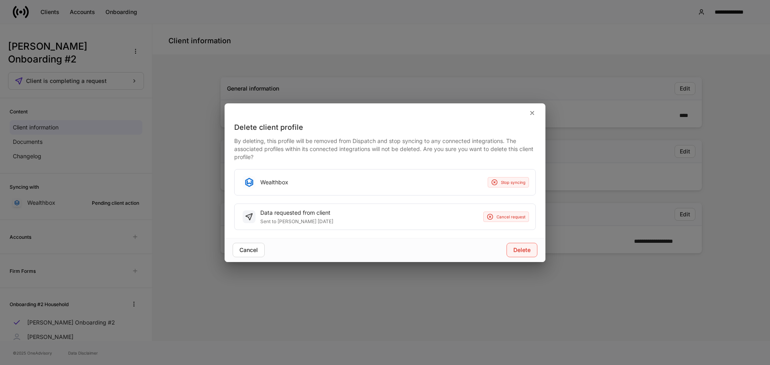
click at [526, 253] on div "Delete" at bounding box center [522, 251] width 17 height 6
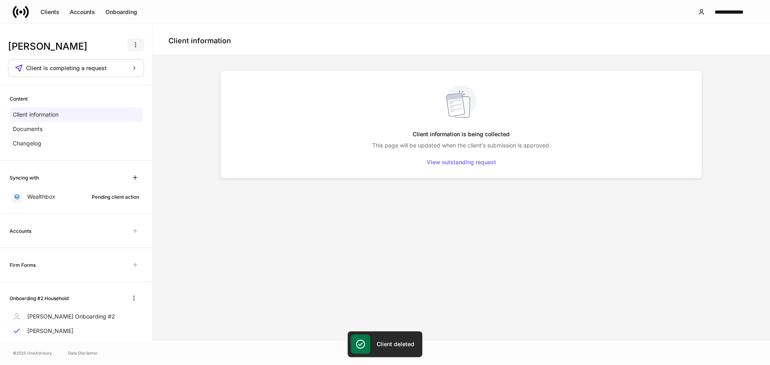
click at [127, 48] on button "button" at bounding box center [135, 45] width 17 height 13
click at [107, 89] on li "Delete client profile" at bounding box center [106, 83] width 66 height 13
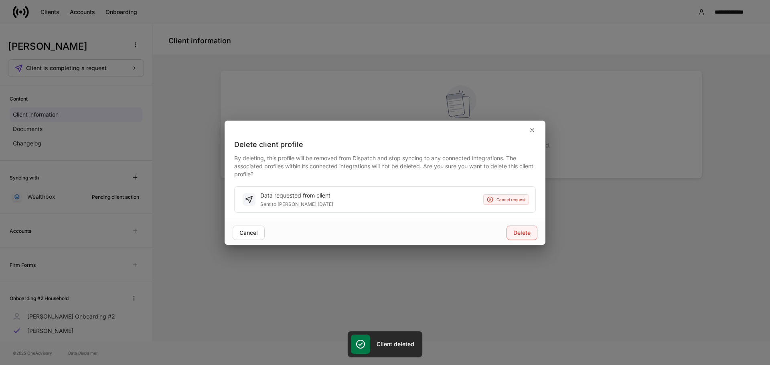
click at [529, 236] on button "Delete" at bounding box center [522, 233] width 31 height 14
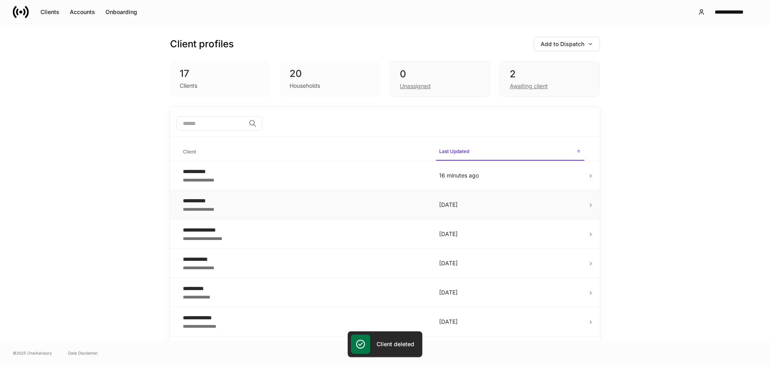
click at [491, 191] on td "26 days ago" at bounding box center [510, 205] width 155 height 29
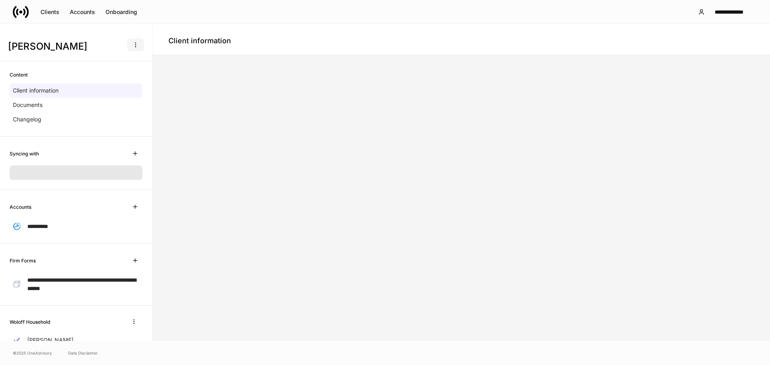
click at [127, 46] on button "button" at bounding box center [135, 45] width 17 height 13
click at [123, 88] on li "Delete client profile" at bounding box center [106, 83] width 66 height 13
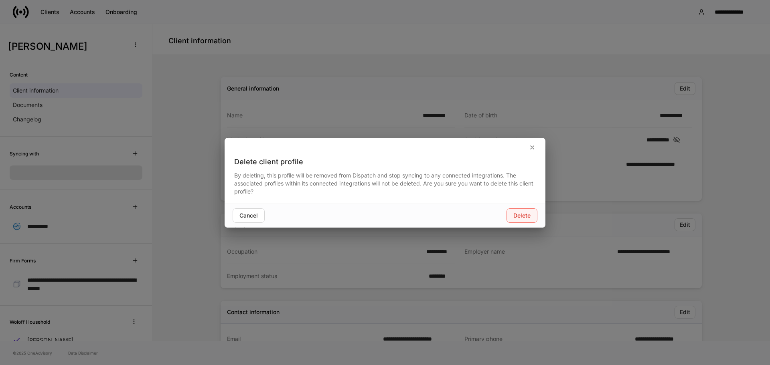
click at [522, 217] on div "Delete" at bounding box center [522, 216] width 17 height 6
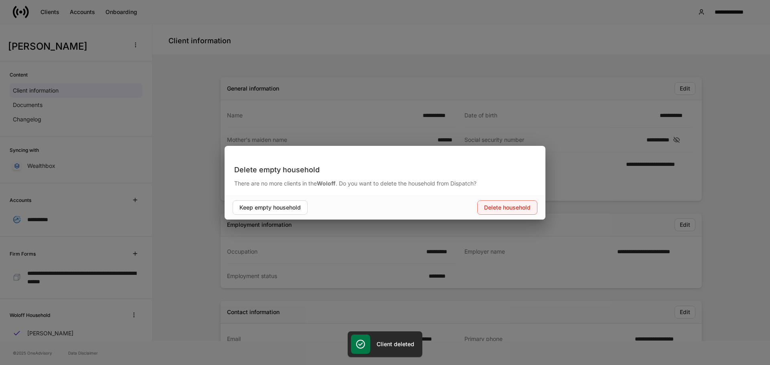
click at [494, 211] on div "Delete household" at bounding box center [507, 208] width 47 height 6
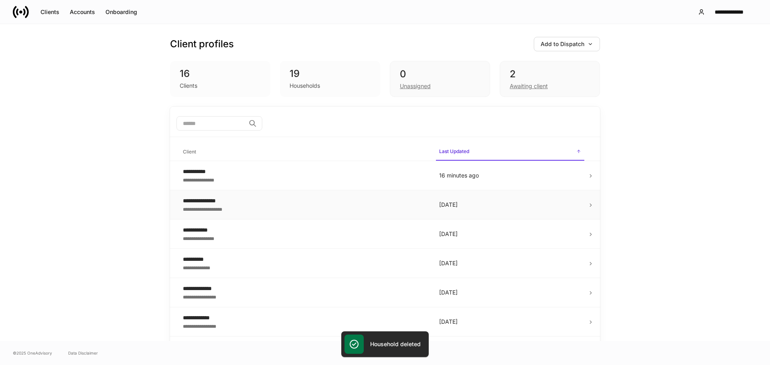
click at [326, 204] on div "**********" at bounding box center [305, 201] width 244 height 8
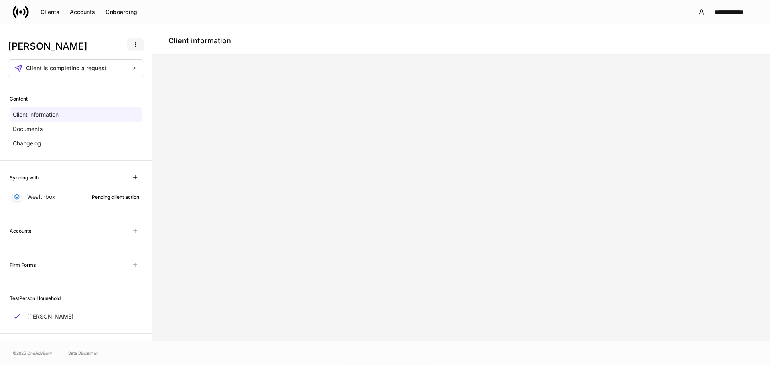
click at [127, 40] on button "button" at bounding box center [135, 45] width 17 height 13
click at [119, 82] on p "Delete client profile" at bounding box center [104, 84] width 51 height 8
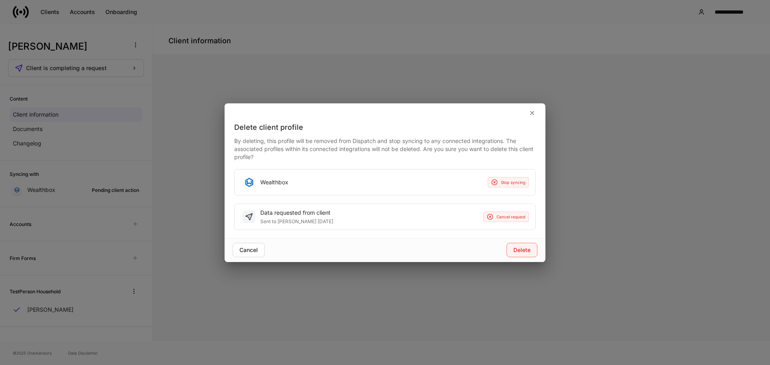
click at [523, 253] on div "Delete" at bounding box center [522, 251] width 17 height 6
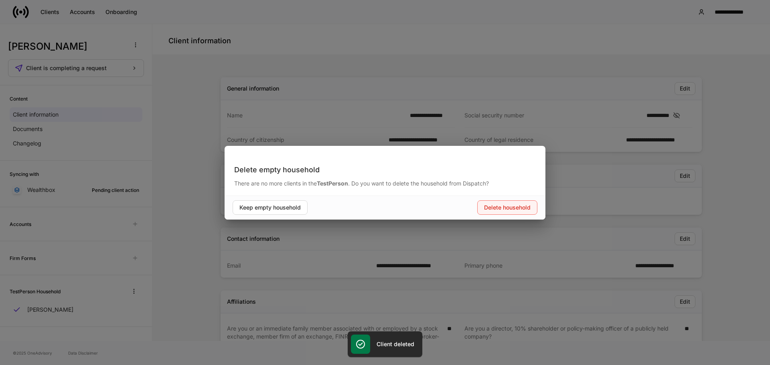
click at [507, 209] on div "Delete household" at bounding box center [507, 208] width 47 height 6
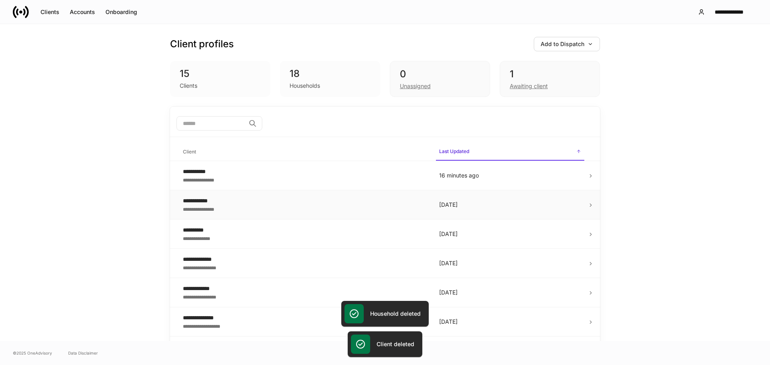
click at [488, 216] on td "26 days ago" at bounding box center [510, 205] width 155 height 29
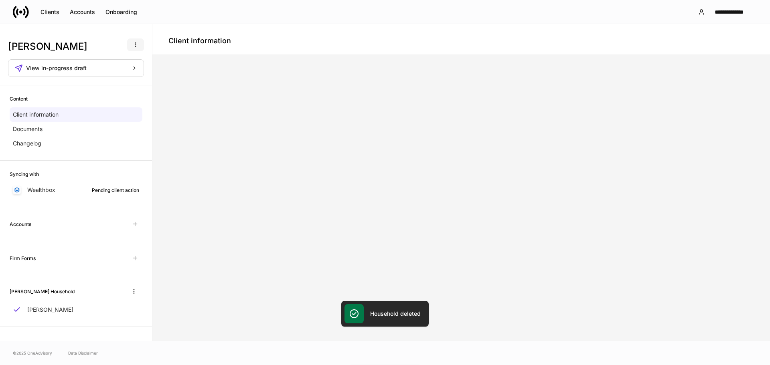
click at [135, 45] on icon "button" at bounding box center [135, 45] width 6 height 6
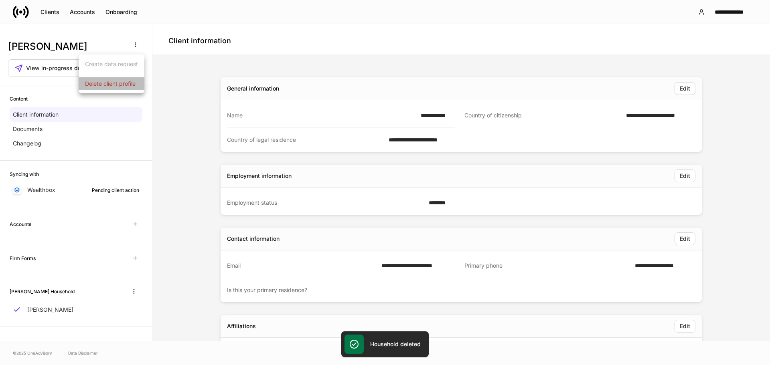
click at [127, 89] on li "Delete client profile" at bounding box center [112, 83] width 66 height 13
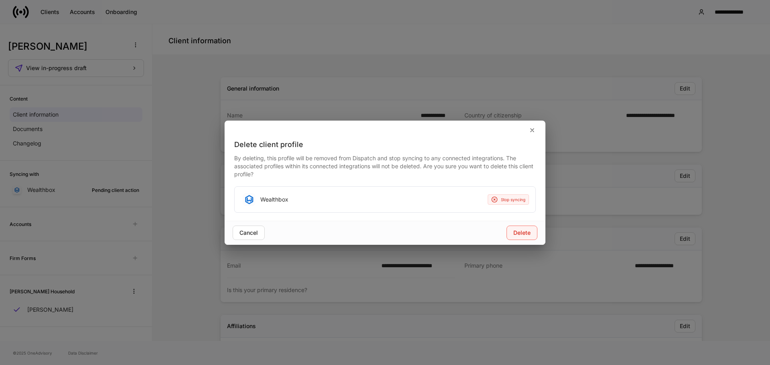
click at [526, 235] on div "Delete" at bounding box center [522, 233] width 17 height 6
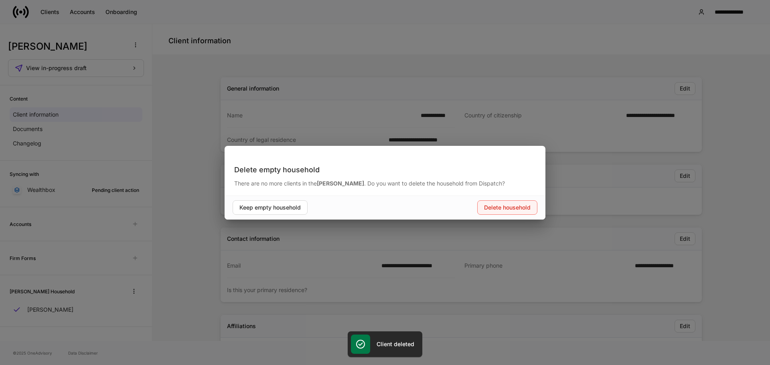
click at [500, 203] on button "Delete household" at bounding box center [507, 208] width 60 height 14
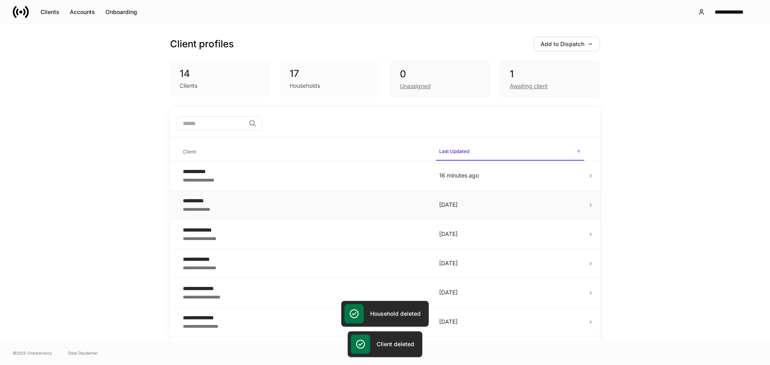
click at [391, 197] on div "**********" at bounding box center [305, 201] width 244 height 8
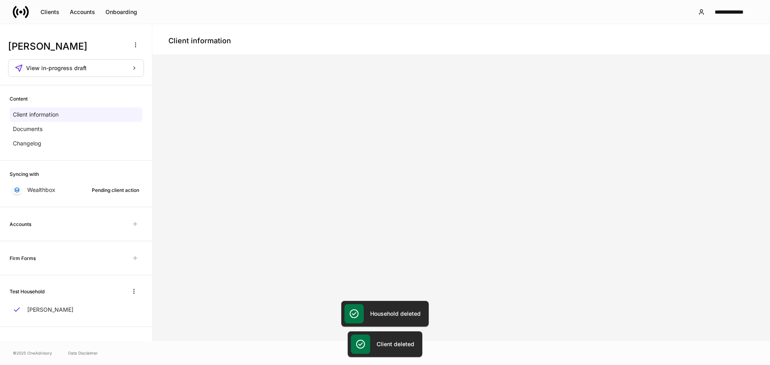
click at [123, 43] on h3 "Henry Test" at bounding box center [66, 46] width 116 height 13
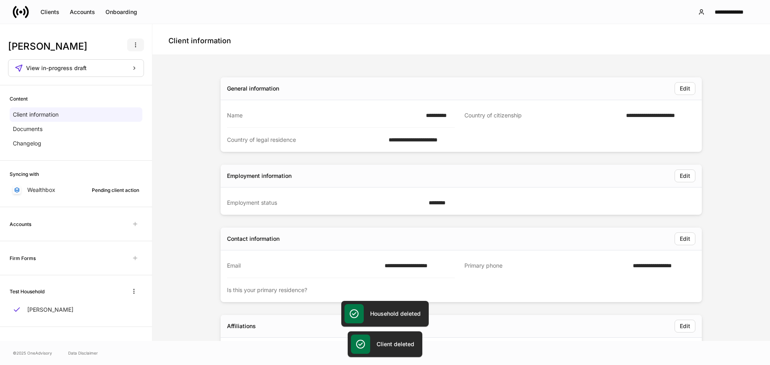
click at [131, 47] on button "button" at bounding box center [135, 45] width 17 height 13
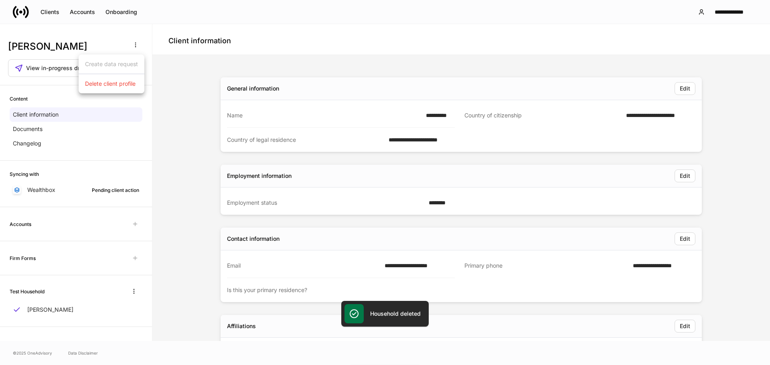
click at [134, 85] on p "Delete client profile" at bounding box center [110, 84] width 51 height 8
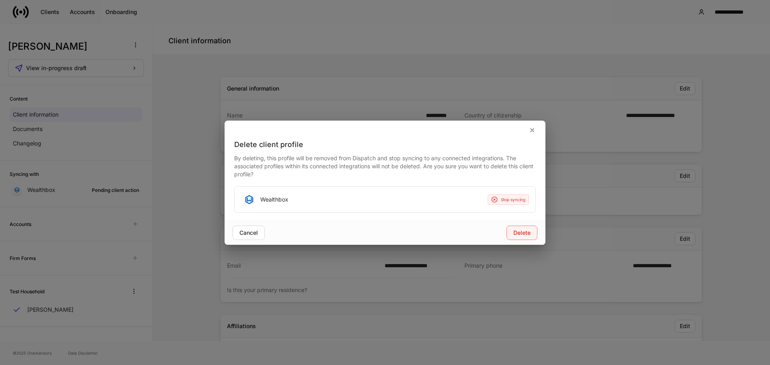
click at [522, 235] on div "Delete" at bounding box center [522, 233] width 17 height 6
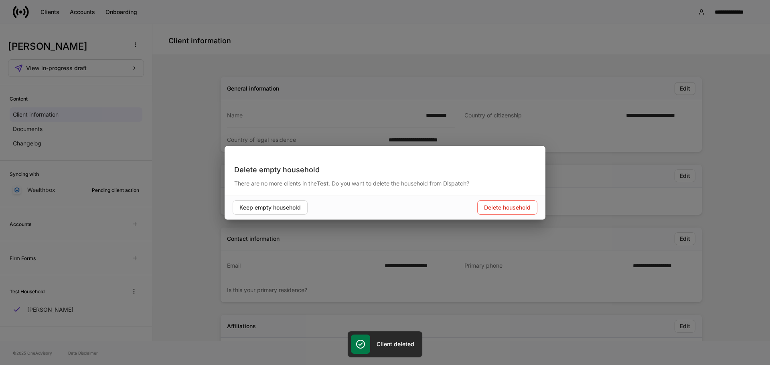
click at [508, 215] on div "Keep empty household Delete household" at bounding box center [385, 208] width 321 height 24
click at [507, 213] on button "Delete household" at bounding box center [507, 208] width 60 height 14
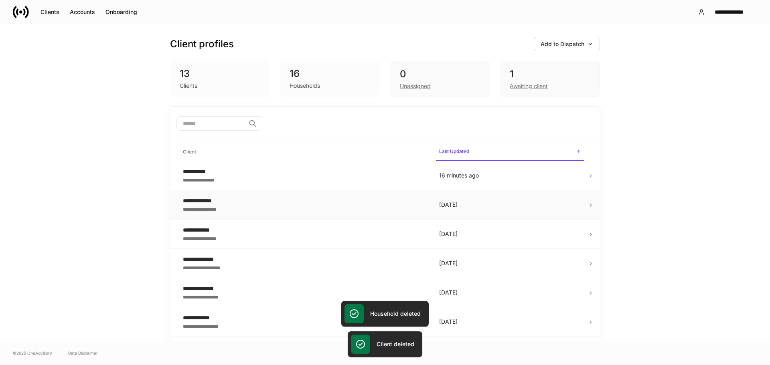
click at [341, 197] on div "**********" at bounding box center [305, 201] width 244 height 8
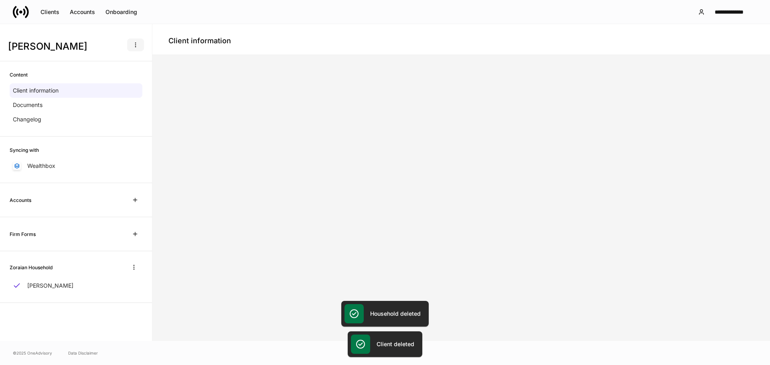
click at [134, 42] on button "button" at bounding box center [135, 45] width 17 height 13
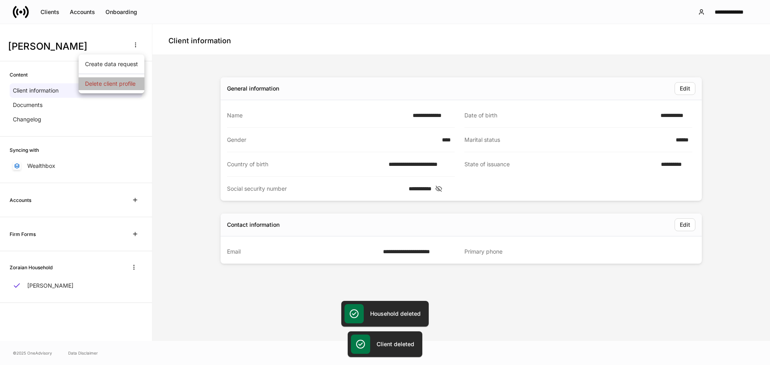
click at [114, 89] on li "Delete client profile" at bounding box center [112, 83] width 66 height 13
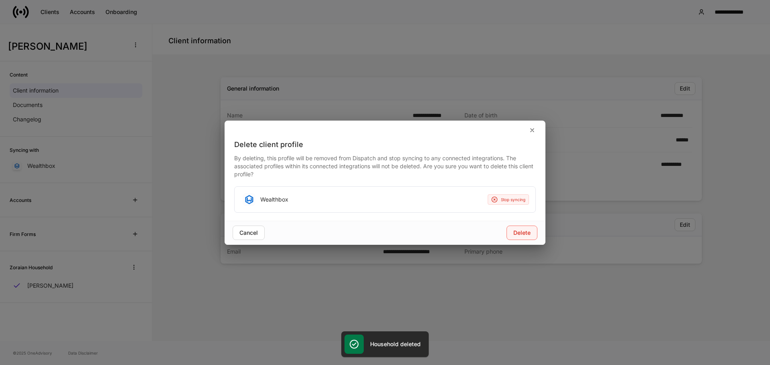
click at [516, 240] on button "Delete" at bounding box center [522, 233] width 31 height 14
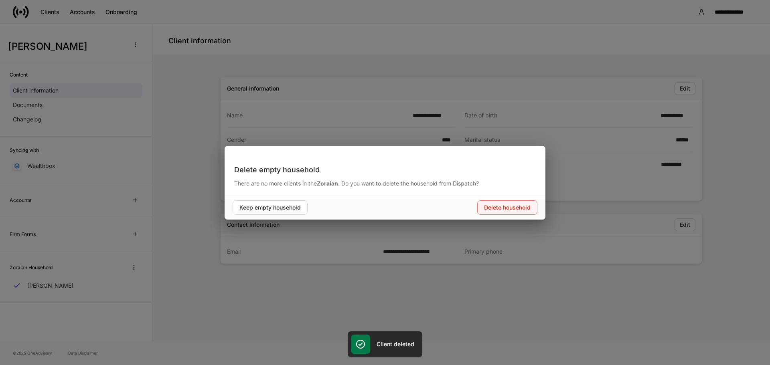
click at [485, 210] on div "Delete household" at bounding box center [507, 208] width 47 height 6
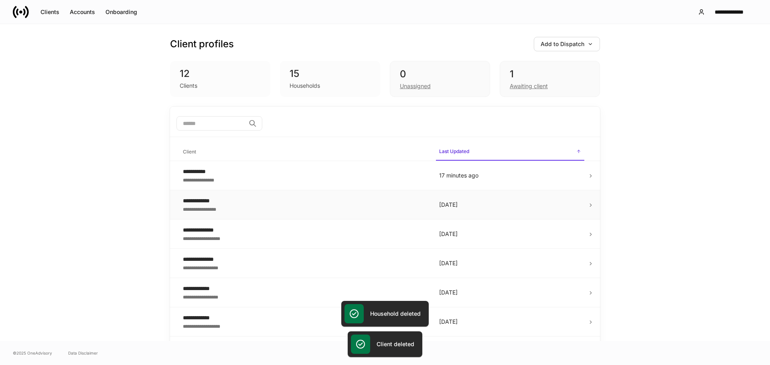
click at [401, 210] on div "**********" at bounding box center [305, 209] width 244 height 8
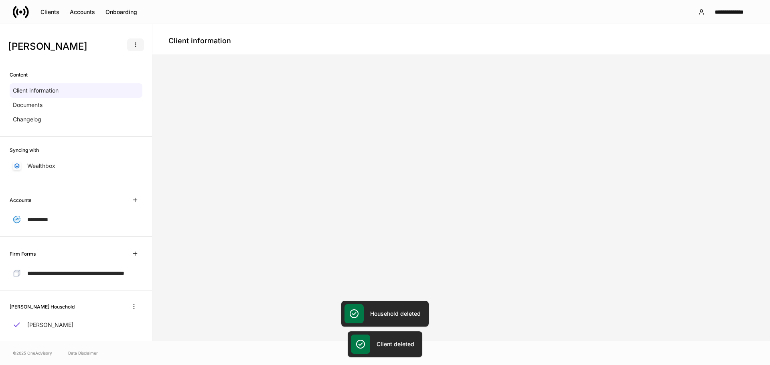
click at [132, 45] on icon "button" at bounding box center [135, 45] width 6 height 6
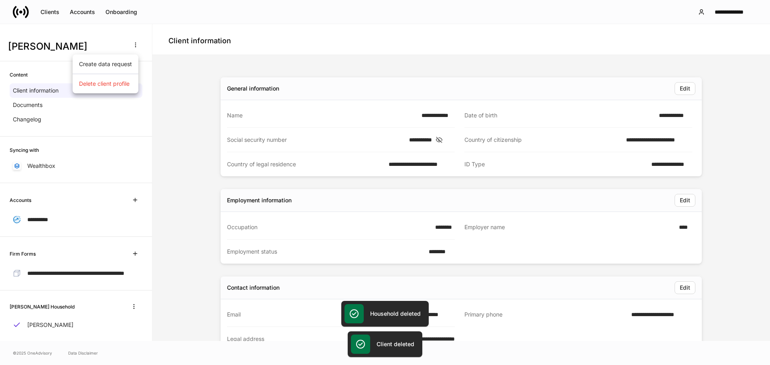
click at [115, 93] on div at bounding box center [385, 182] width 770 height 365
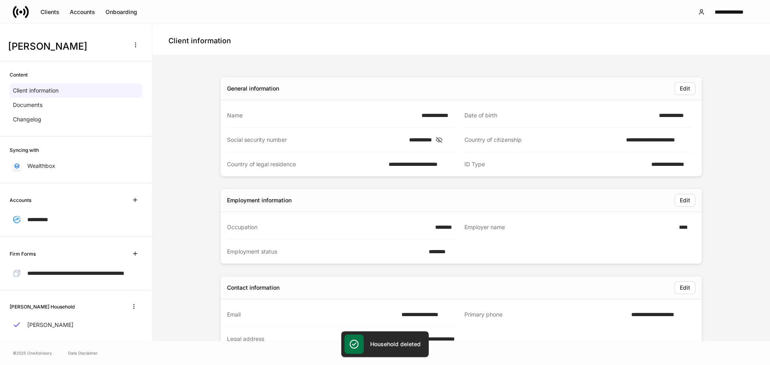
click at [129, 53] on div "Brian Purcell" at bounding box center [76, 49] width 152 height 24
click at [130, 50] on button "button" at bounding box center [135, 45] width 17 height 13
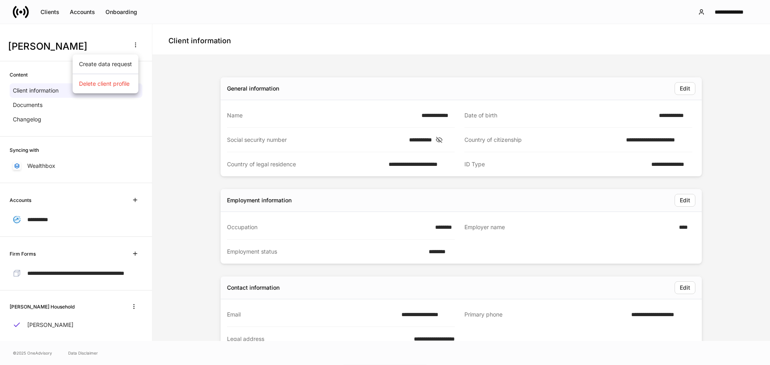
click at [123, 89] on li "Delete client profile" at bounding box center [106, 83] width 66 height 13
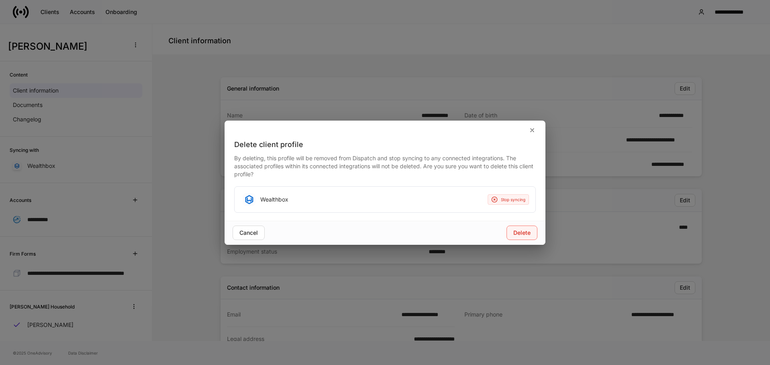
click at [530, 231] on div "Delete" at bounding box center [522, 233] width 17 height 6
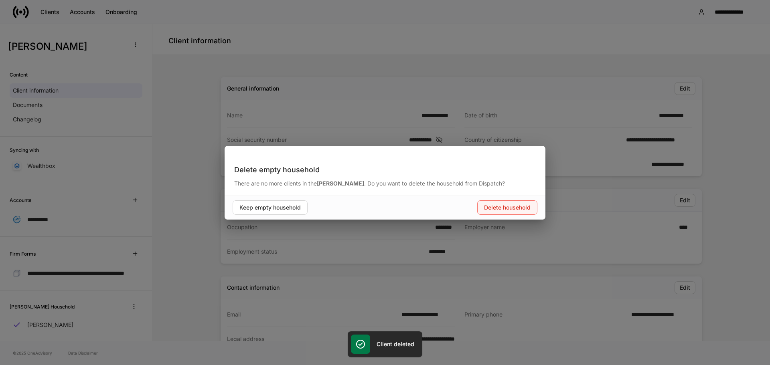
click at [501, 212] on button "Delete household" at bounding box center [507, 208] width 60 height 14
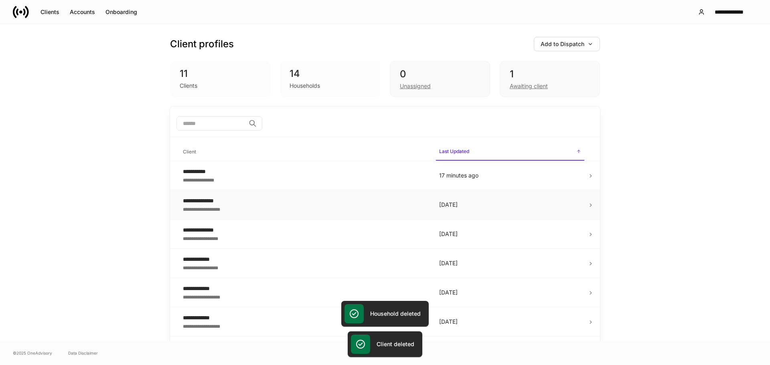
click at [354, 197] on div "**********" at bounding box center [305, 201] width 244 height 8
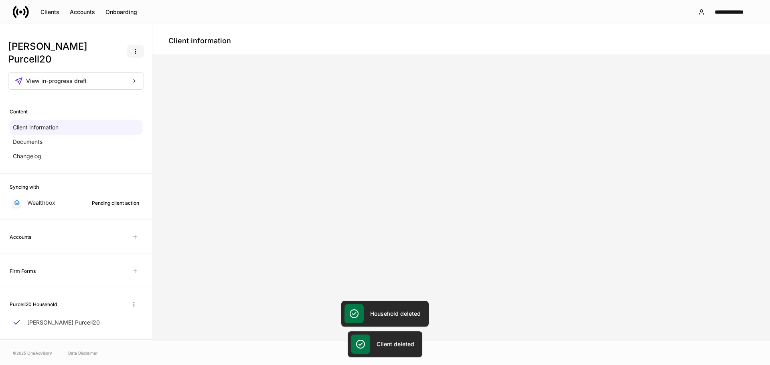
click at [132, 45] on button "button" at bounding box center [135, 51] width 17 height 13
click at [133, 81] on p "Delete client profile" at bounding box center [110, 84] width 51 height 8
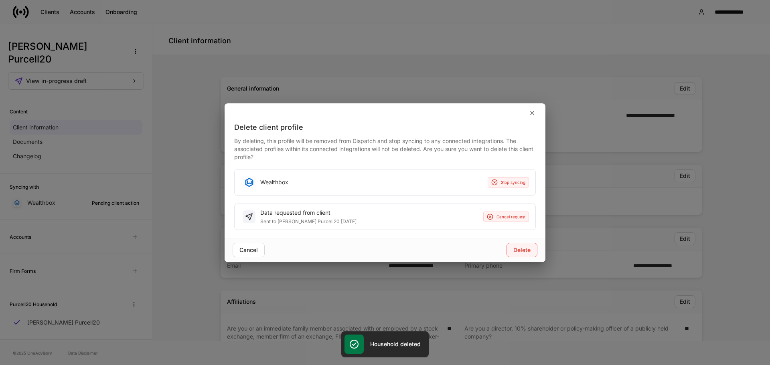
click at [517, 249] on div "Delete" at bounding box center [522, 251] width 17 height 6
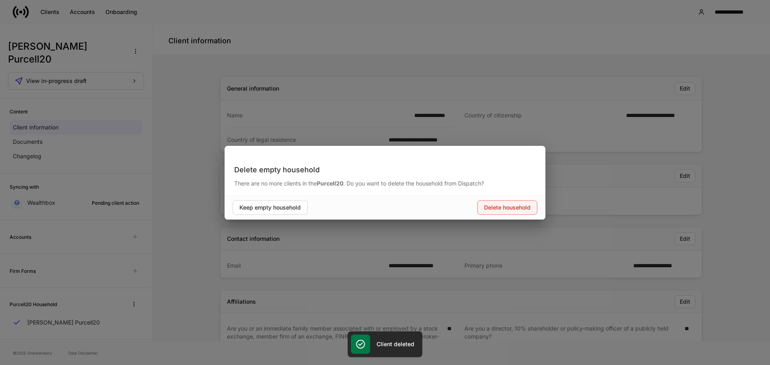
click at [515, 211] on button "Delete household" at bounding box center [507, 208] width 60 height 14
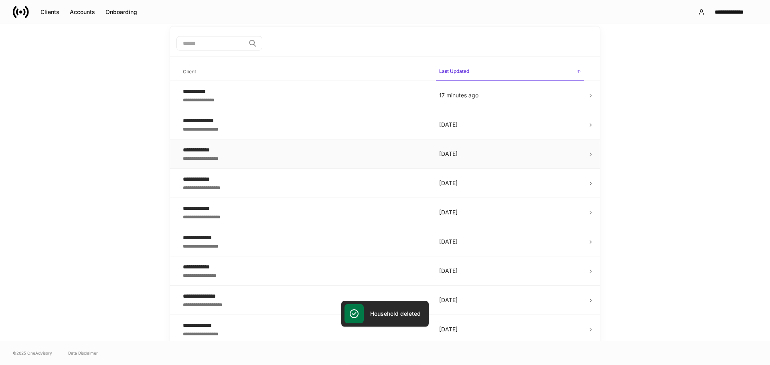
scroll to position [112, 0]
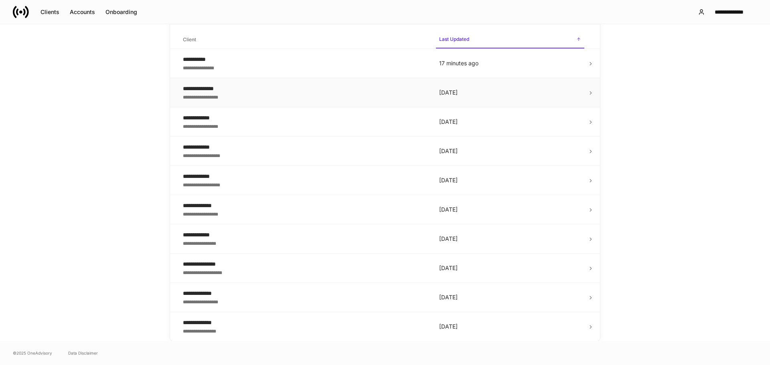
click at [292, 92] on div "**********" at bounding box center [305, 89] width 244 height 8
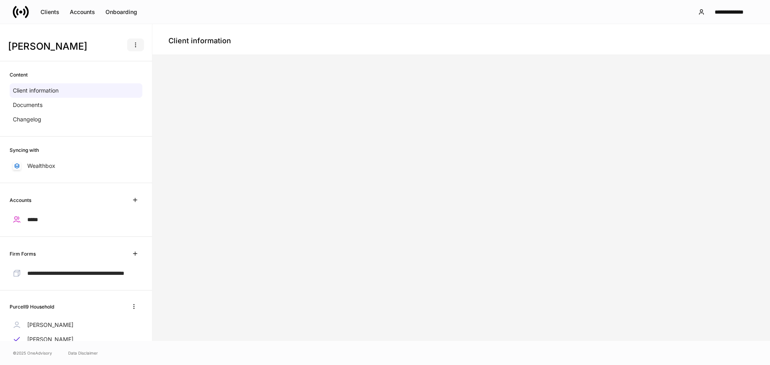
click at [127, 49] on button "button" at bounding box center [135, 45] width 17 height 13
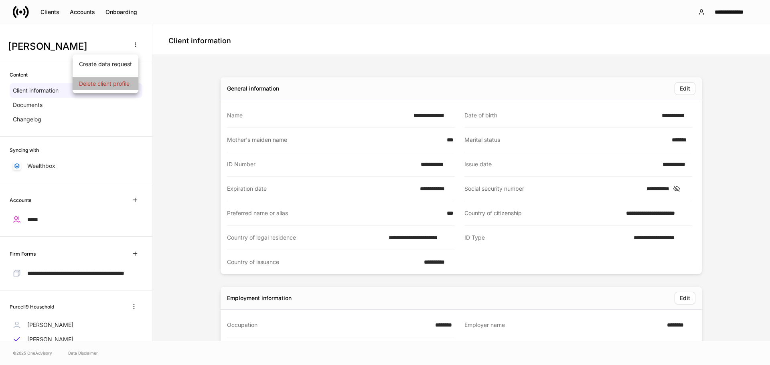
click at [126, 83] on p "Delete client profile" at bounding box center [104, 84] width 51 height 8
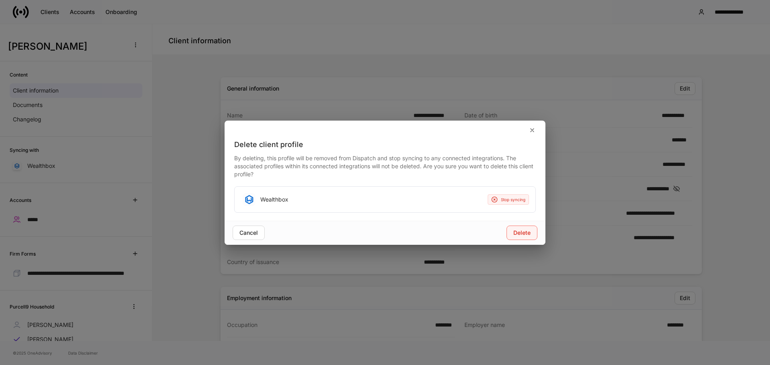
click at [522, 236] on button "Delete" at bounding box center [522, 233] width 31 height 14
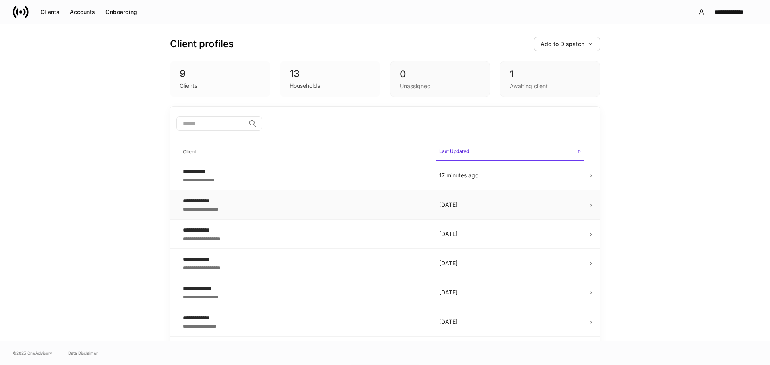
click at [287, 198] on div "**********" at bounding box center [305, 201] width 244 height 8
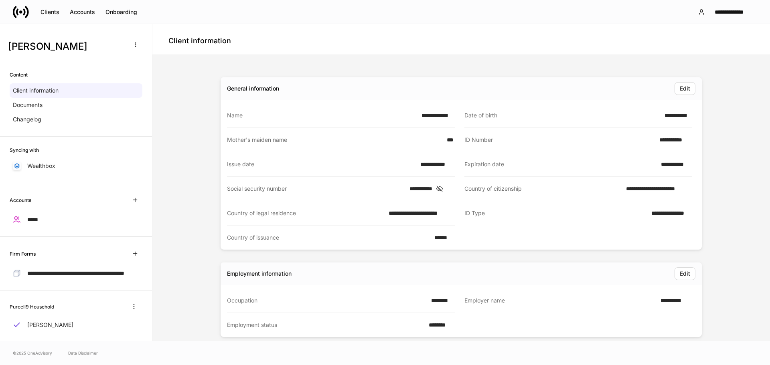
click at [144, 50] on div "Brian Purcell" at bounding box center [76, 49] width 152 height 24
click at [136, 48] on button "button" at bounding box center [135, 45] width 17 height 13
click at [124, 81] on p "Delete client profile" at bounding box center [104, 84] width 51 height 8
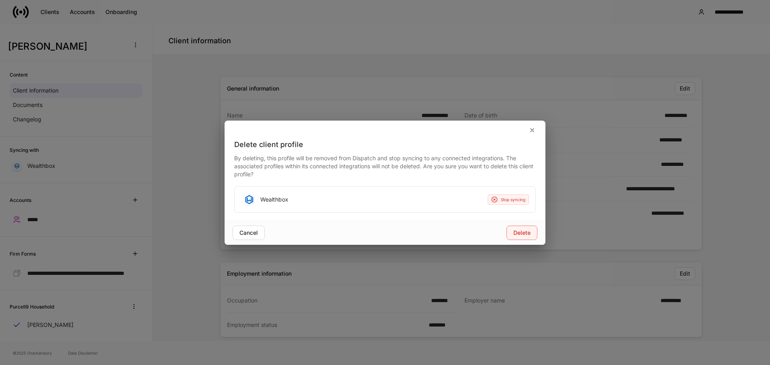
click at [526, 233] on div "Delete" at bounding box center [522, 233] width 17 height 6
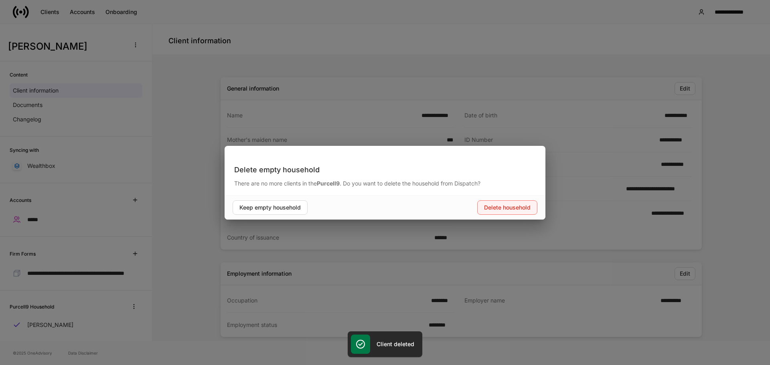
click at [513, 212] on button "Delete household" at bounding box center [507, 208] width 60 height 14
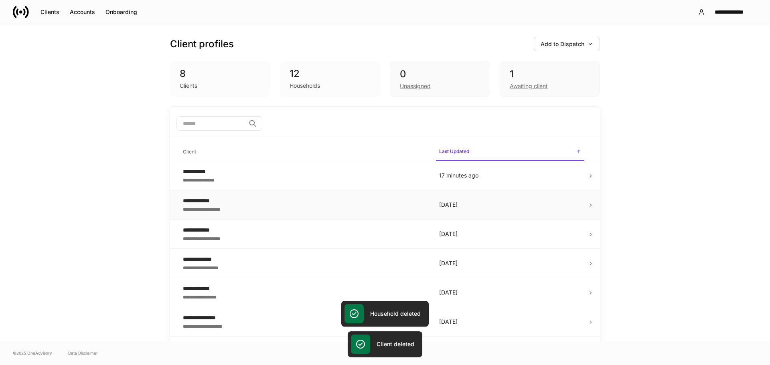
click at [286, 198] on div "**********" at bounding box center [305, 201] width 244 height 8
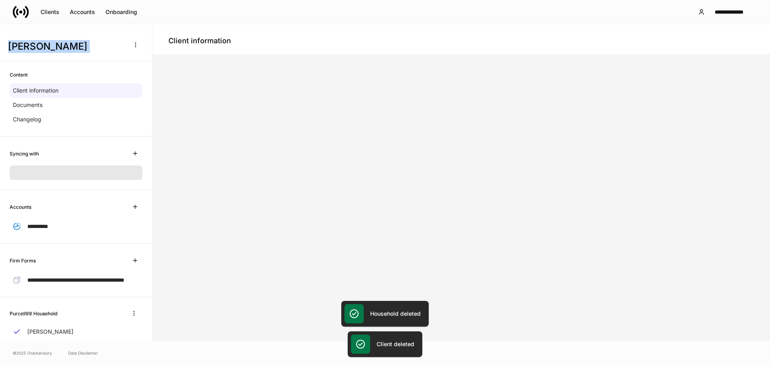
drag, startPoint x: 154, startPoint y: 66, endPoint x: 142, endPoint y: 52, distance: 18.8
click at [144, 55] on div "**********" at bounding box center [385, 182] width 770 height 317
click at [133, 46] on button "button" at bounding box center [135, 45] width 17 height 13
click at [122, 90] on ul "Create data request Delete client profile" at bounding box center [106, 74] width 66 height 39
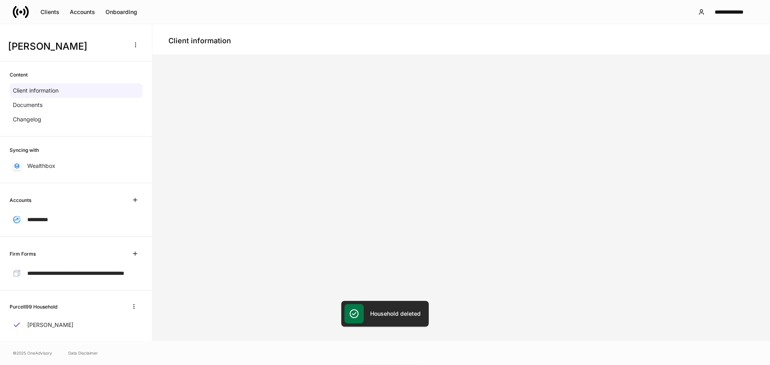
click at [121, 88] on div "Create data request Delete client profile" at bounding box center [385, 184] width 770 height 362
click at [132, 46] on icon "button" at bounding box center [135, 45] width 6 height 6
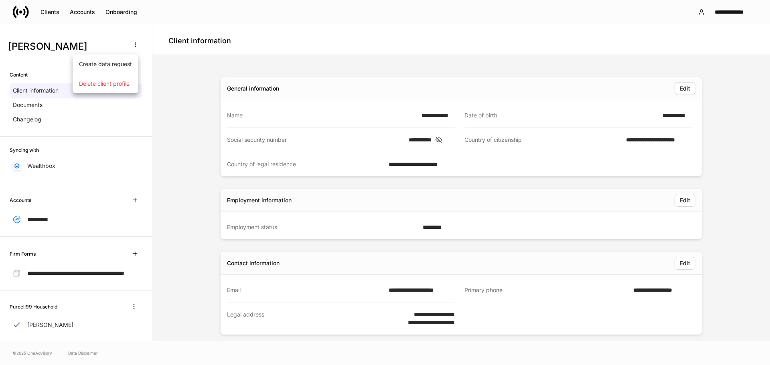
click at [123, 77] on ul "Create data request Delete client profile" at bounding box center [106, 74] width 66 height 39
click at [132, 45] on icon "button" at bounding box center [135, 45] width 6 height 6
click at [117, 84] on p "Delete client profile" at bounding box center [104, 84] width 51 height 8
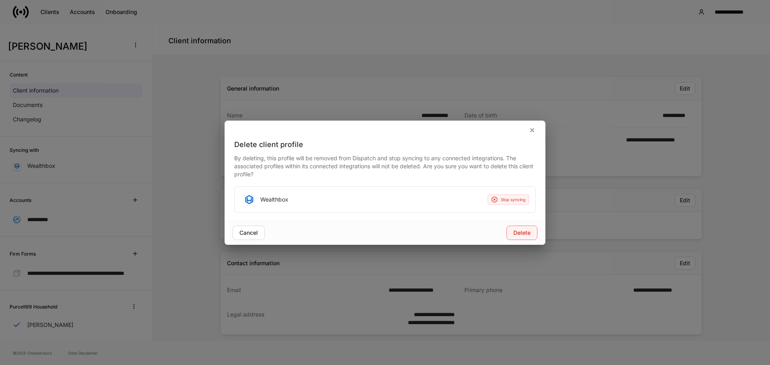
click at [523, 235] on div "Delete" at bounding box center [522, 233] width 17 height 6
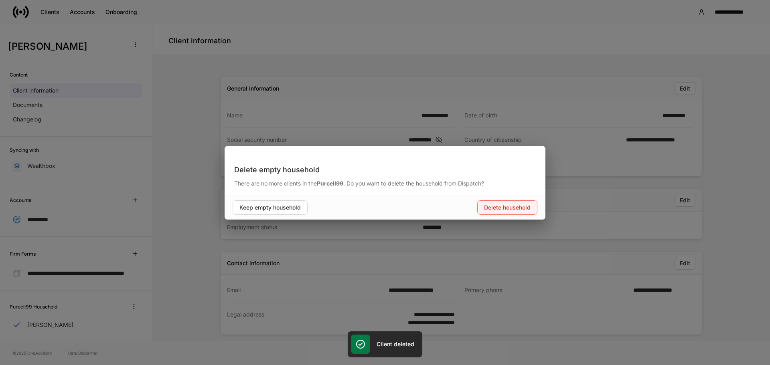
click at [519, 203] on button "Delete household" at bounding box center [507, 208] width 60 height 14
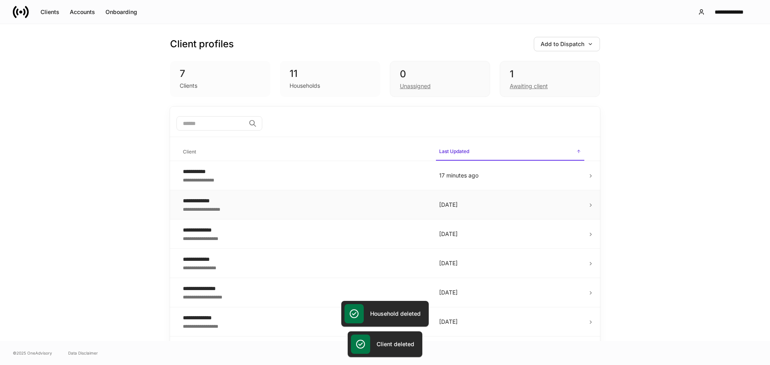
click at [318, 197] on div "**********" at bounding box center [305, 201] width 244 height 8
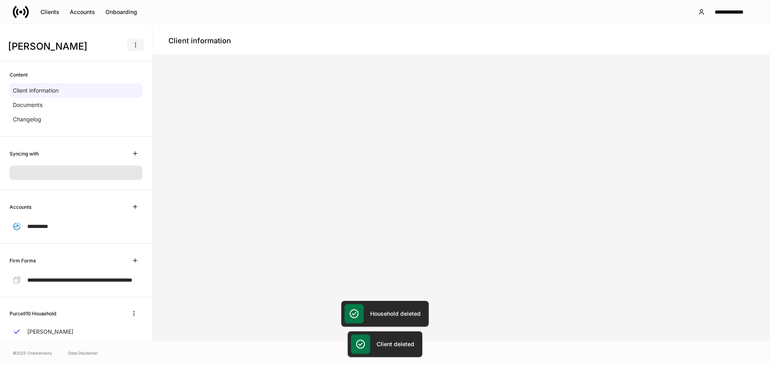
click at [132, 46] on icon "button" at bounding box center [135, 45] width 6 height 6
click at [125, 83] on p "Delete client profile" at bounding box center [104, 84] width 51 height 8
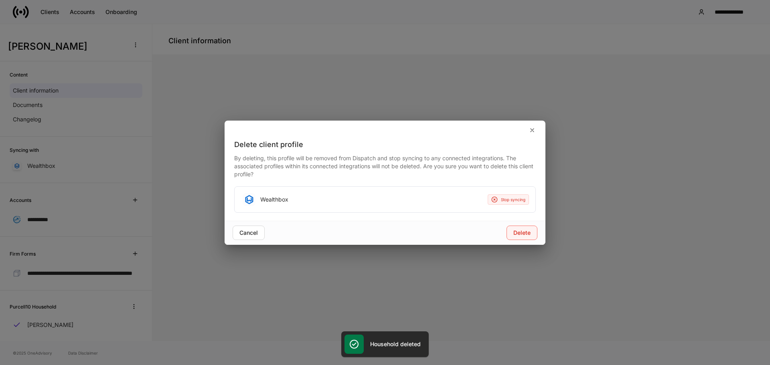
click at [522, 237] on button "Delete" at bounding box center [522, 233] width 31 height 14
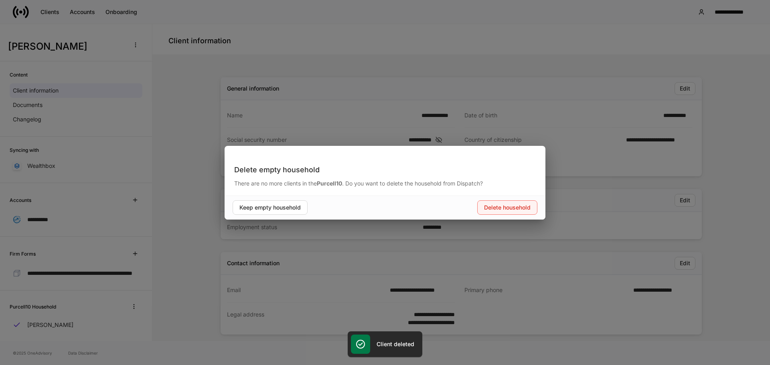
click at [491, 213] on button "Delete household" at bounding box center [507, 208] width 60 height 14
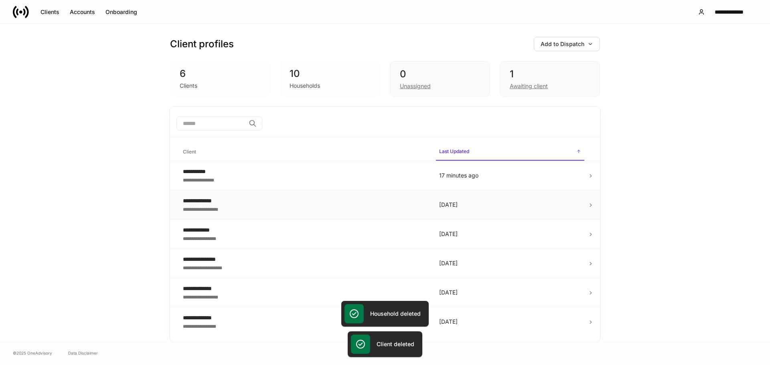
click at [300, 200] on div "**********" at bounding box center [305, 201] width 244 height 8
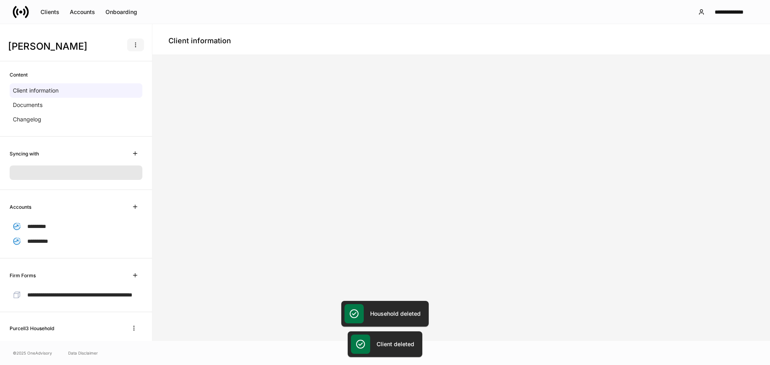
click at [129, 49] on button "button" at bounding box center [135, 45] width 17 height 13
click at [128, 87] on p "Delete client profile" at bounding box center [104, 84] width 51 height 8
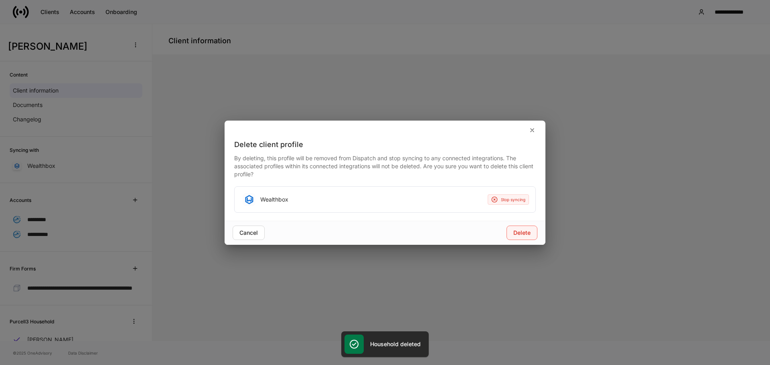
click at [522, 237] on button "Delete" at bounding box center [522, 233] width 31 height 14
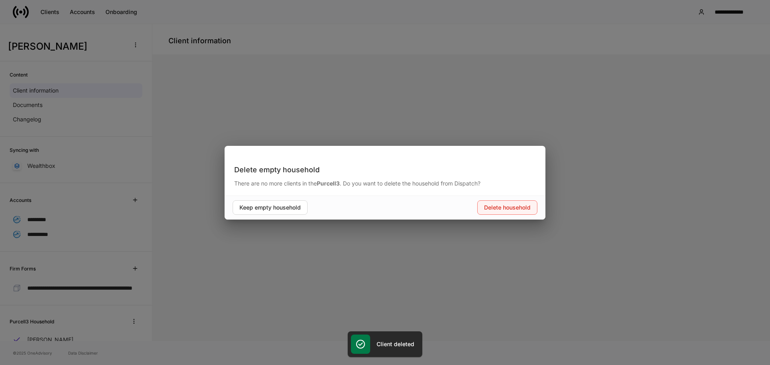
click at [520, 212] on button "Delete household" at bounding box center [507, 208] width 60 height 14
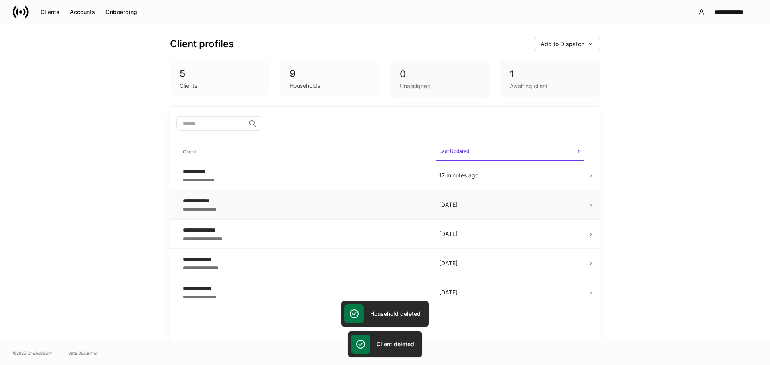
click at [335, 196] on td "**********" at bounding box center [305, 205] width 256 height 29
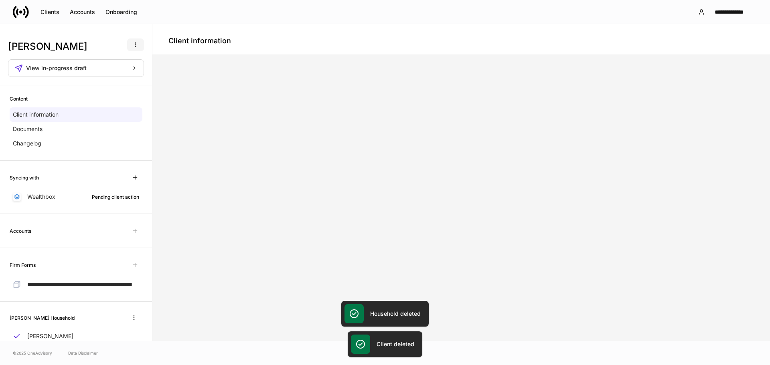
click at [130, 49] on button "button" at bounding box center [135, 45] width 17 height 13
click at [125, 85] on p "Delete client profile" at bounding box center [104, 84] width 51 height 8
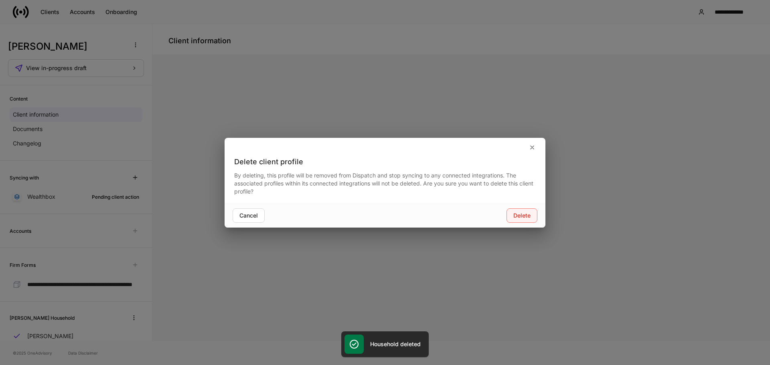
click at [517, 213] on div "Delete" at bounding box center [522, 216] width 17 height 6
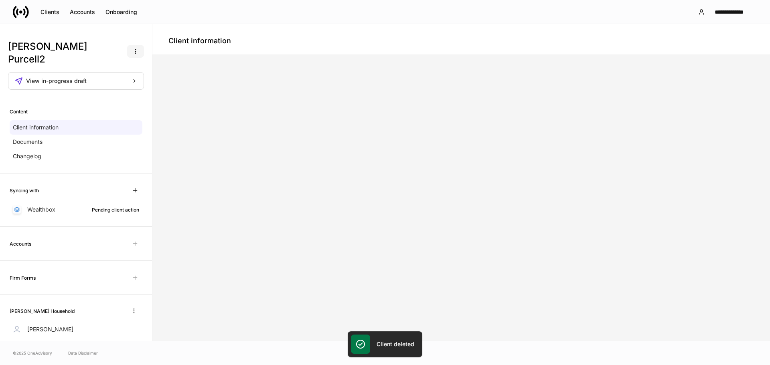
click at [135, 49] on icon "button" at bounding box center [135, 51] width 0 height 4
click at [108, 86] on p "Delete client profile" at bounding box center [104, 84] width 51 height 8
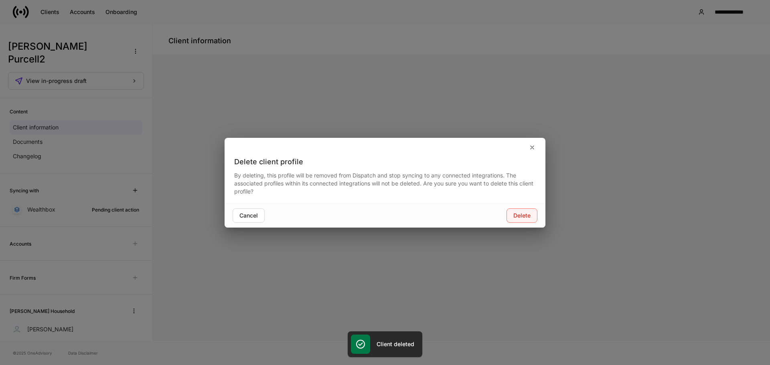
click at [512, 213] on button "Delete" at bounding box center [522, 216] width 31 height 14
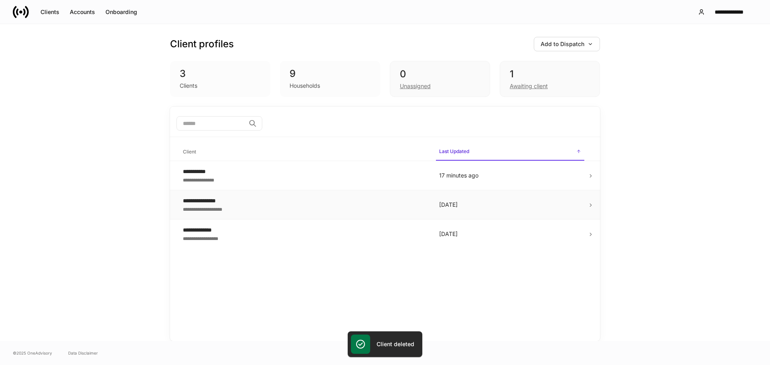
click at [306, 212] on div "**********" at bounding box center [305, 209] width 244 height 8
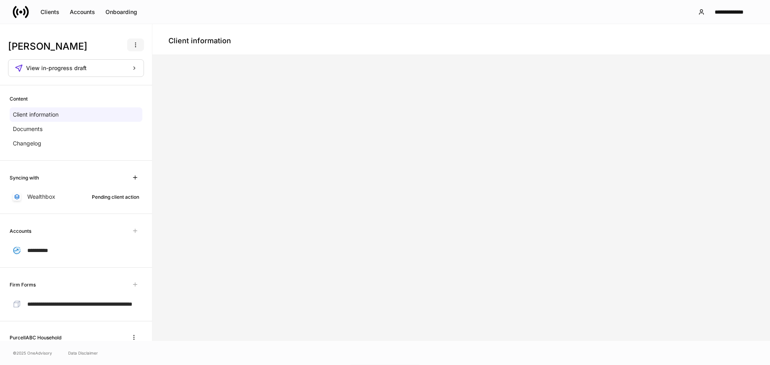
click at [135, 49] on button "button" at bounding box center [135, 45] width 17 height 13
click at [129, 85] on p "Delete client profile" at bounding box center [104, 84] width 51 height 8
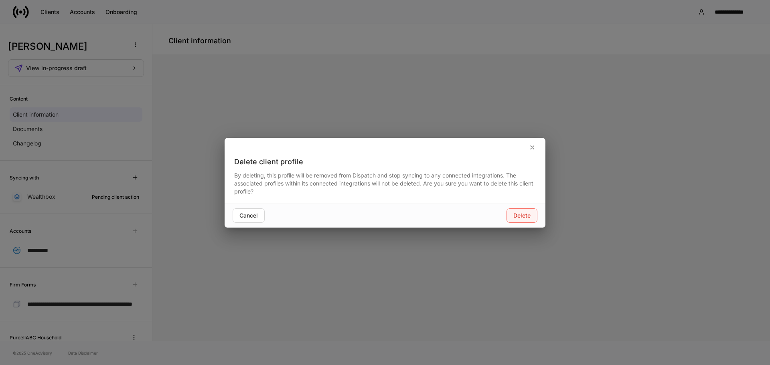
click at [513, 220] on button "Delete" at bounding box center [522, 216] width 31 height 14
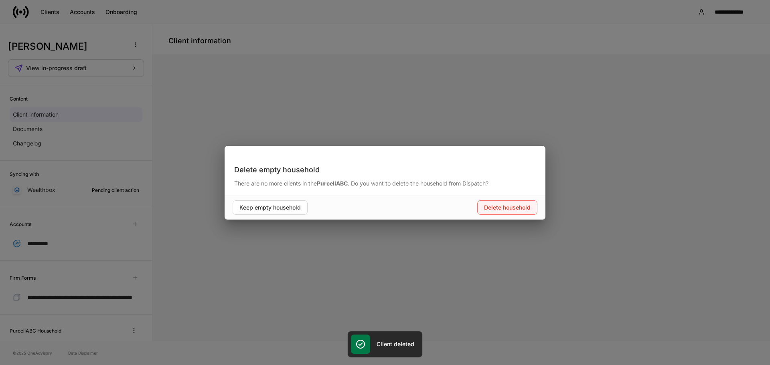
click at [514, 211] on button "Delete household" at bounding box center [507, 208] width 60 height 14
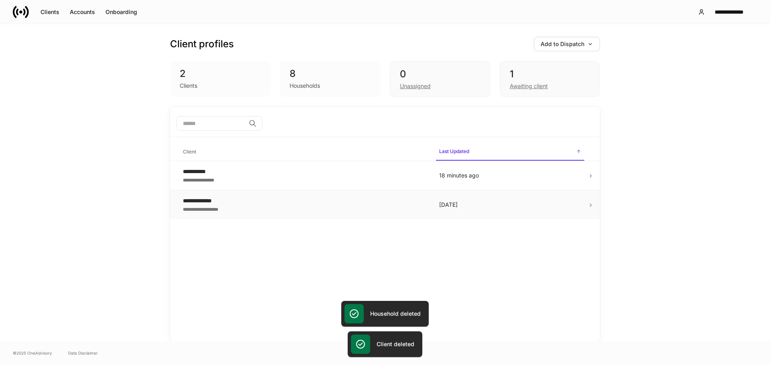
click at [266, 205] on div "**********" at bounding box center [305, 209] width 244 height 8
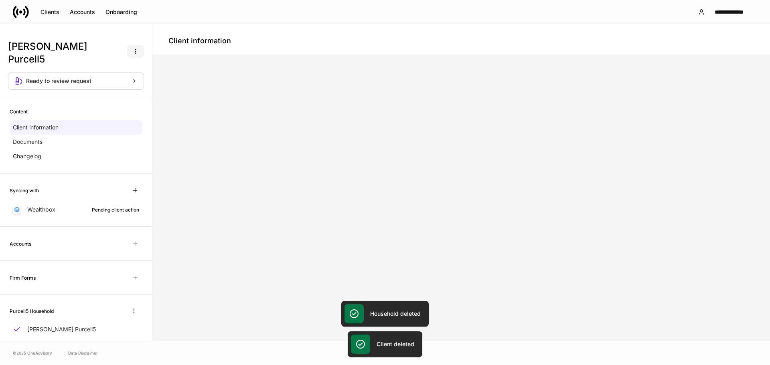
click at [132, 48] on icon "button" at bounding box center [135, 51] width 6 height 6
click at [125, 83] on p "Delete client profile" at bounding box center [104, 84] width 51 height 8
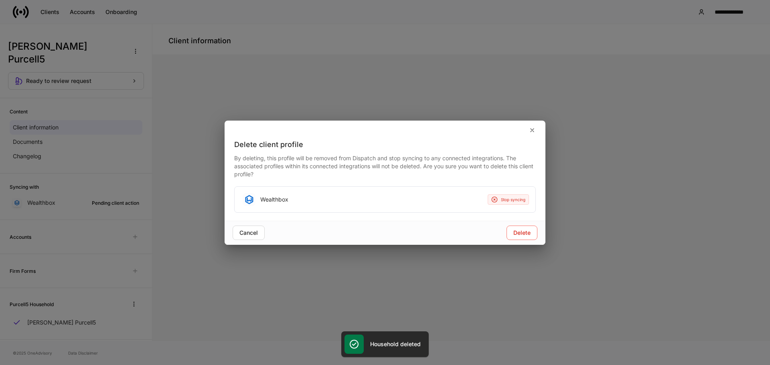
click at [528, 215] on div "Delete client profile By deleting, this profile will be removed from Dispatch a…" at bounding box center [385, 180] width 321 height 81
click at [528, 230] on div "Delete" at bounding box center [522, 233] width 17 height 6
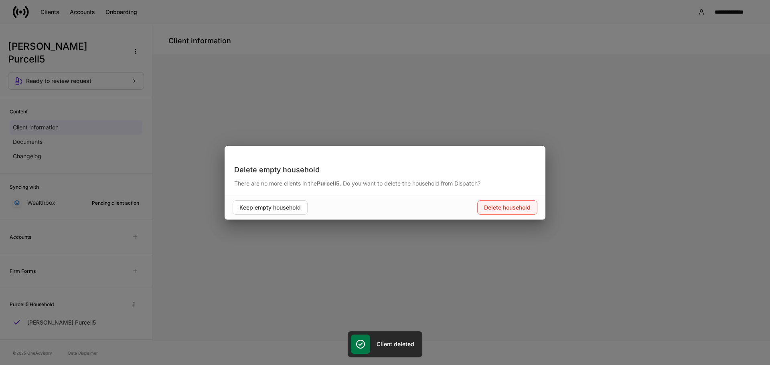
click at [508, 205] on div "Delete household" at bounding box center [507, 208] width 47 height 6
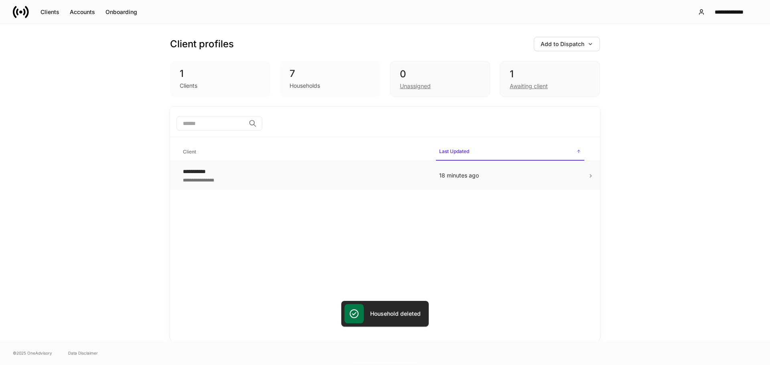
click at [370, 176] on div "**********" at bounding box center [305, 180] width 244 height 8
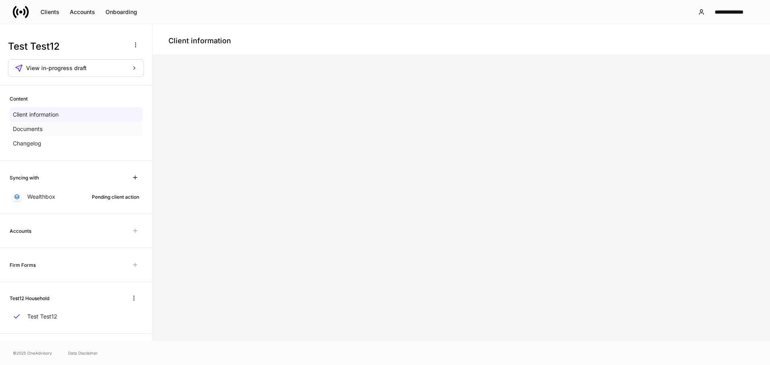
click at [55, 122] on div "Documents" at bounding box center [76, 129] width 133 height 14
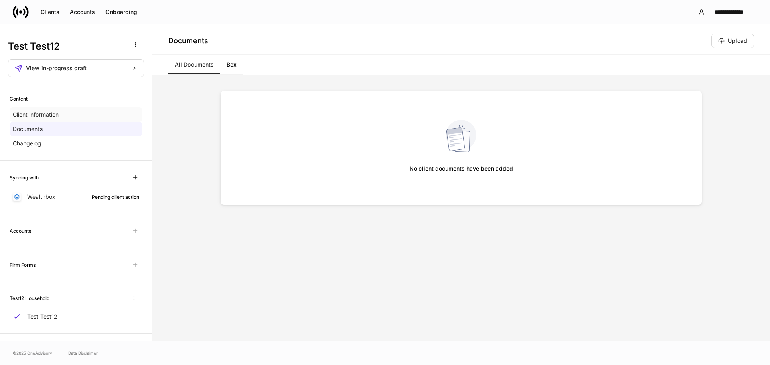
click at [59, 115] on p "Client information" at bounding box center [36, 115] width 46 height 8
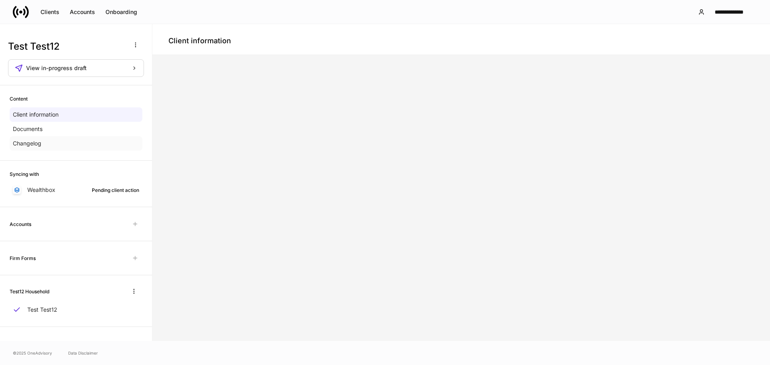
click at [30, 145] on p "Changelog" at bounding box center [27, 144] width 28 height 8
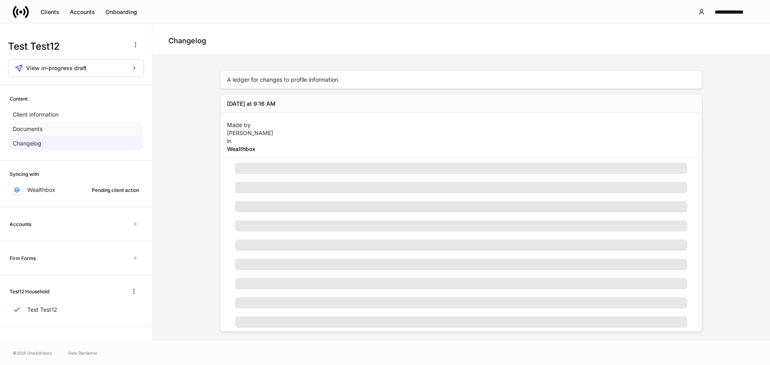
click at [38, 134] on div "Documents" at bounding box center [76, 129] width 133 height 14
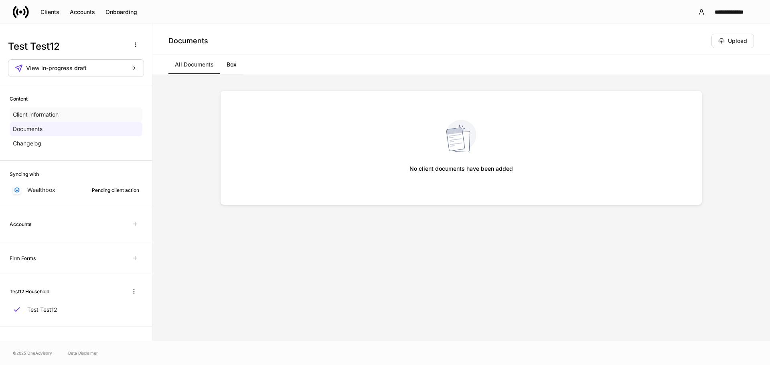
click at [45, 121] on div "Client information" at bounding box center [76, 115] width 133 height 14
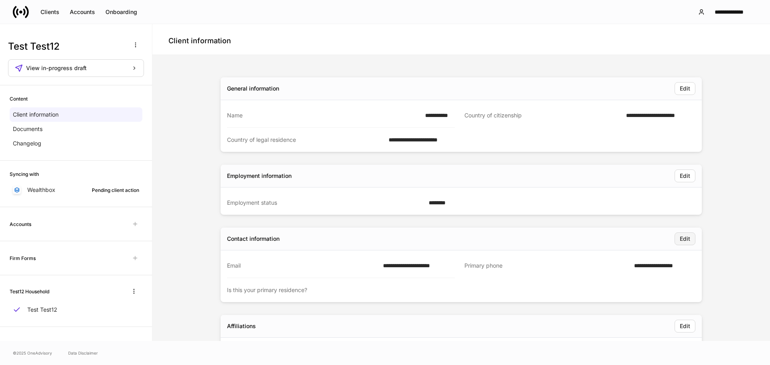
click at [684, 243] on button "Edit" at bounding box center [685, 239] width 21 height 13
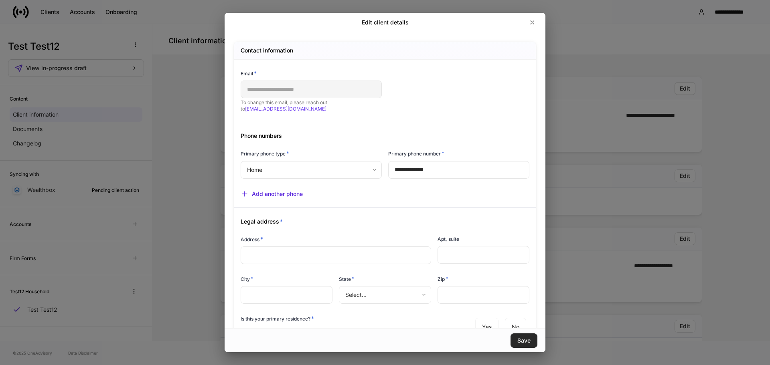
click at [516, 343] on button "Save" at bounding box center [524, 341] width 27 height 14
click at [532, 23] on div at bounding box center [385, 182] width 770 height 365
click at [532, 22] on div at bounding box center [385, 182] width 770 height 365
click at [532, 21] on div at bounding box center [385, 182] width 770 height 365
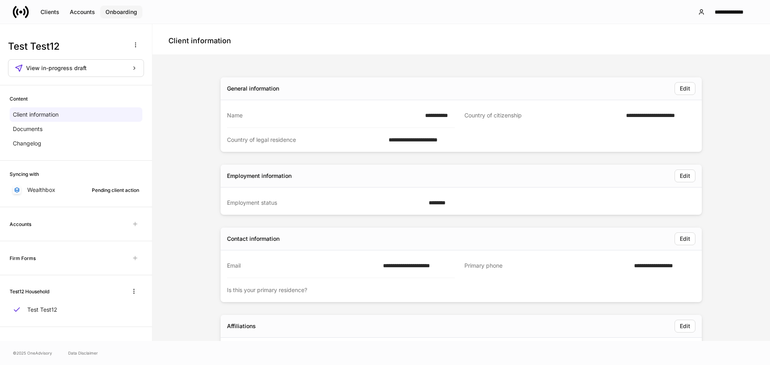
click at [108, 13] on div "Onboarding" at bounding box center [122, 12] width 32 height 6
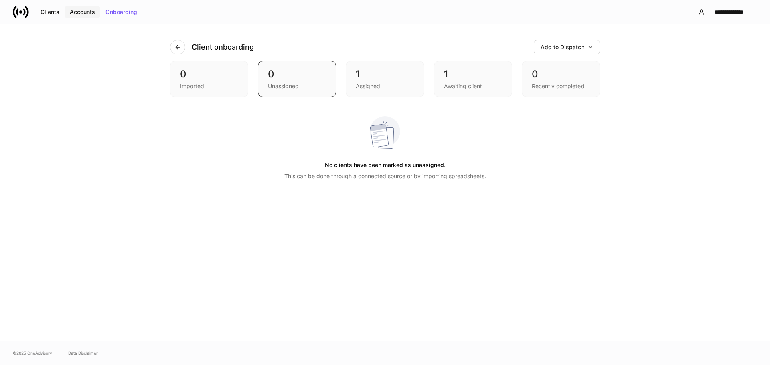
click at [87, 13] on div "Accounts" at bounding box center [82, 12] width 25 height 6
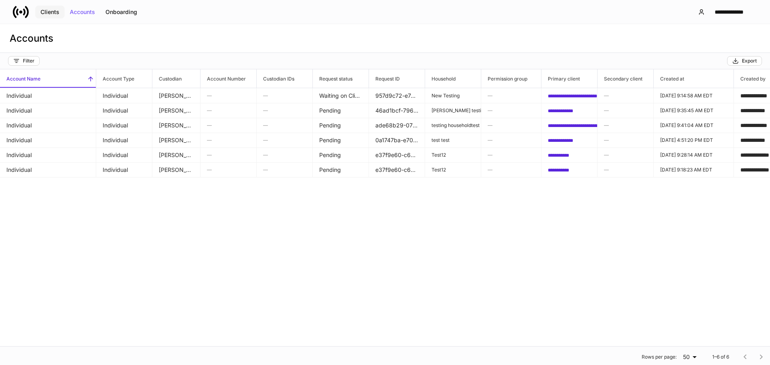
click at [55, 9] on div "Clients" at bounding box center [50, 12] width 19 height 6
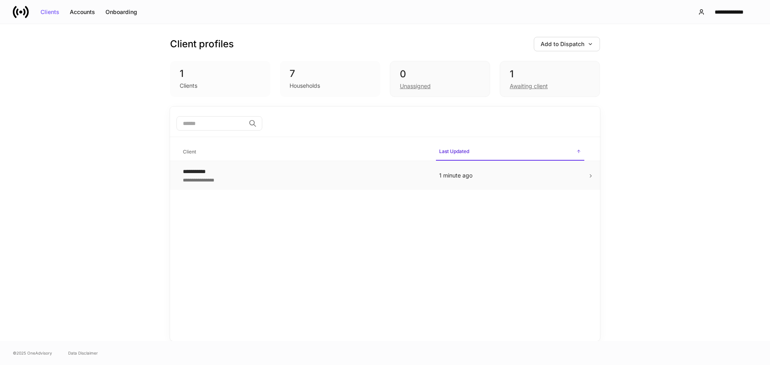
click at [253, 186] on td "**********" at bounding box center [305, 175] width 256 height 29
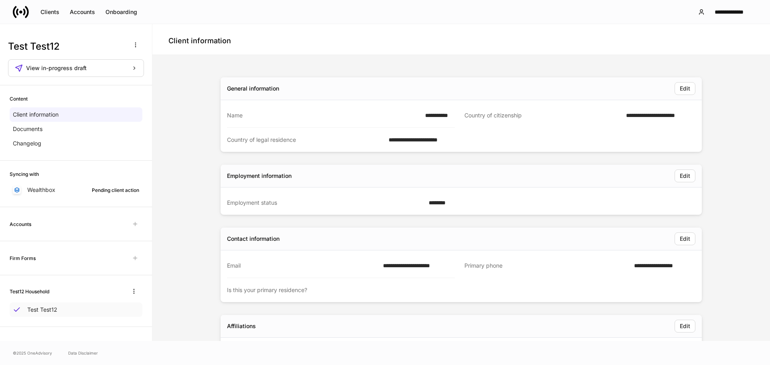
click at [53, 317] on div "Test Test12" at bounding box center [76, 310] width 133 height 14
click at [57, 286] on div "Test12 Household" at bounding box center [76, 291] width 133 height 13
click at [56, 264] on div "Firm Forms" at bounding box center [76, 258] width 133 height 14
click at [59, 234] on div "Accounts" at bounding box center [76, 224] width 152 height 34
click at [53, 192] on p "Wealthbox" at bounding box center [41, 190] width 28 height 8
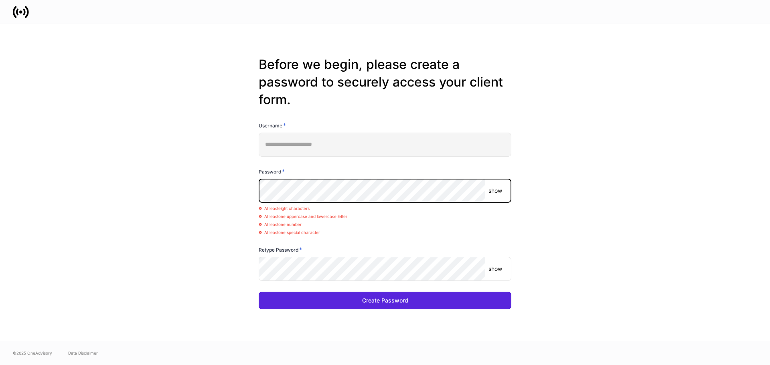
click at [259, 292] on button "Create Password" at bounding box center [385, 301] width 253 height 18
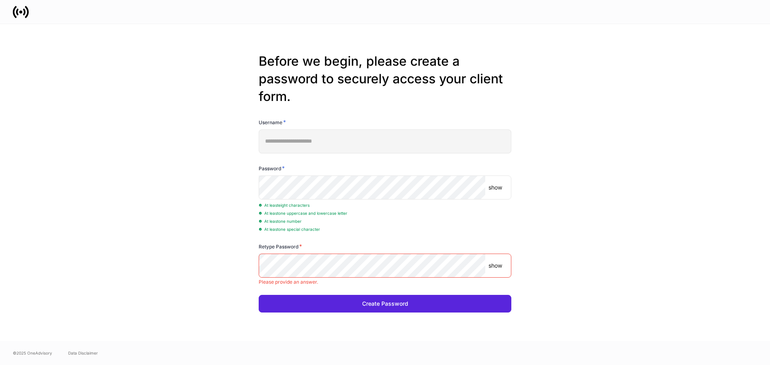
click at [492, 187] on p "show" at bounding box center [496, 188] width 14 height 8
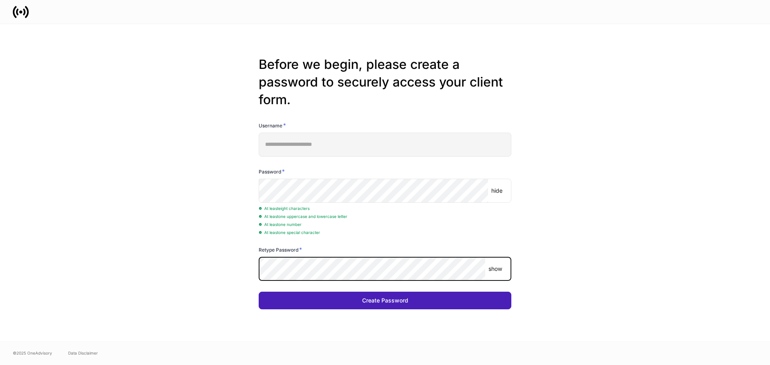
click at [337, 296] on button "Create Password" at bounding box center [385, 301] width 253 height 18
